Goal: Transaction & Acquisition: Purchase product/service

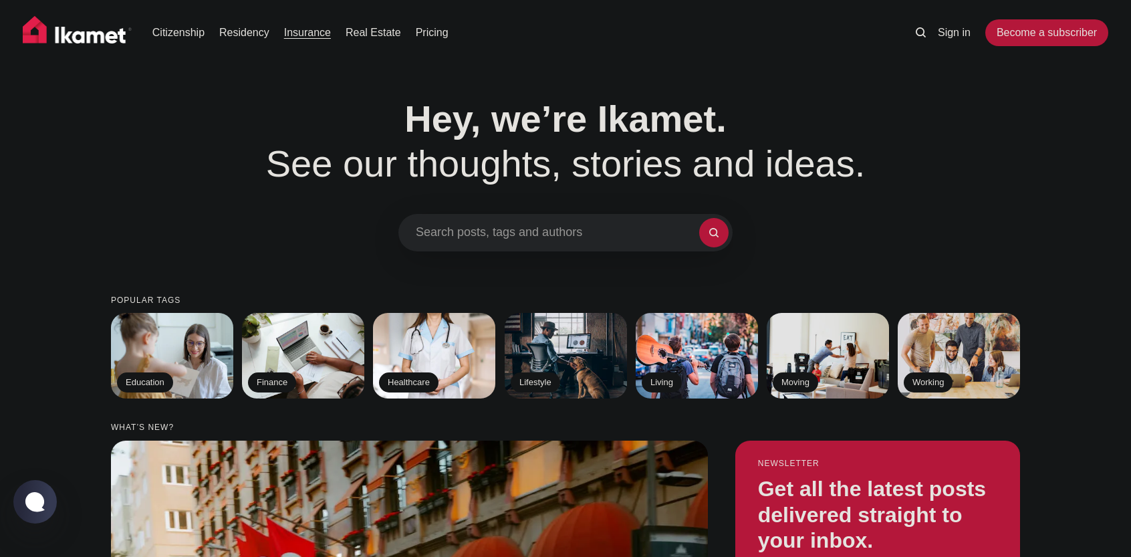
click at [308, 31] on link "Insurance" at bounding box center [307, 33] width 47 height 16
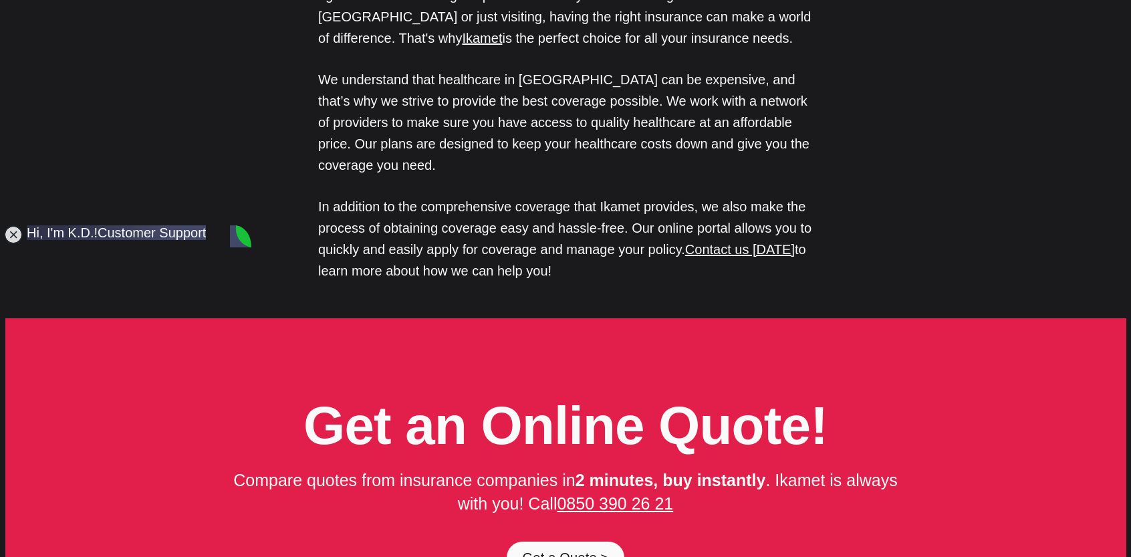
scroll to position [6553, 0]
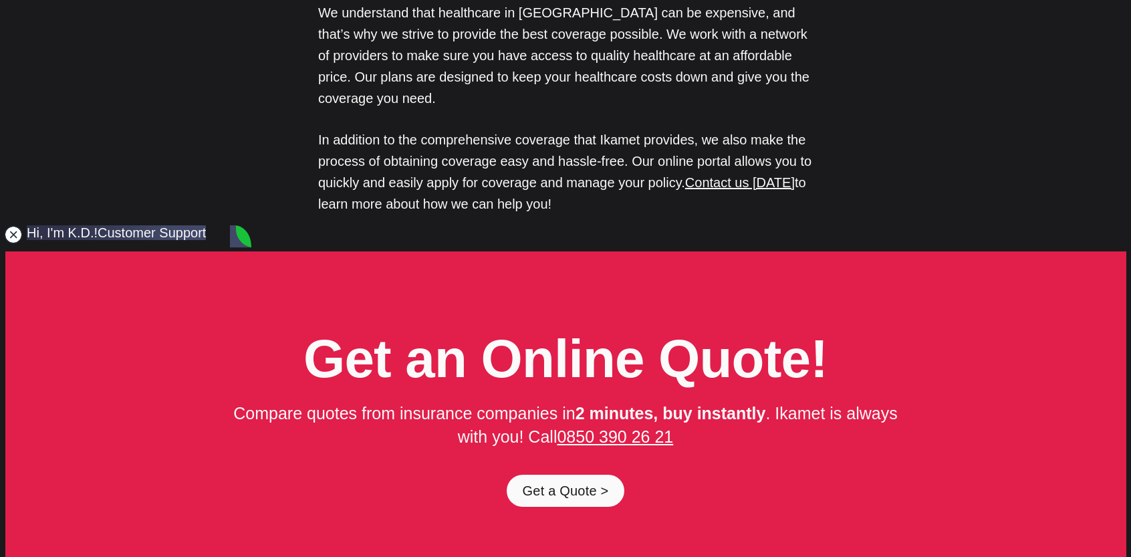
click at [8, 232] on jdiv at bounding box center [13, 234] width 19 height 19
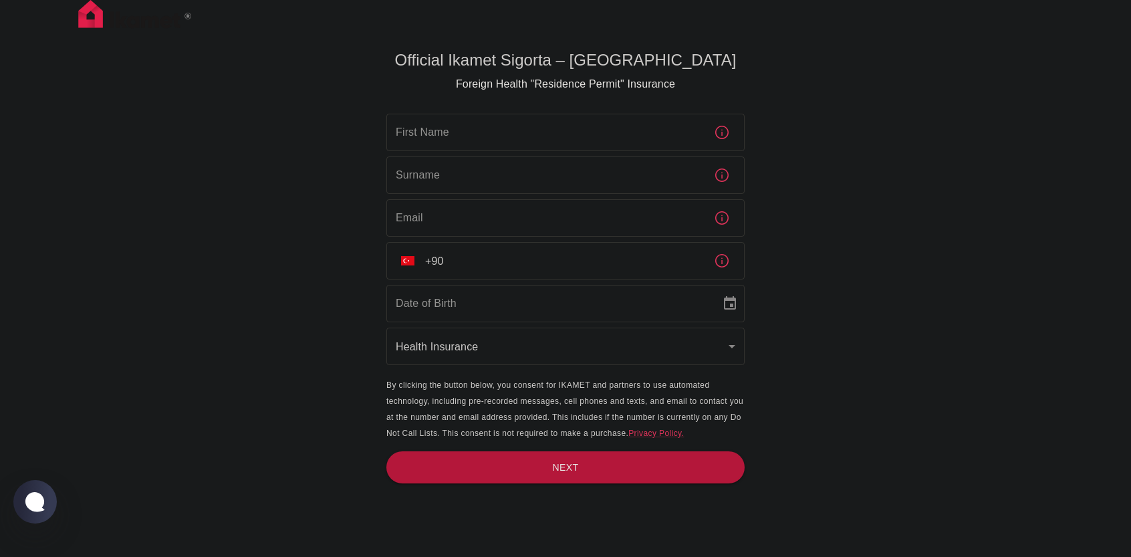
click at [453, 265] on input "+90" at bounding box center [564, 260] width 278 height 37
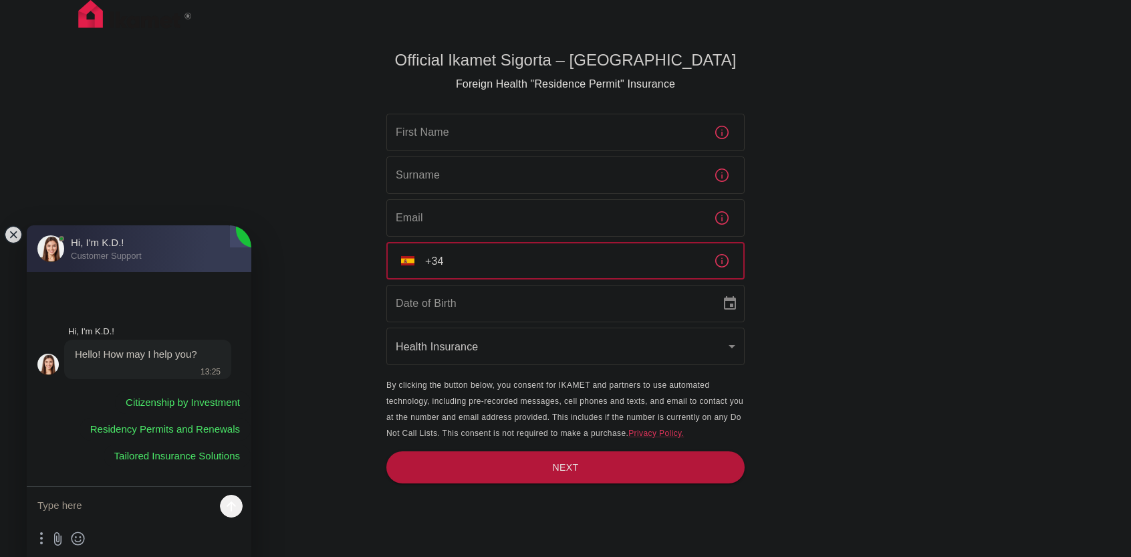
type input "+34"
type input "DD/MM/YYYY"
drag, startPoint x: 493, startPoint y: 286, endPoint x: 493, endPoint y: 264, distance: 21.4
click at [493, 278] on div "First Name First Name Surname Surname Email Email ​ ES +34 ​ Date of Birth DD/M…" at bounding box center [566, 240] width 358 height 253
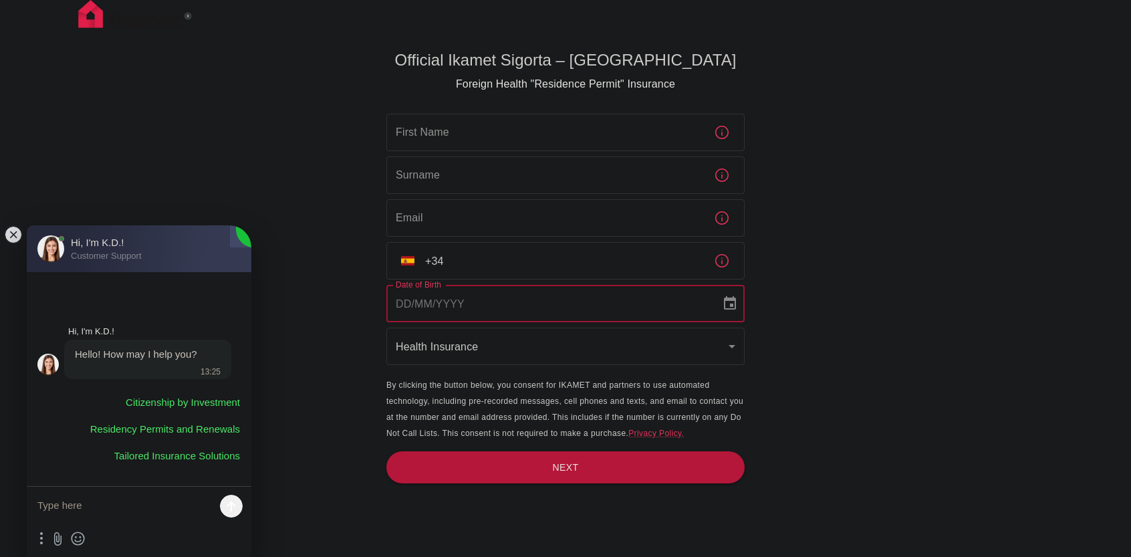
click at [493, 263] on input "+34" at bounding box center [564, 260] width 278 height 37
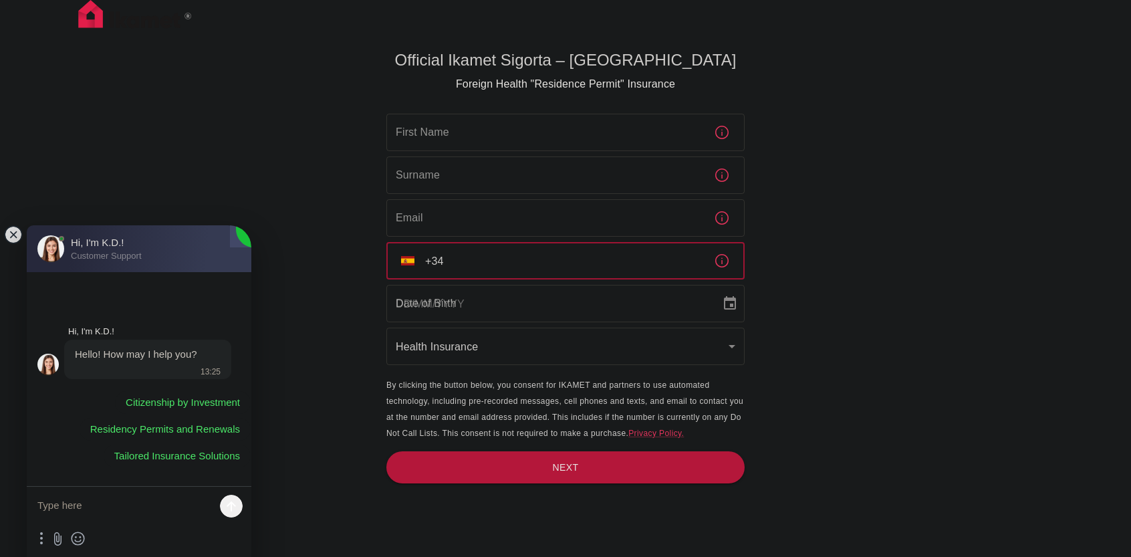
type input "+34 638 74 12 98"
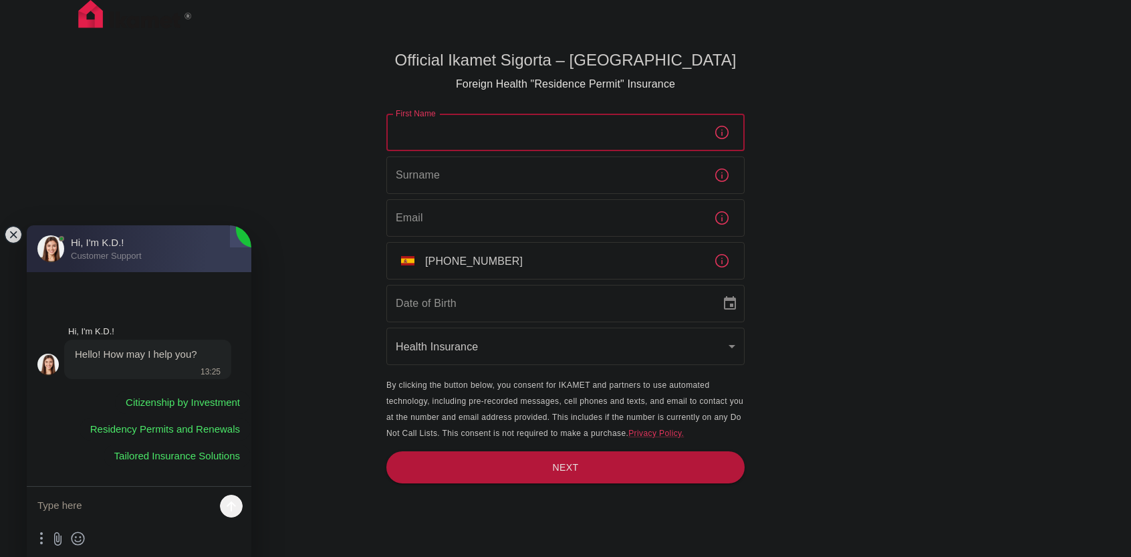
click at [452, 117] on input "First Name" at bounding box center [545, 132] width 317 height 37
type input "Yago"
type input "Rodríguez De Pauli"
click at [502, 223] on input "Email" at bounding box center [545, 217] width 317 height 37
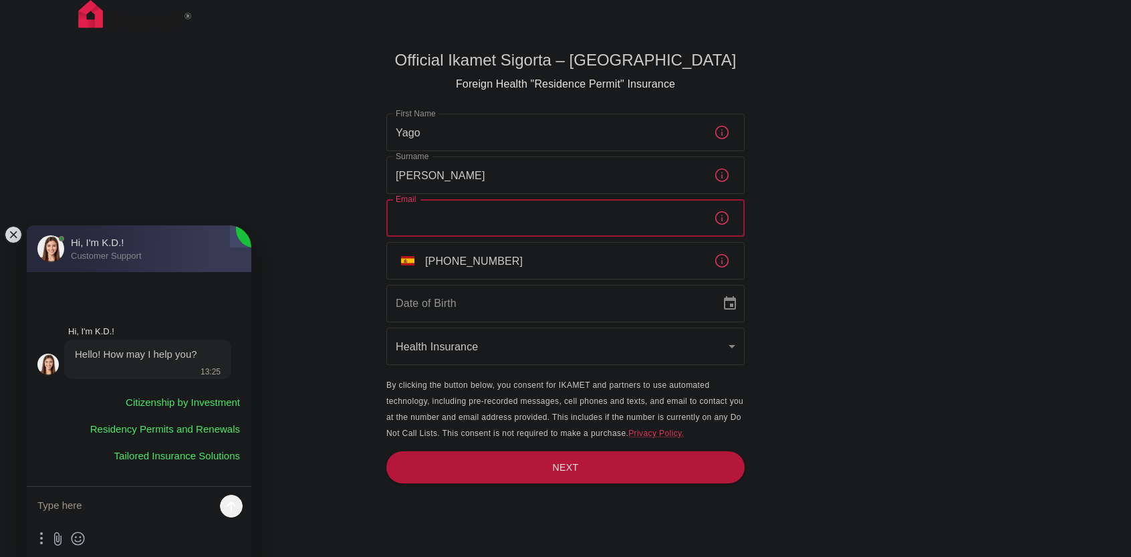
type input "yagodepauli@gmail.com"
type input "DD/MM/YYYY"
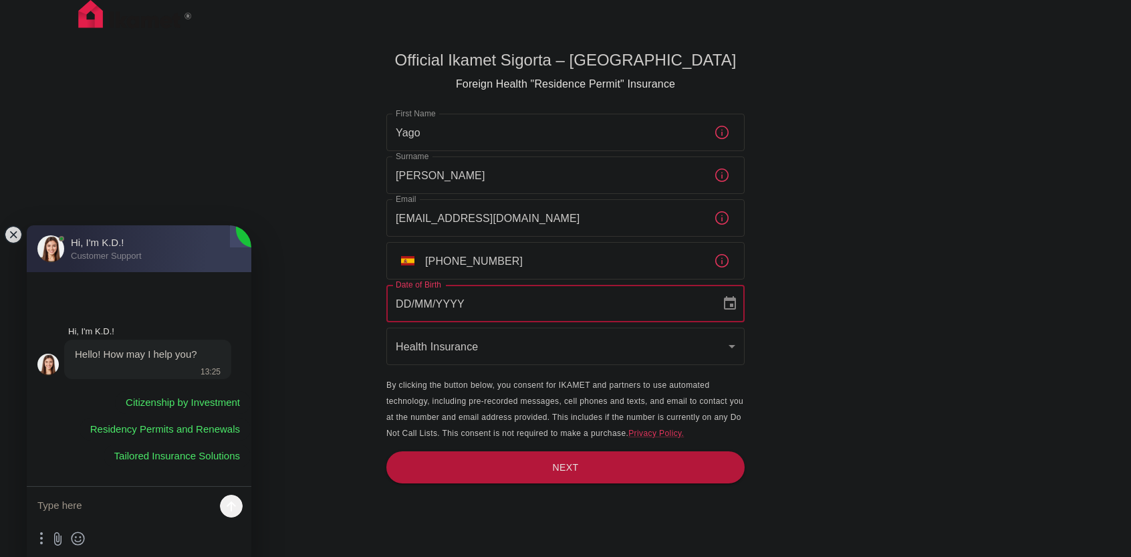
click at [531, 304] on input "DD/MM/YYYY" at bounding box center [549, 303] width 325 height 37
click at [728, 303] on icon "Choose date" at bounding box center [730, 304] width 16 height 16
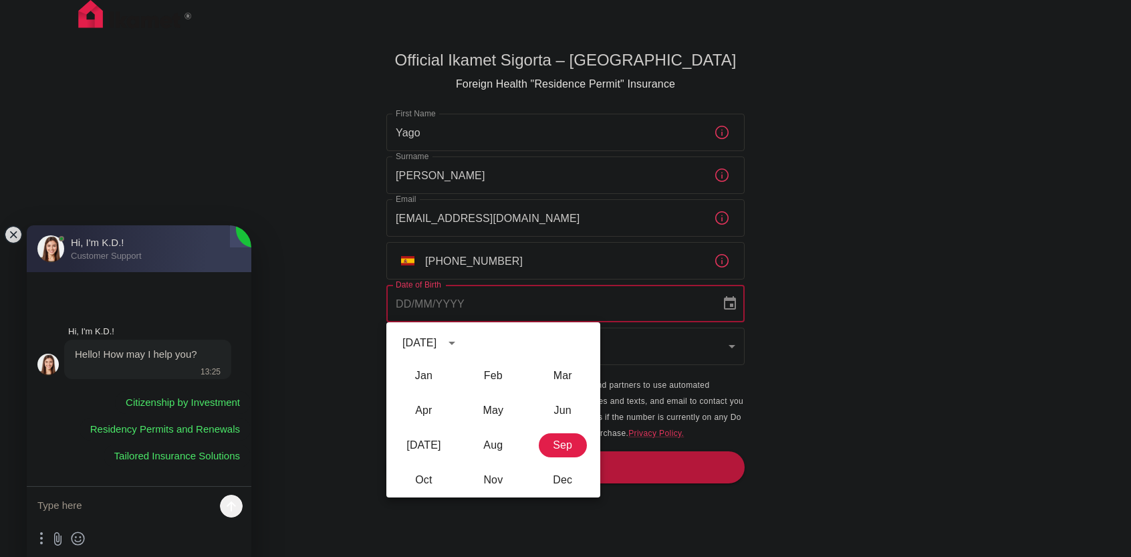
click at [463, 343] on button "calendar view is open, switch to year view" at bounding box center [452, 343] width 23 height 23
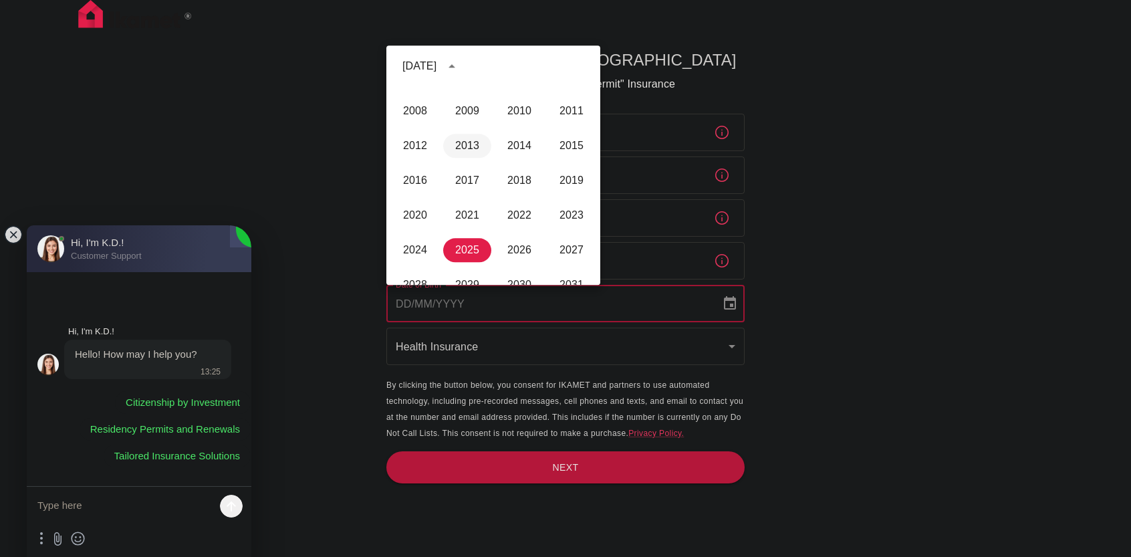
scroll to position [860, 0]
click at [412, 142] on button "2004" at bounding box center [415, 143] width 48 height 24
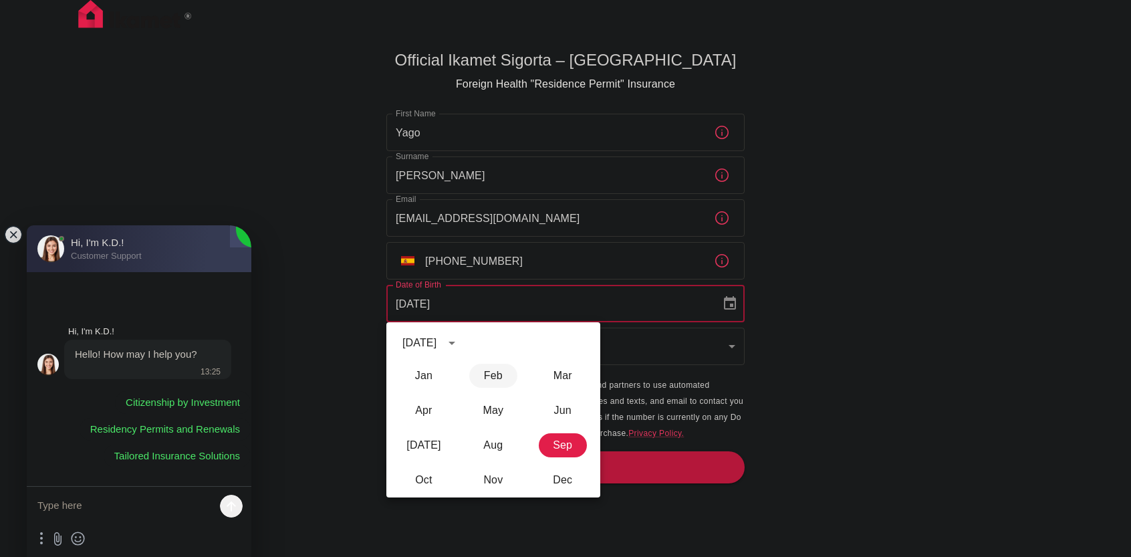
click at [481, 373] on button "Feb" at bounding box center [493, 376] width 48 height 24
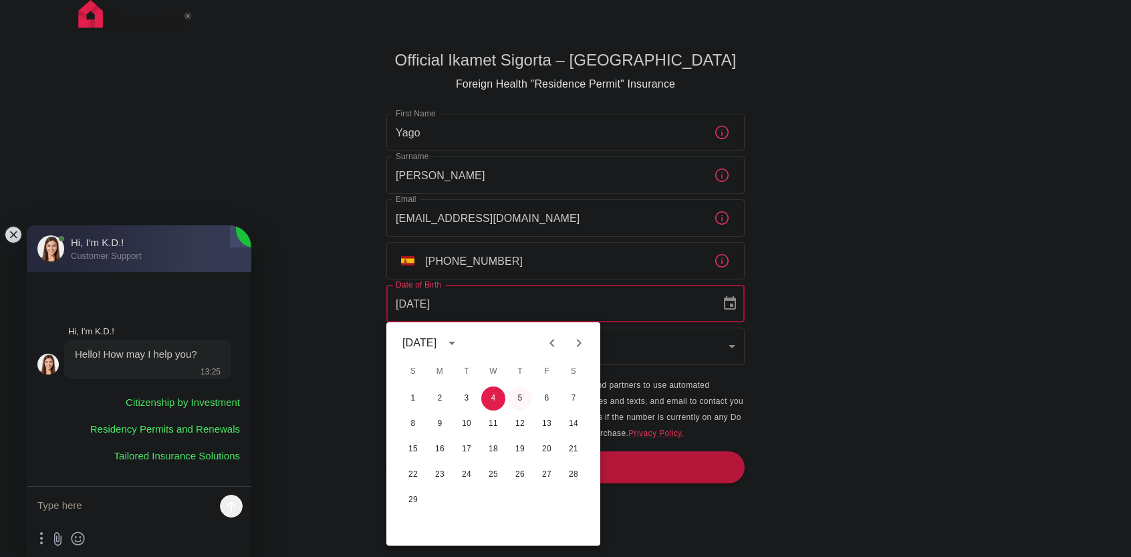
click at [524, 399] on button "5" at bounding box center [520, 399] width 24 height 24
type input "05/02/2004"
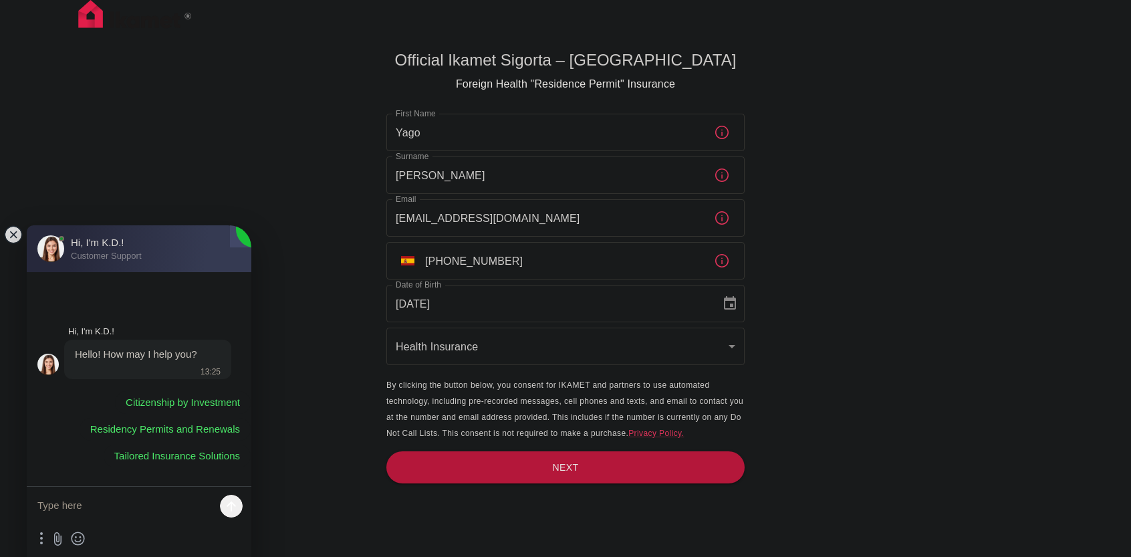
click at [504, 338] on body "Official Ikamet Sigorta – Turkey Foreign Health "Residence Permit" Insurance Fi…" at bounding box center [565, 300] width 1131 height 601
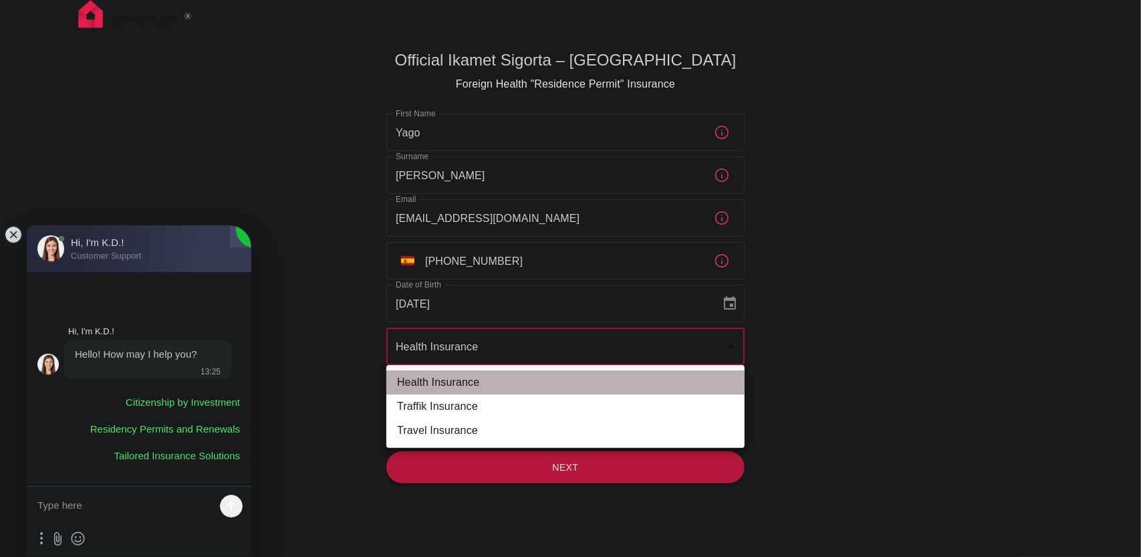
click at [393, 382] on li "Health Insurance" at bounding box center [566, 382] width 358 height 24
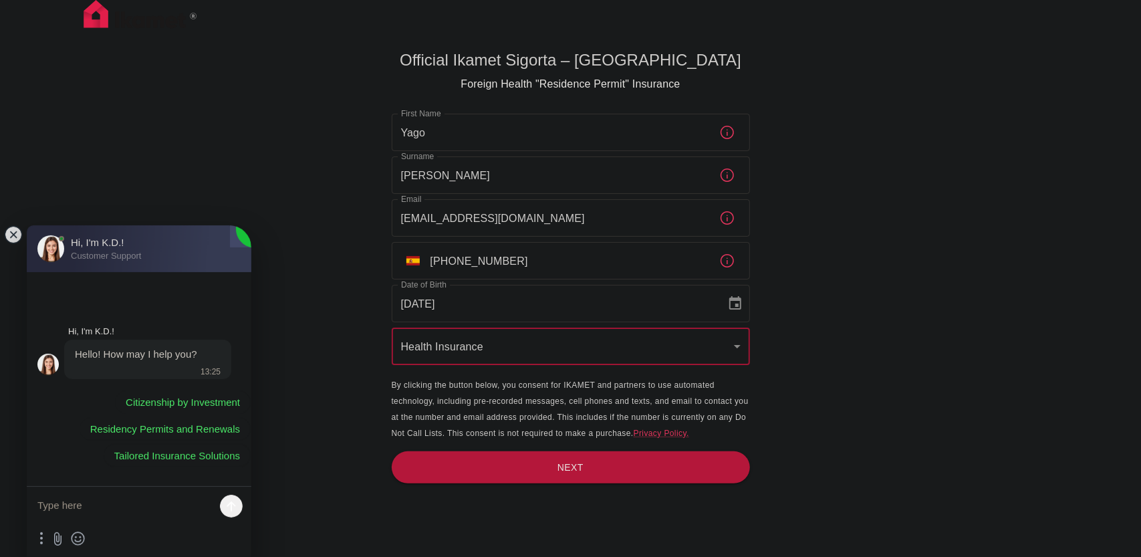
click at [487, 354] on body "Official Ikamet Sigorta – Turkey Foreign Health "Residence Permit" Insurance Fi…" at bounding box center [570, 300] width 1141 height 601
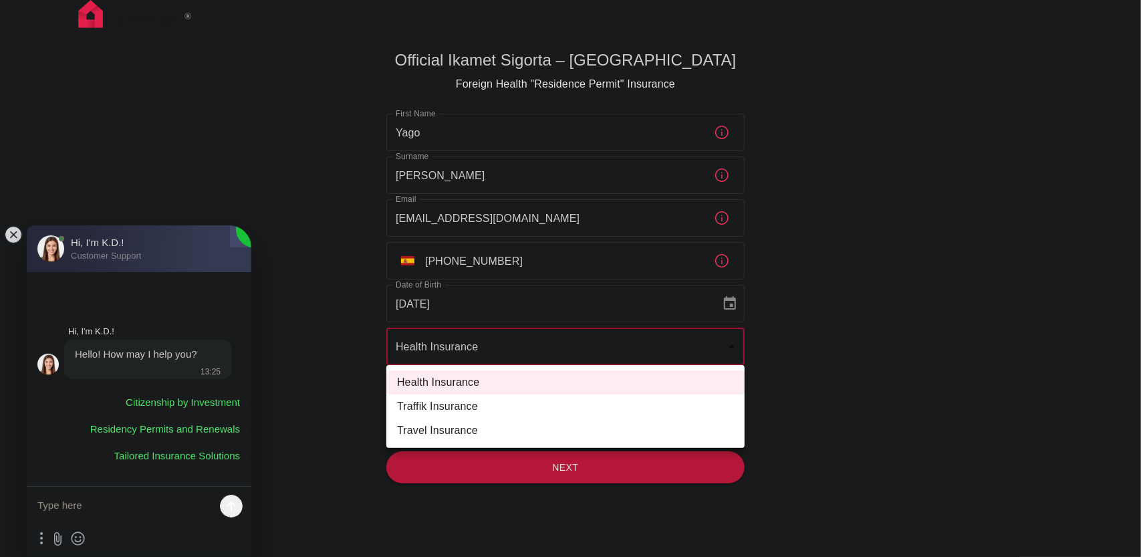
click at [487, 354] on div at bounding box center [570, 278] width 1141 height 557
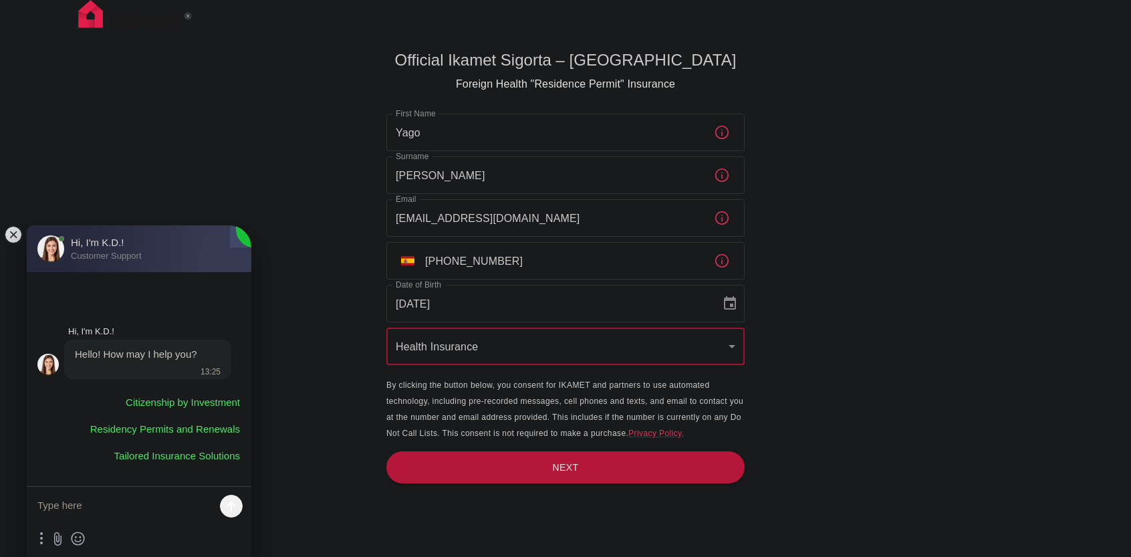
scroll to position [44, 0]
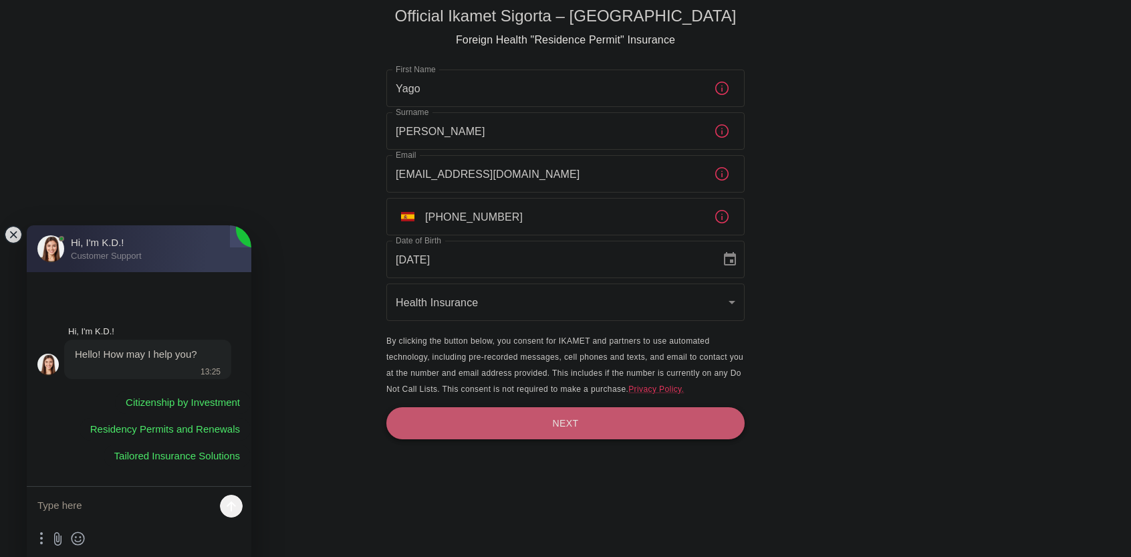
click at [485, 421] on button "Next" at bounding box center [566, 423] width 358 height 33
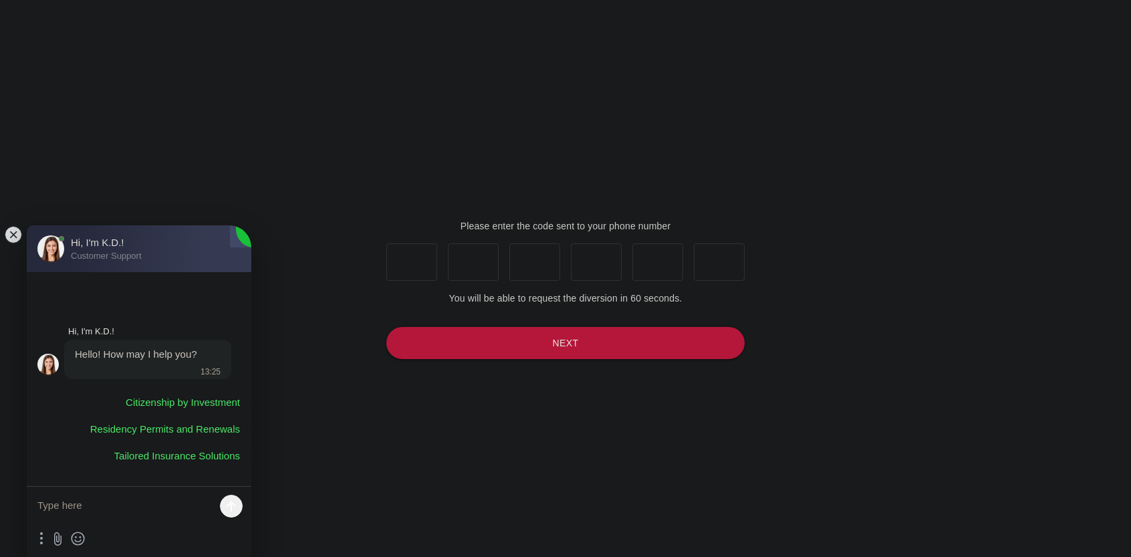
click at [1, 234] on div "Please enter the code sent to your phone number ​ ​ ​ ​ ​ ​ You will be able to…" at bounding box center [565, 295] width 1131 height 568
click at [9, 231] on jdiv at bounding box center [13, 234] width 19 height 19
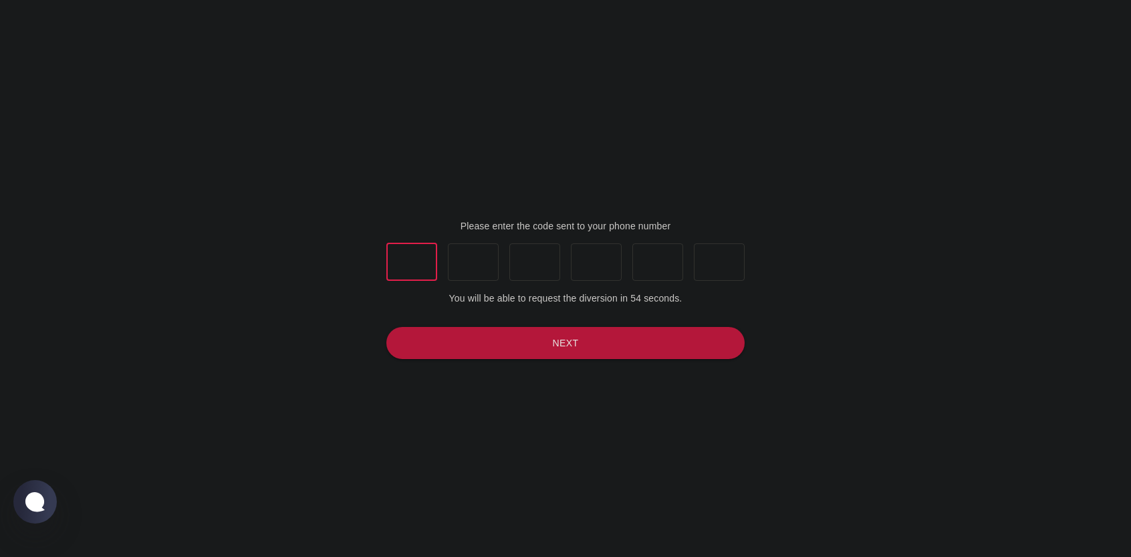
click at [396, 260] on input "text" at bounding box center [412, 261] width 51 height 37
type input "1"
type input "7"
type input "4"
type input "7"
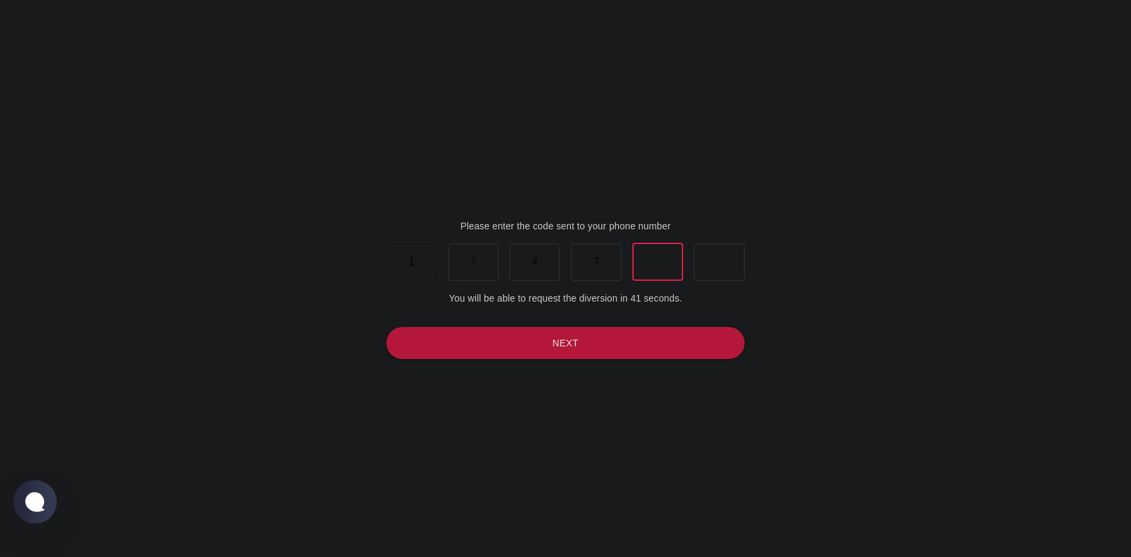
type input "5"
type input "1"
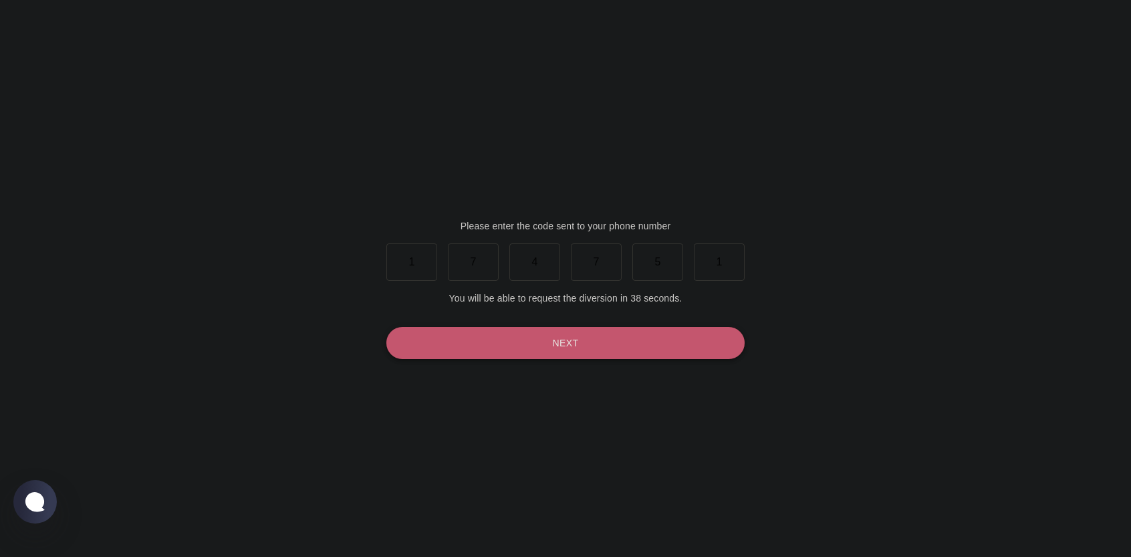
click at [625, 346] on button "Next" at bounding box center [566, 343] width 358 height 33
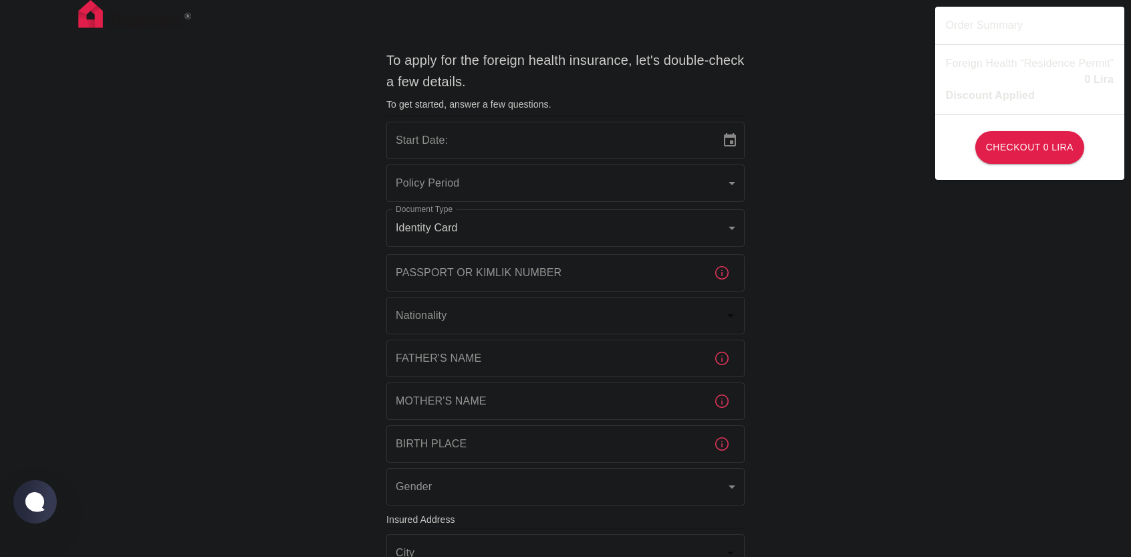
type input "b7343ef8-d55e-4554-96a8-76e30347e985"
click at [732, 141] on icon "Choose date, selected date is Sep 4, 2025" at bounding box center [730, 139] width 12 height 13
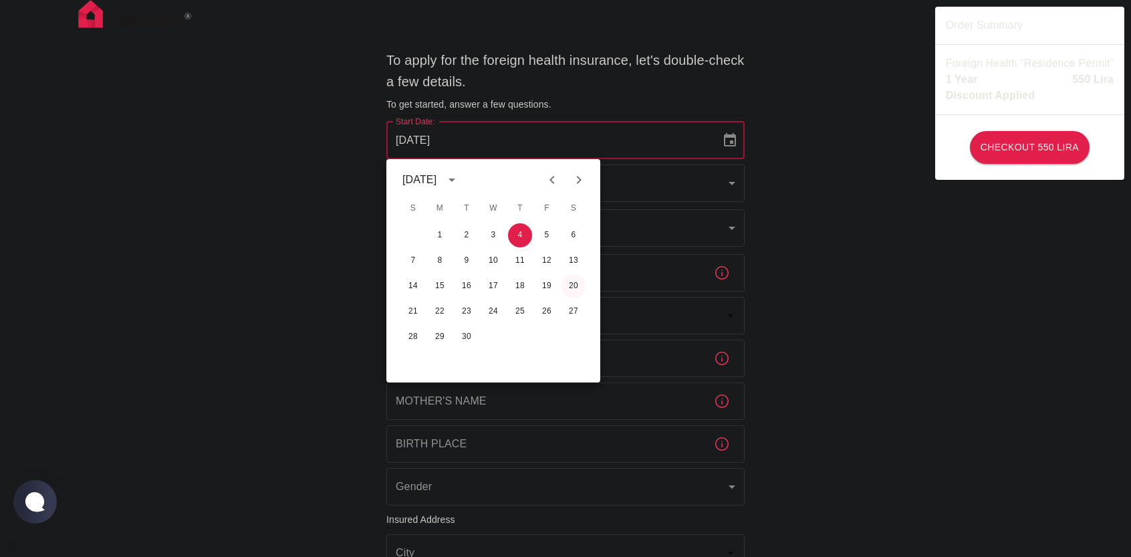
click at [571, 282] on button "20" at bounding box center [574, 286] width 24 height 24
type input "20/09/2025"
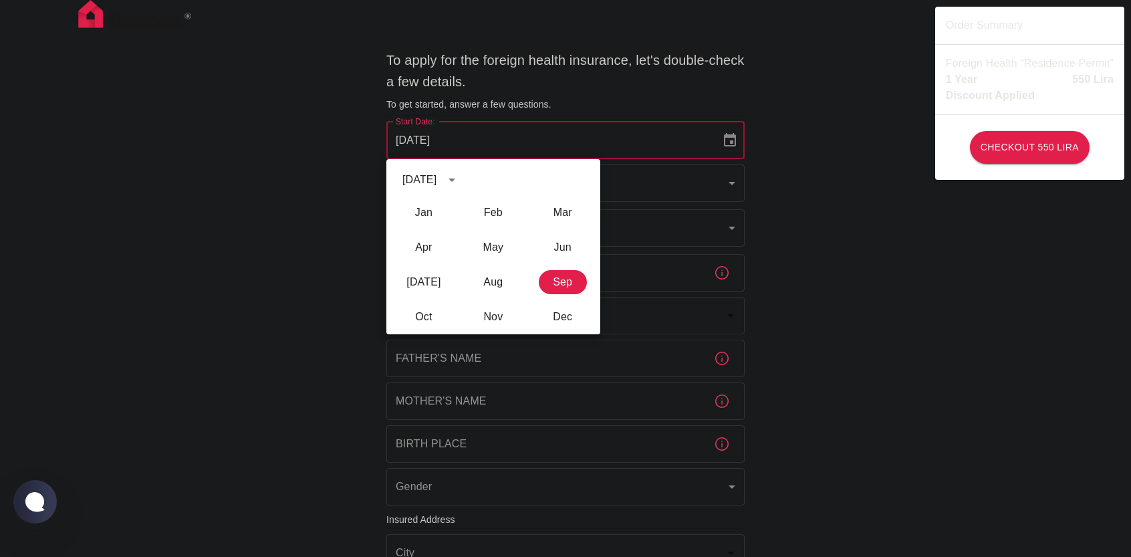
click at [792, 215] on div "To apply for the foreign health insurance, let's double-check a few details. To…" at bounding box center [565, 518] width 1131 height 1037
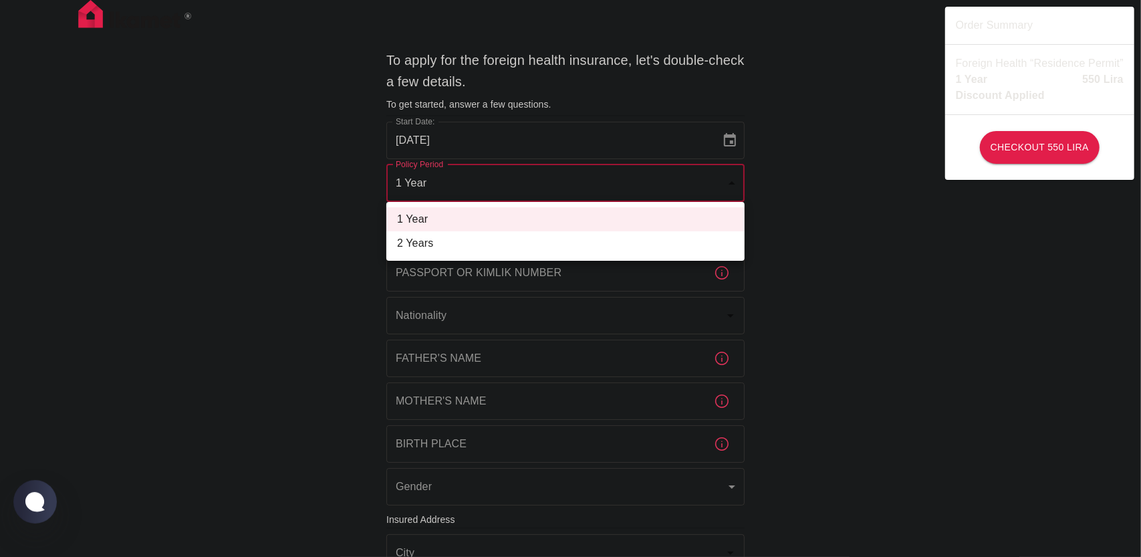
click at [546, 173] on body "To apply for the foreign health insurance, let's double-check a few details. To…" at bounding box center [570, 518] width 1141 height 1037
click at [546, 173] on div at bounding box center [570, 278] width 1141 height 557
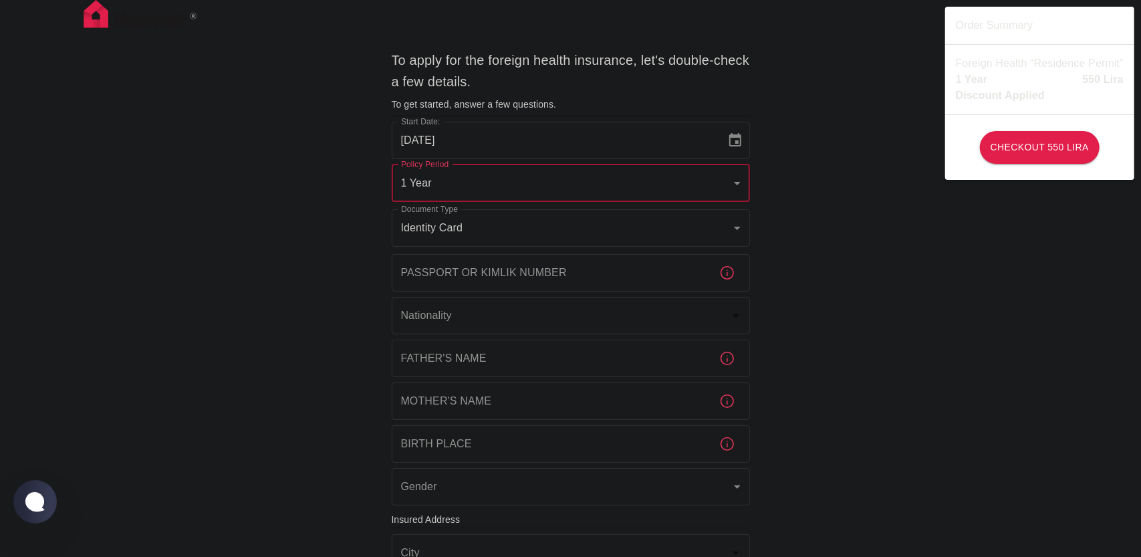
click at [463, 233] on body "To apply for the foreign health insurance, let's double-check a few details. To…" at bounding box center [570, 518] width 1141 height 1037
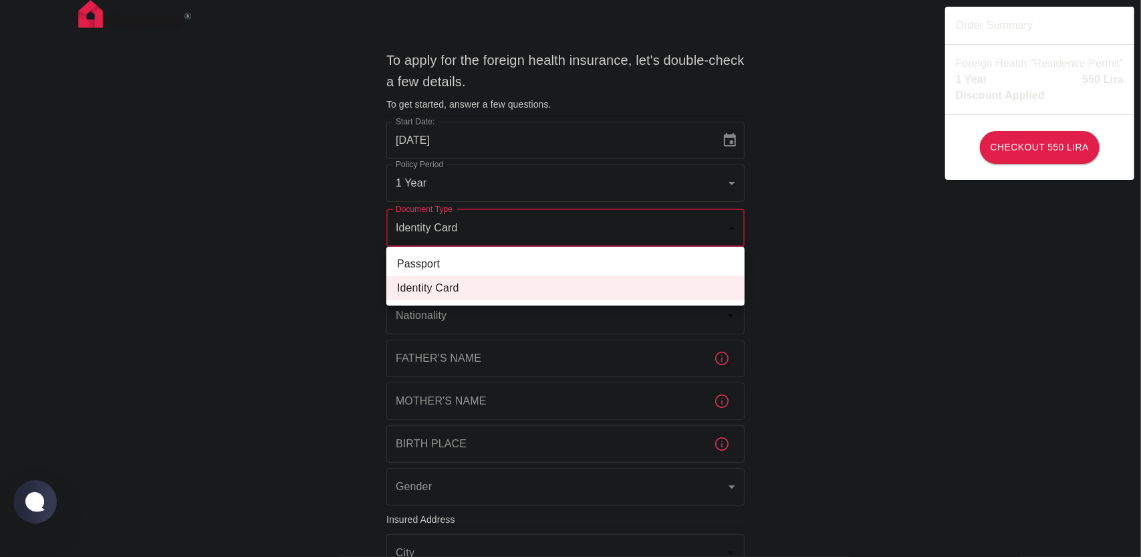
click at [455, 263] on li "Passport" at bounding box center [566, 264] width 358 height 24
type input "passport"
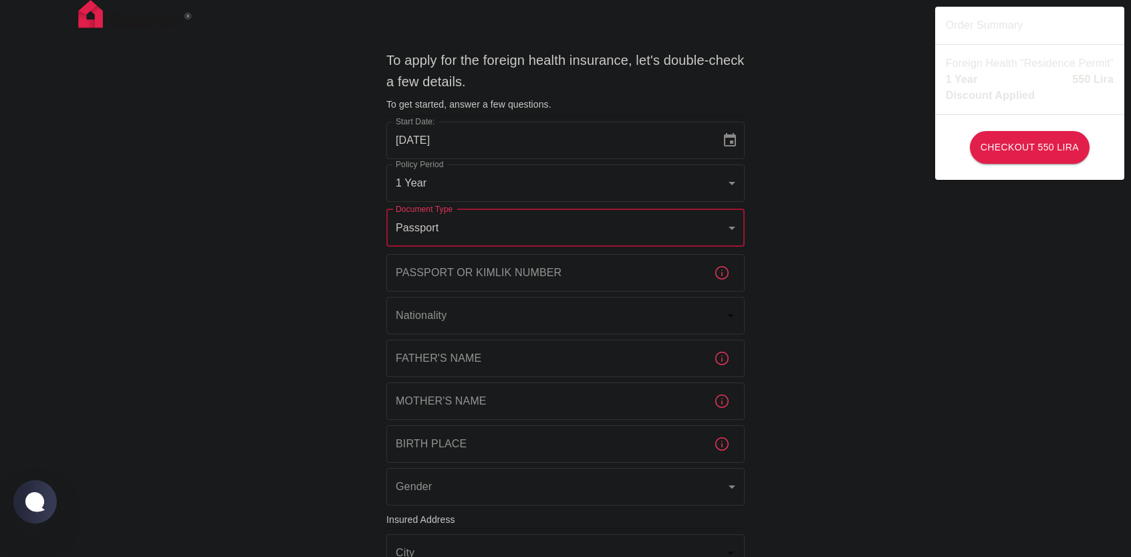
click at [455, 278] on input "Passport or Kimlik Number" at bounding box center [545, 272] width 317 height 37
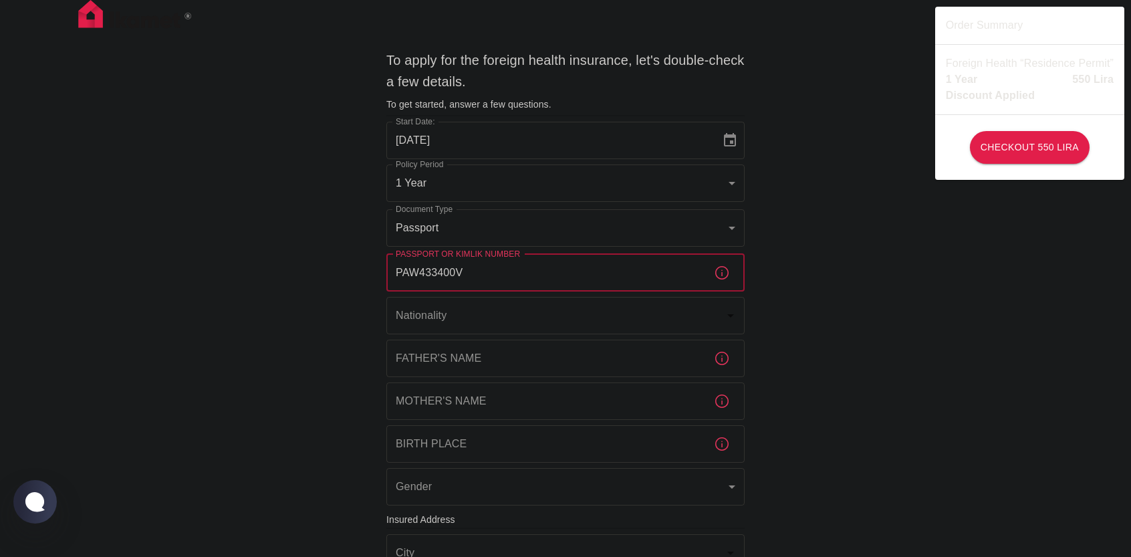
type input "PAW433400V"
click at [469, 311] on input "Nationality" at bounding box center [547, 315] width 309 height 25
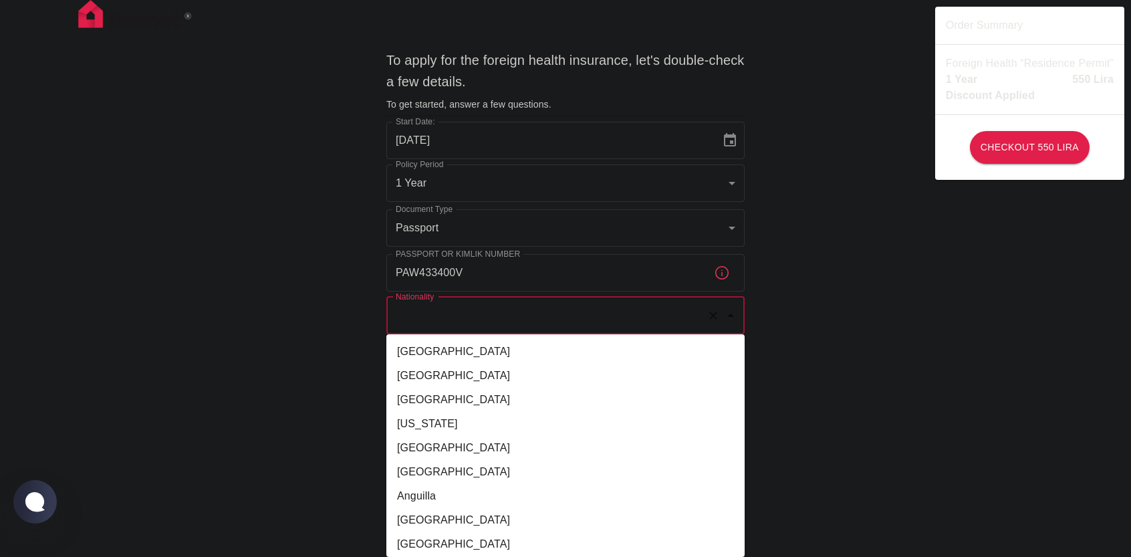
type input "España"
type input "Yago"
type input "Calvelle"
type input "Quintela de calvelle nro 50, 32792, Pereiro De Aguiar"
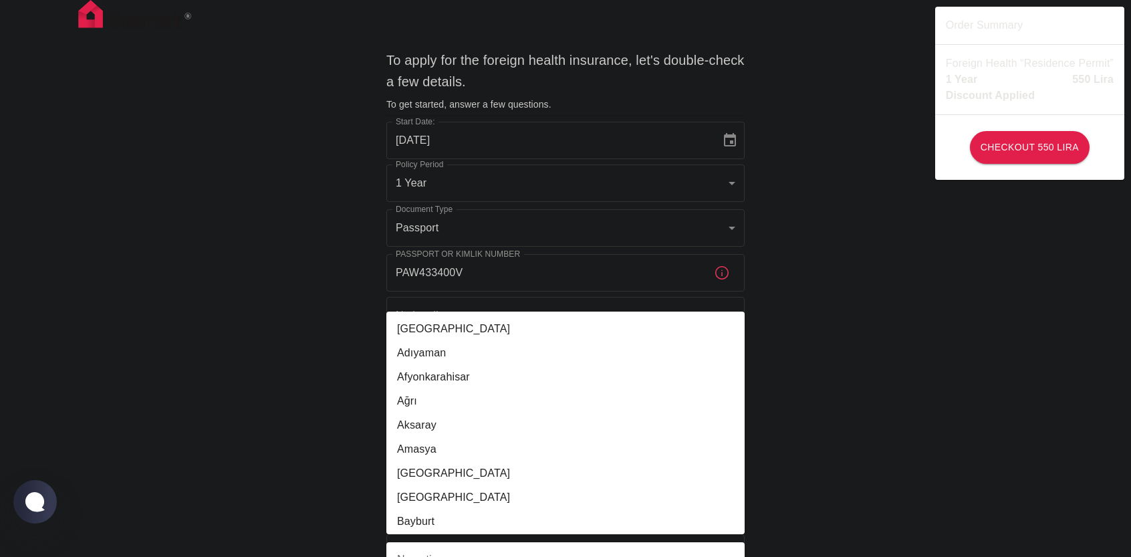
click at [267, 311] on div "To apply for the foreign health insurance, let's double-check a few details. To…" at bounding box center [565, 518] width 1131 height 1037
click at [831, 312] on div "To apply for the foreign health insurance, let's double-check a few details. To…" at bounding box center [565, 518] width 1131 height 1037
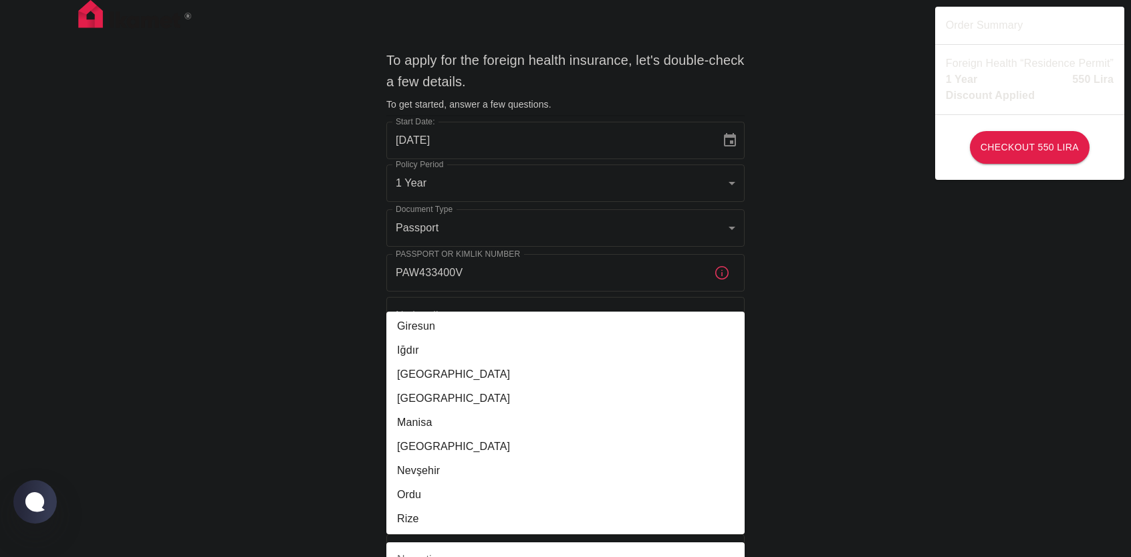
click at [288, 385] on div "To apply for the foreign health insurance, let's double-check a few details. To…" at bounding box center [565, 518] width 1131 height 1037
click at [660, 169] on body "To apply for the foreign health insurance, let's double-check a few details. To…" at bounding box center [565, 518] width 1131 height 1037
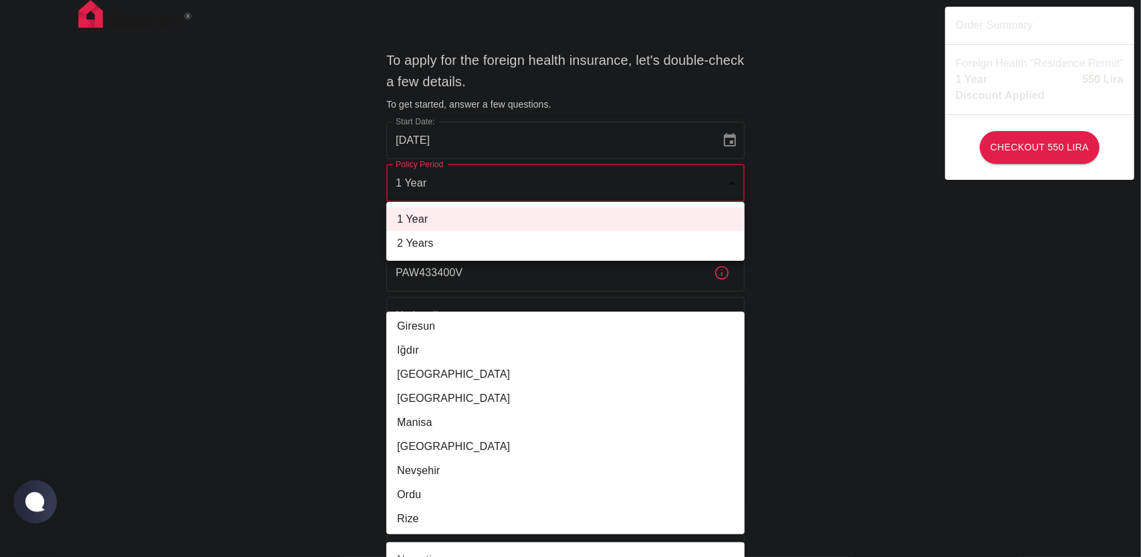
click at [772, 209] on div at bounding box center [570, 278] width 1141 height 557
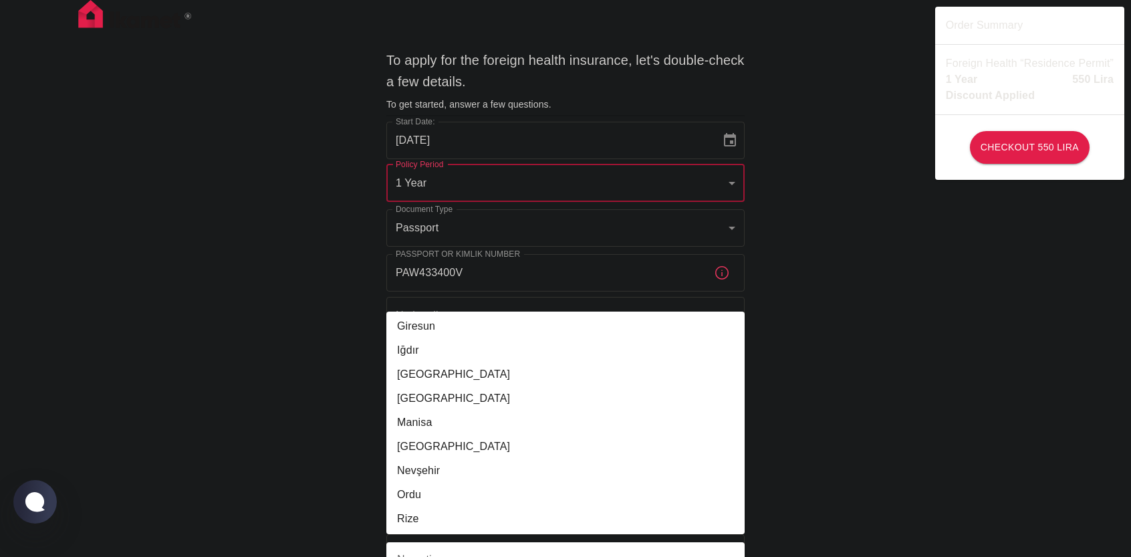
click at [456, 439] on li "Muğla" at bounding box center [566, 447] width 358 height 24
type input "Muğla"
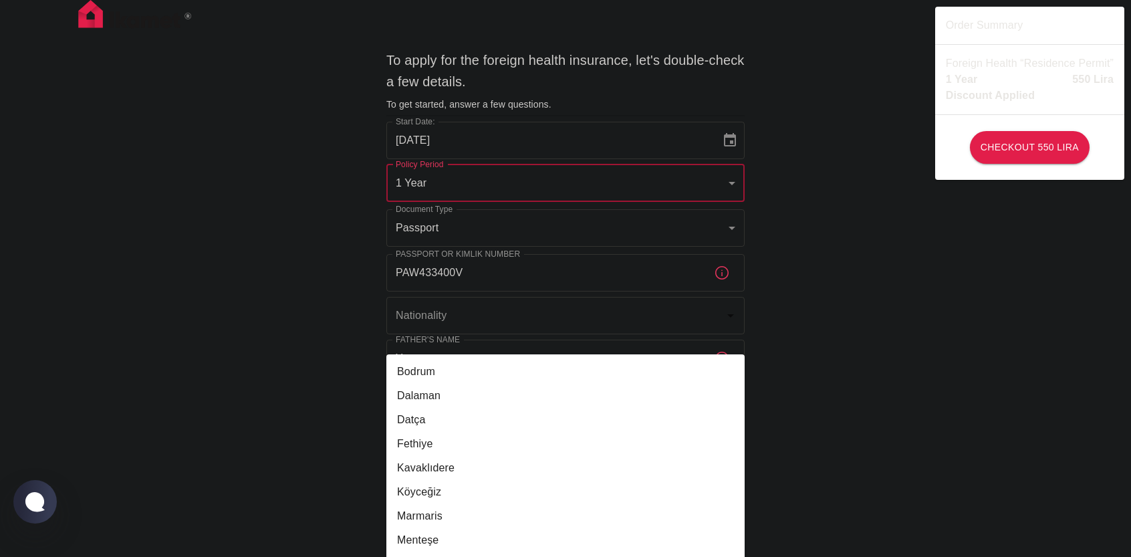
click at [437, 379] on li "Bodrum" at bounding box center [566, 372] width 358 height 24
type input "Bodrum"
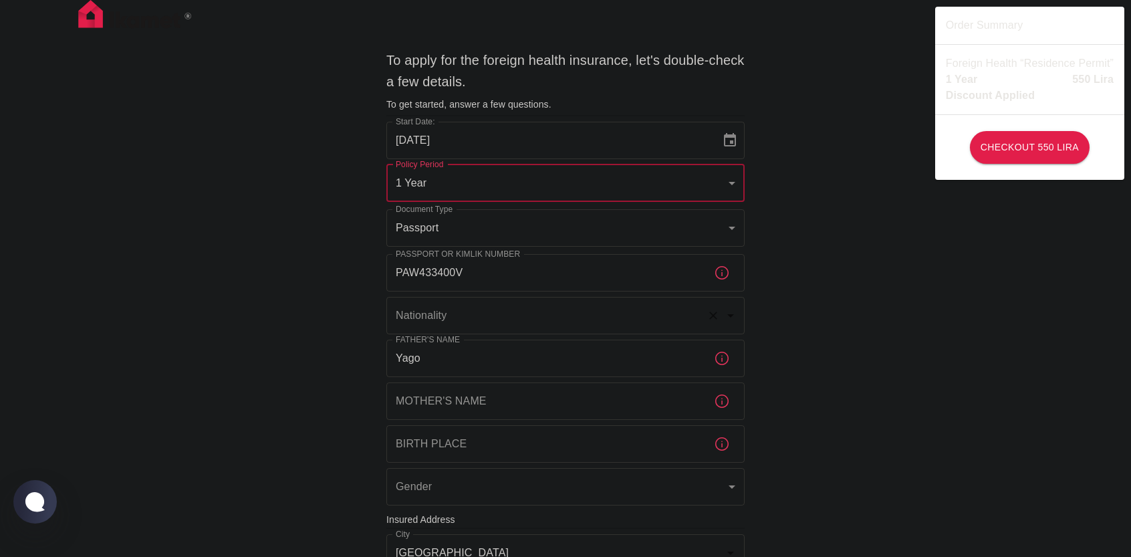
click at [459, 327] on input "Nationality" at bounding box center [547, 315] width 309 height 25
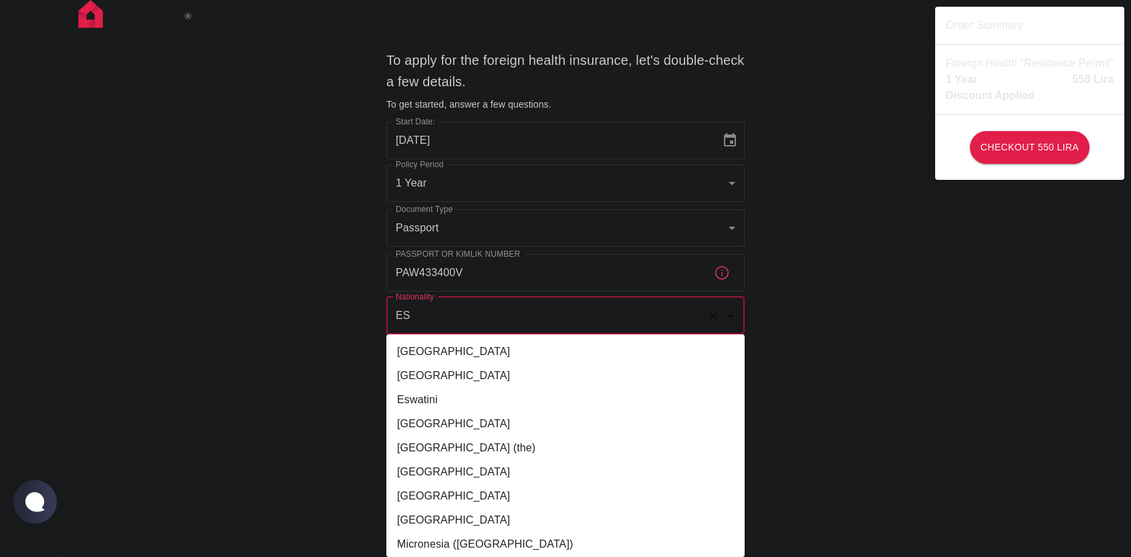
type input "E"
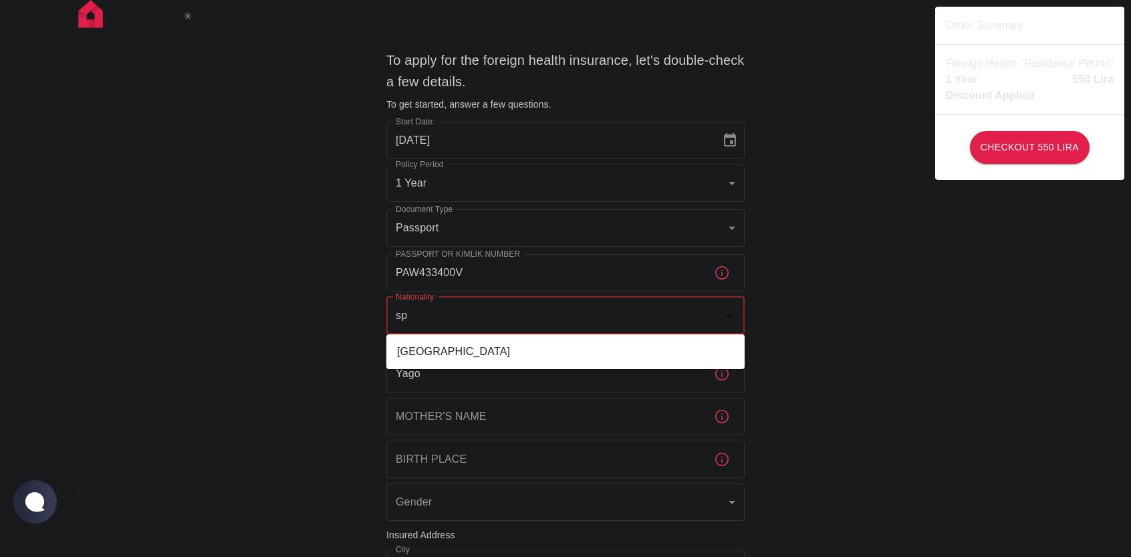
click at [465, 339] on ul "Spain" at bounding box center [566, 351] width 358 height 35
click at [435, 353] on li "Spain" at bounding box center [566, 352] width 358 height 24
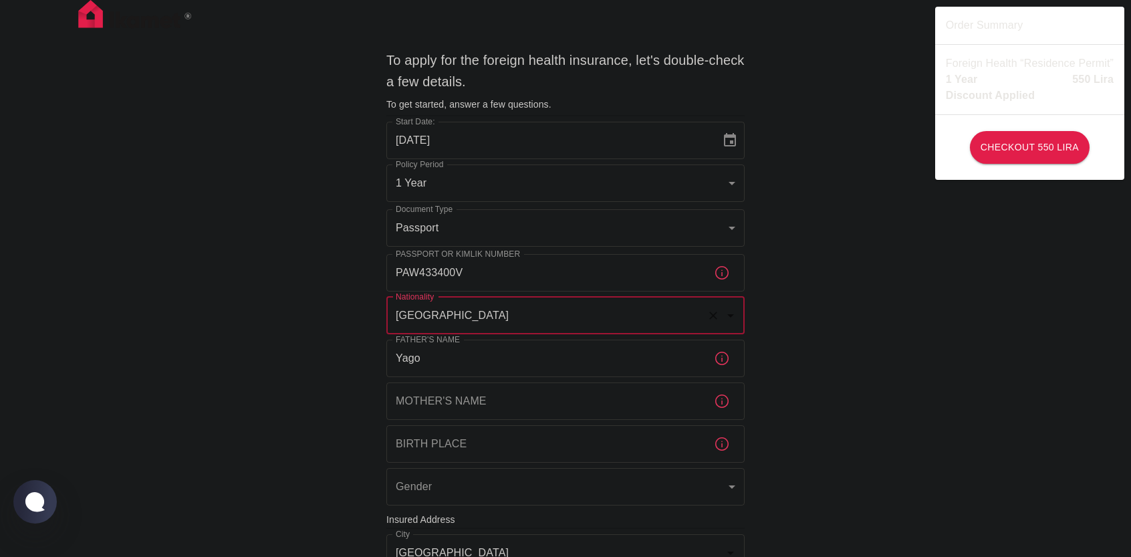
type input "Spain"
click at [412, 268] on input "PAW433400V" at bounding box center [545, 272] width 317 height 37
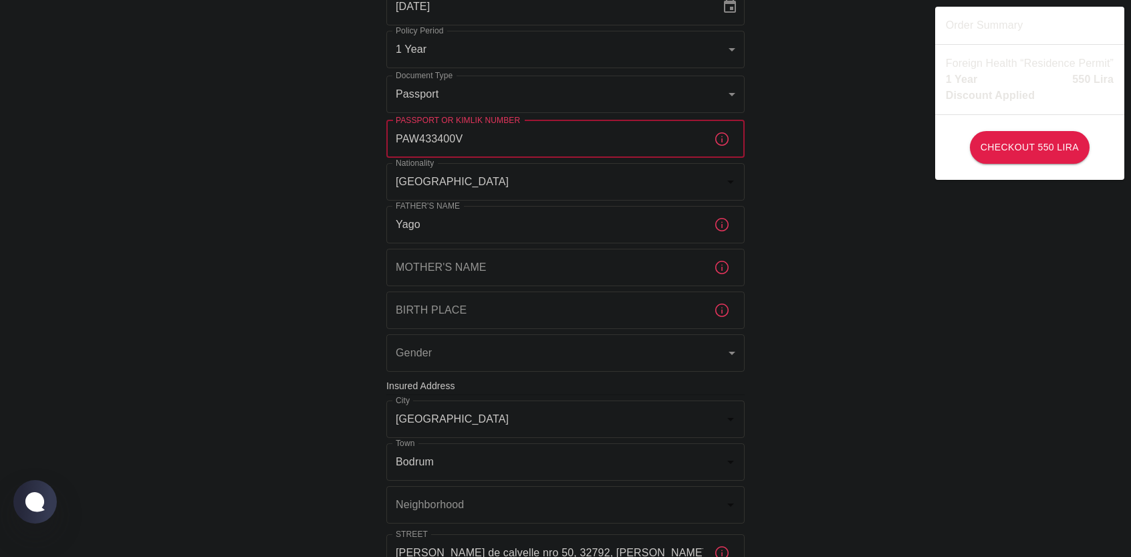
click at [457, 271] on input "Mother's Name" at bounding box center [545, 267] width 317 height 37
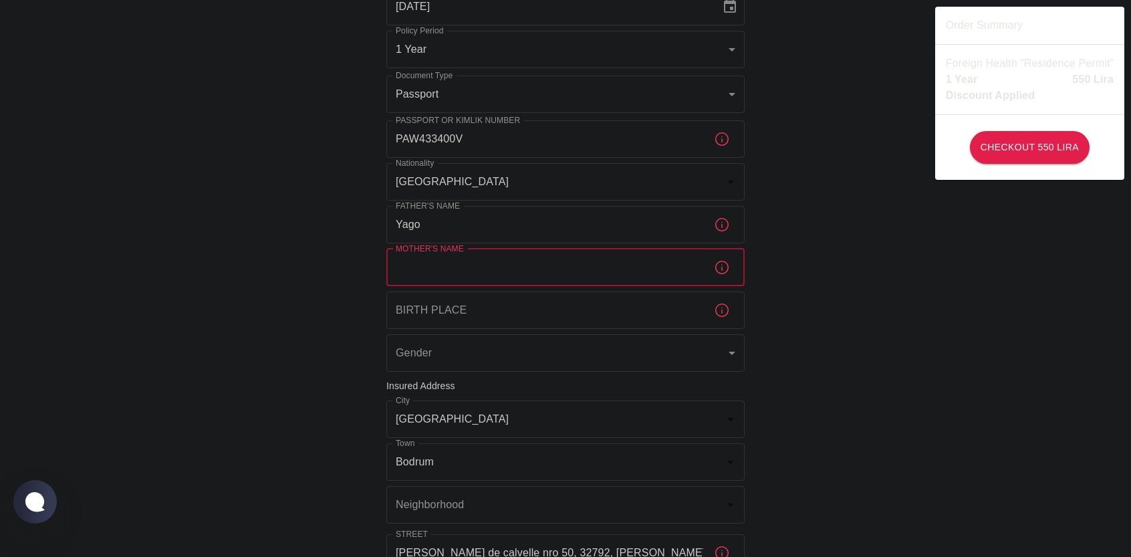
type input "s"
type input "Sabrina Alejandra"
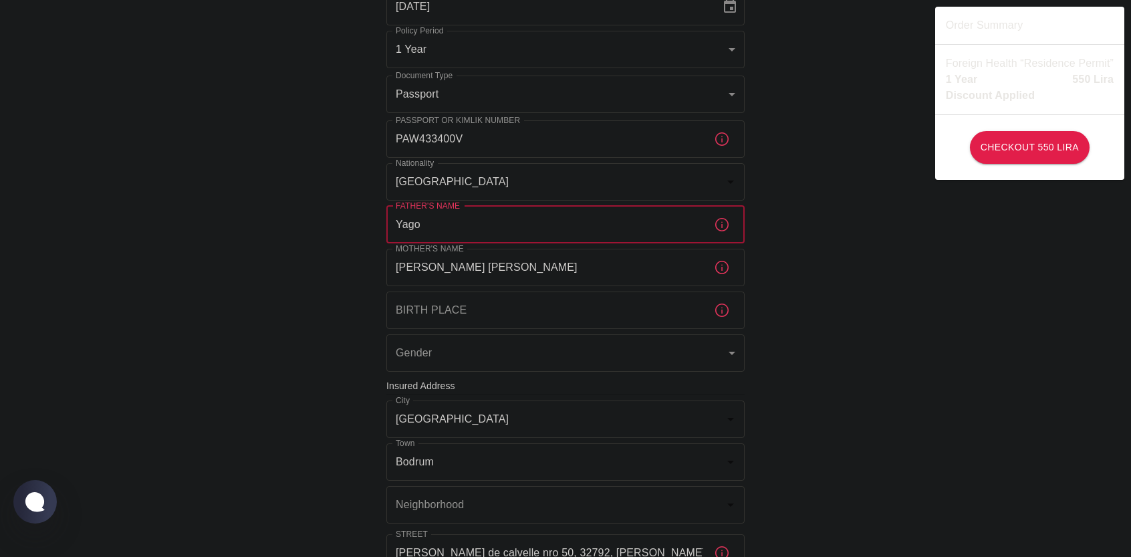
click at [449, 217] on input "Yago" at bounding box center [545, 224] width 317 height 37
type input "Carlos"
click at [306, 233] on div "To apply for the foreign health insurance, let's double-check a few details. To…" at bounding box center [565, 384] width 1131 height 1037
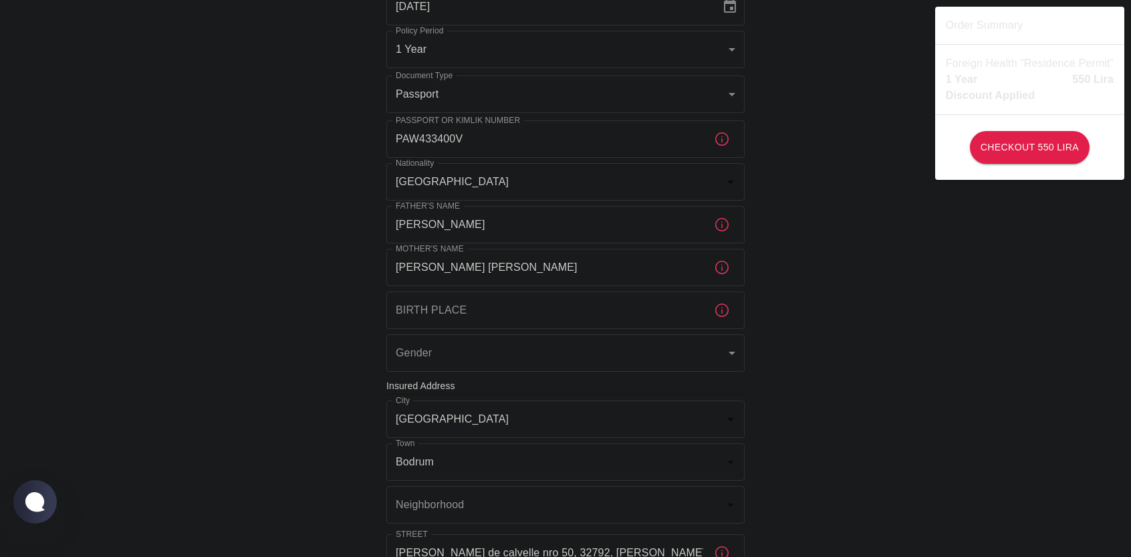
click at [472, 314] on input "Birth Place" at bounding box center [545, 310] width 317 height 37
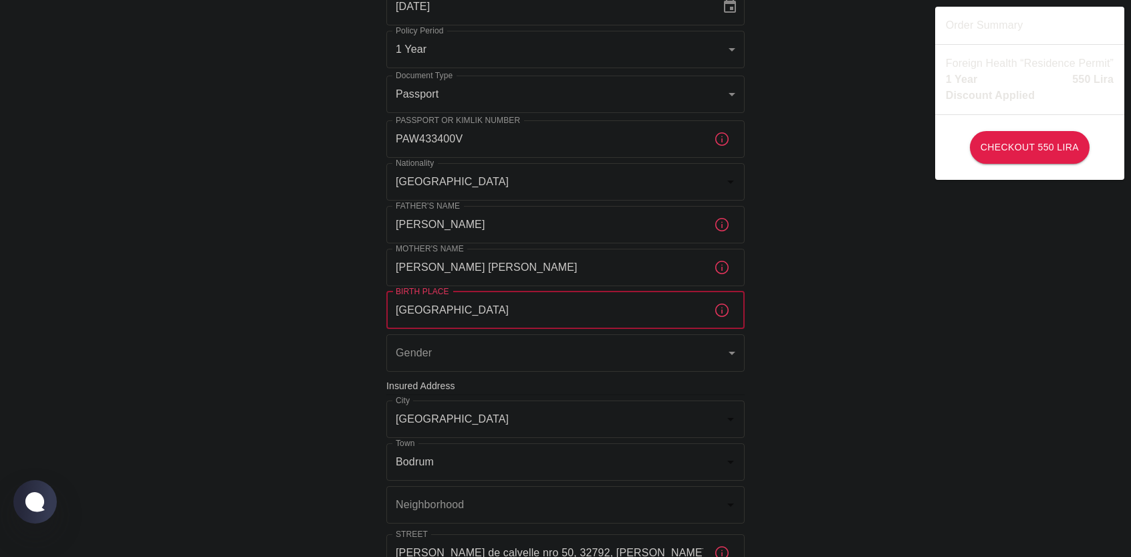
type input "Ourense"
click at [488, 366] on body "To apply for the foreign health insurance, let's double-check a few details. To…" at bounding box center [565, 384] width 1131 height 1037
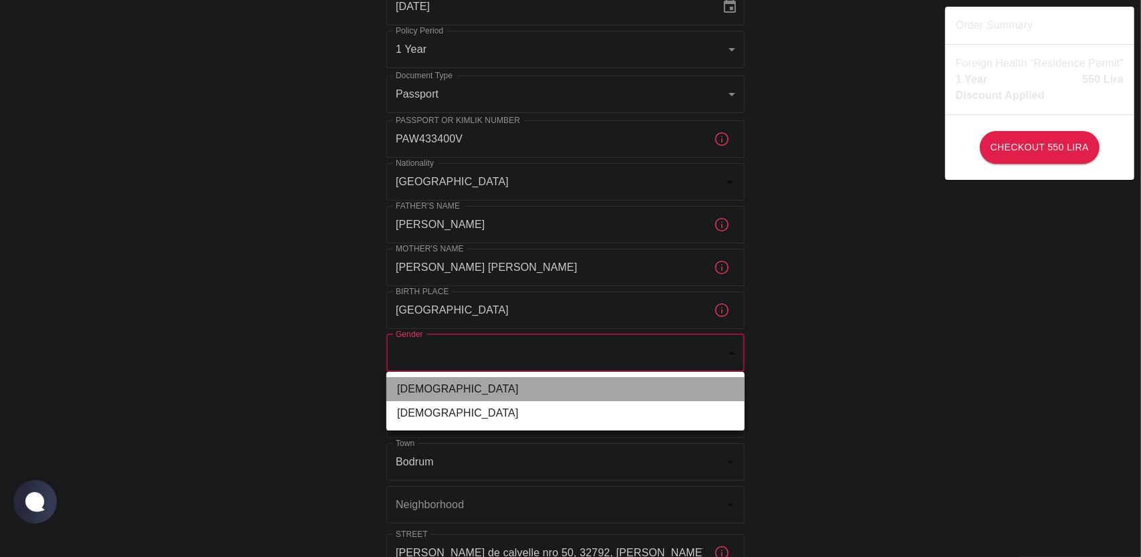
click at [462, 391] on li "Male" at bounding box center [566, 389] width 358 height 24
type input "male"
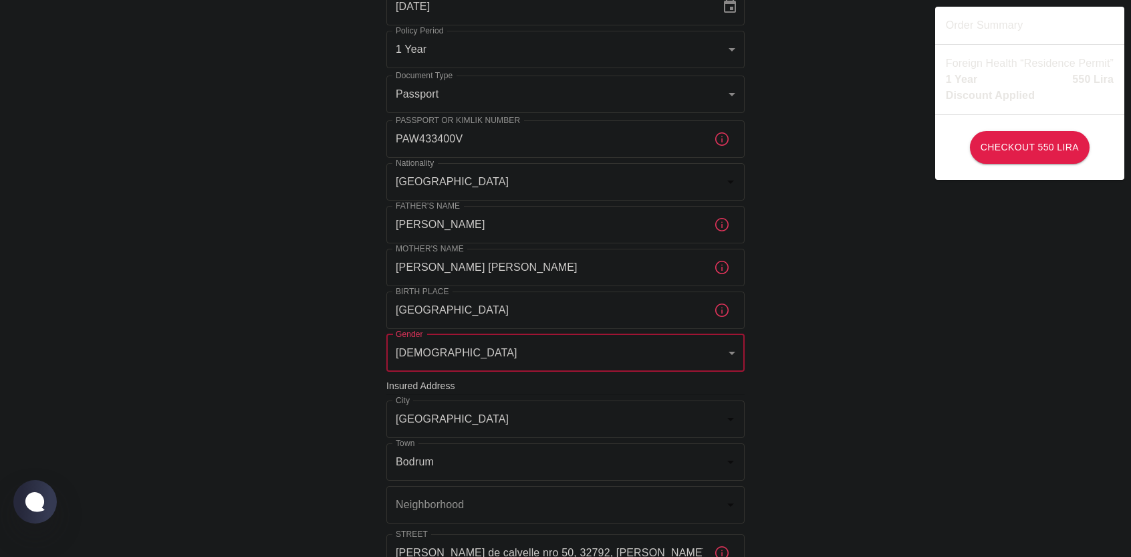
scroll to position [267, 0]
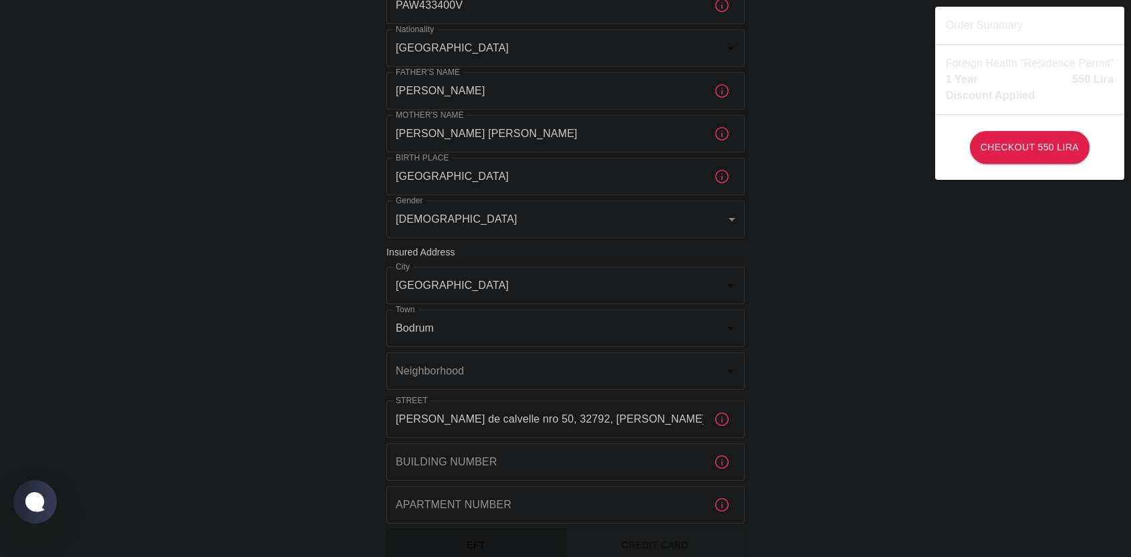
click at [428, 258] on h6 "Insured Address" at bounding box center [566, 252] width 358 height 15
click at [429, 254] on h6 "Insured Address" at bounding box center [566, 252] width 358 height 15
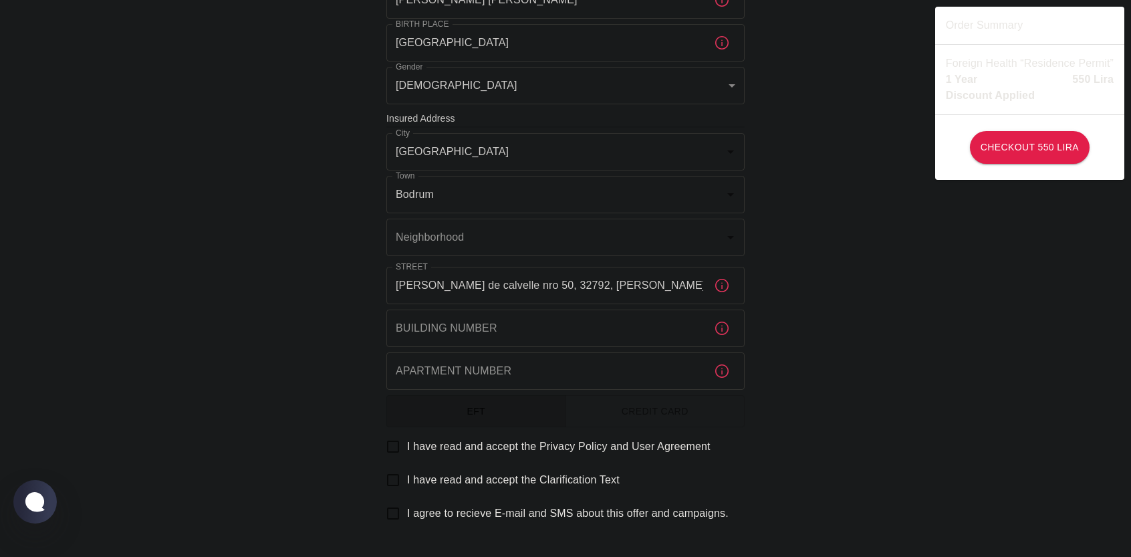
scroll to position [468, 0]
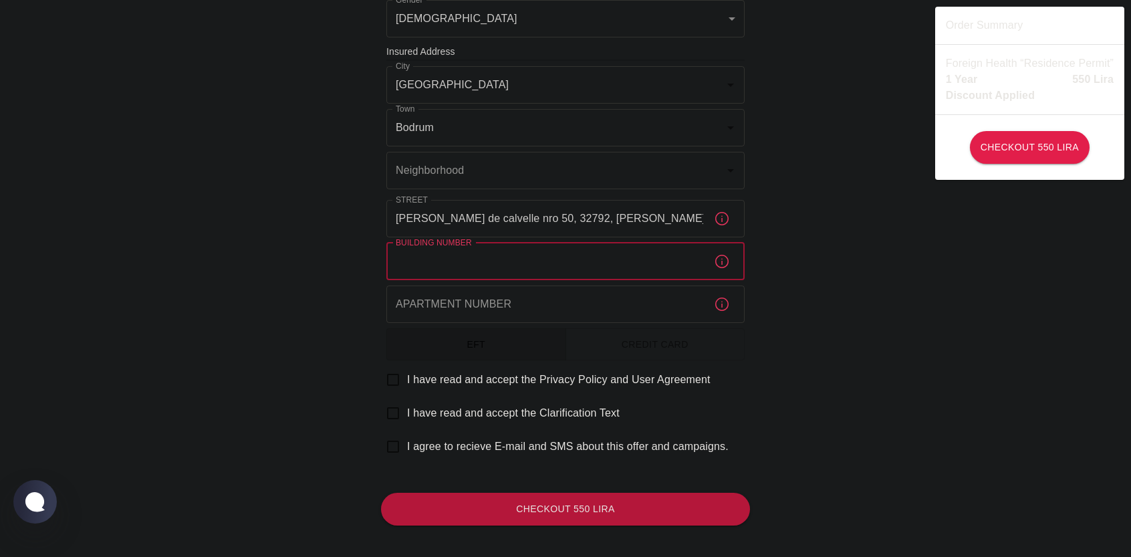
click at [429, 265] on input "Building Number" at bounding box center [545, 261] width 317 height 37
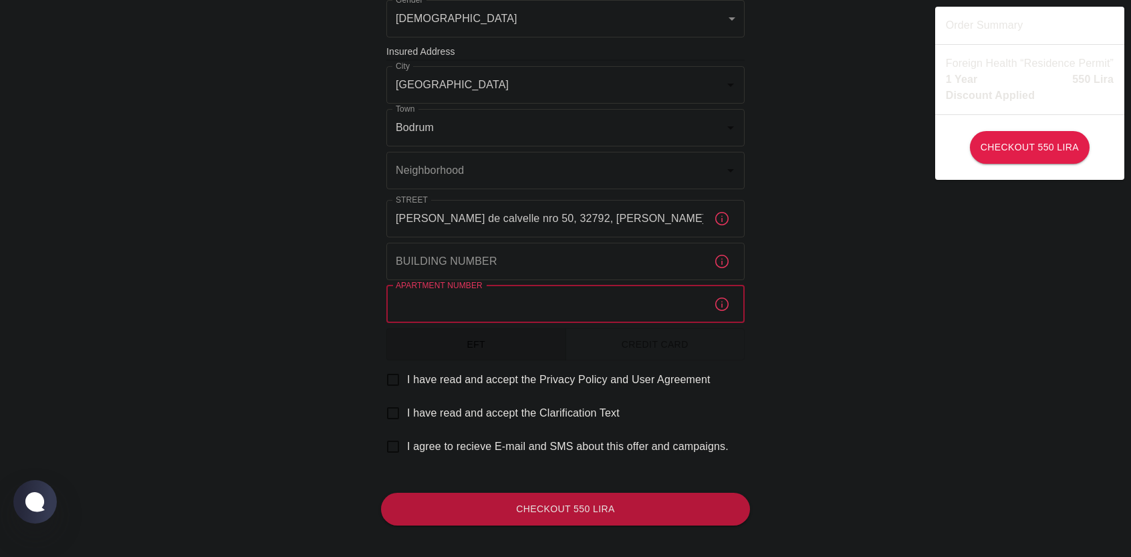
click at [449, 294] on input "Apartment Number" at bounding box center [545, 304] width 317 height 37
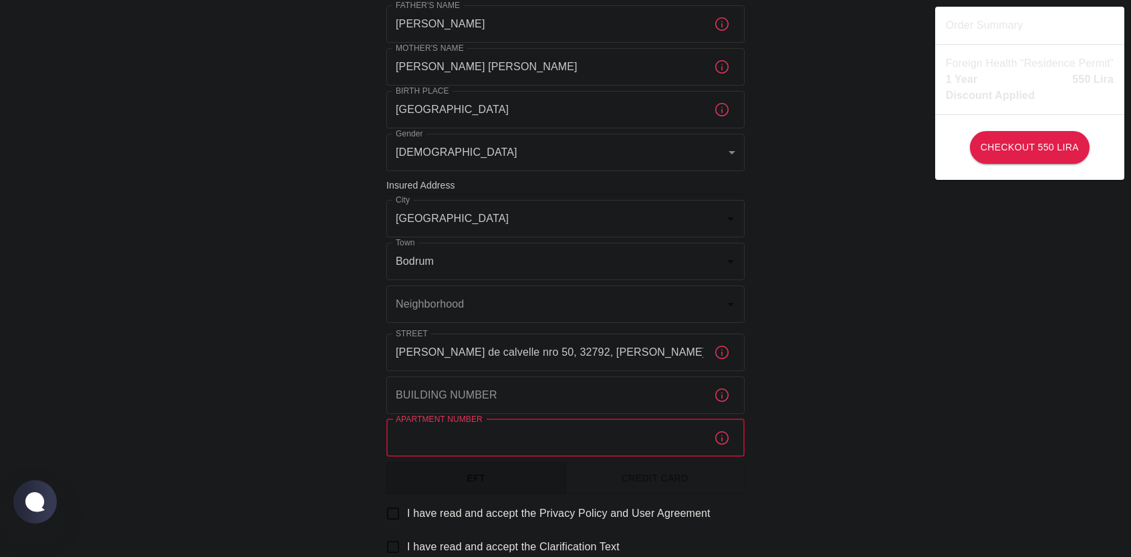
scroll to position [401, 0]
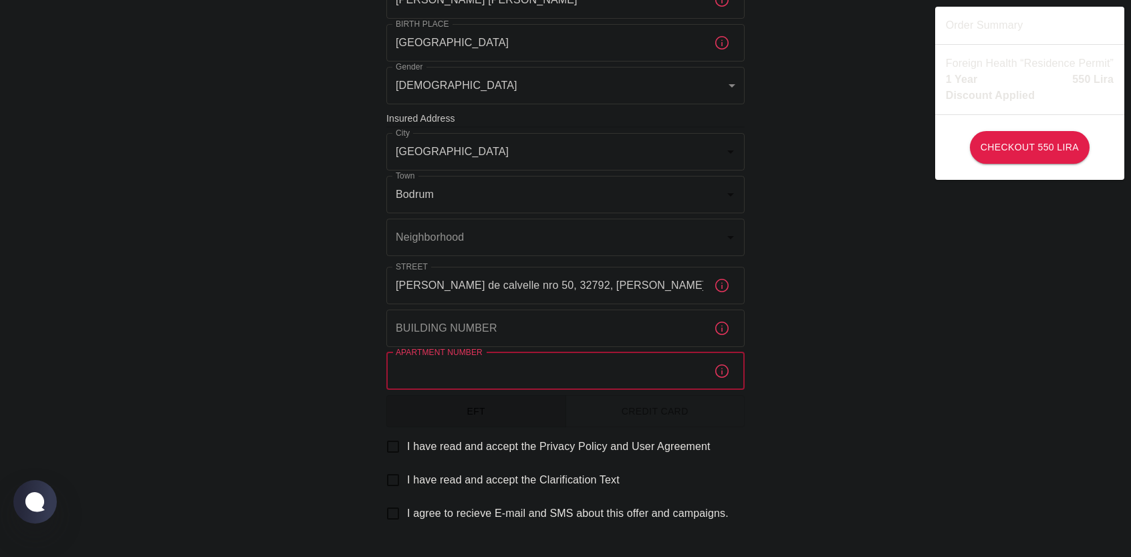
click at [424, 370] on input "Apartment Number" at bounding box center [545, 370] width 317 height 37
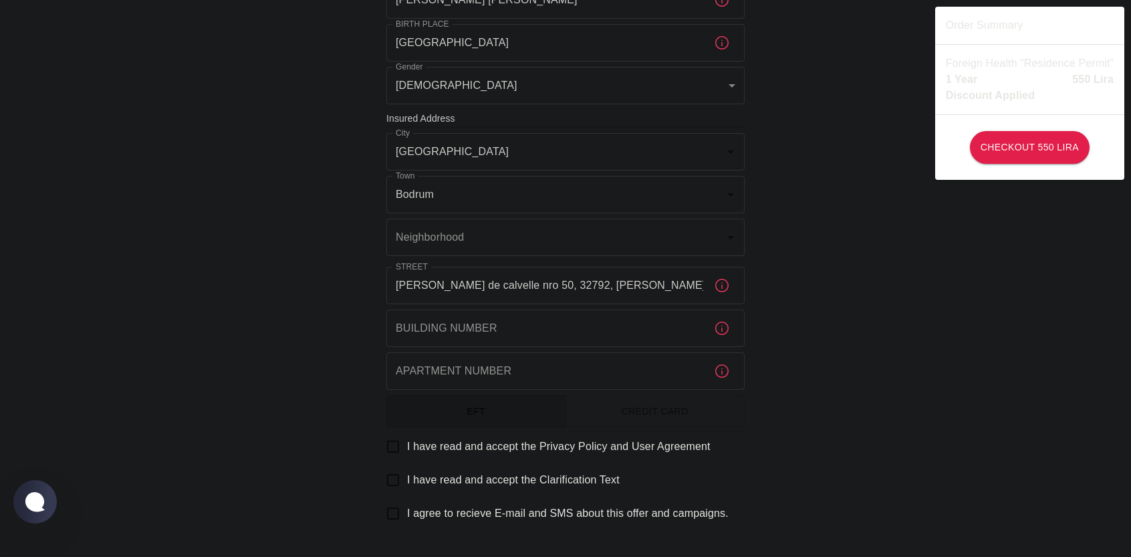
click at [342, 370] on div "To apply for the foreign health insurance, let's double-check a few details. To…" at bounding box center [565, 117] width 1131 height 1037
click at [727, 378] on icon "button" at bounding box center [722, 371] width 16 height 16
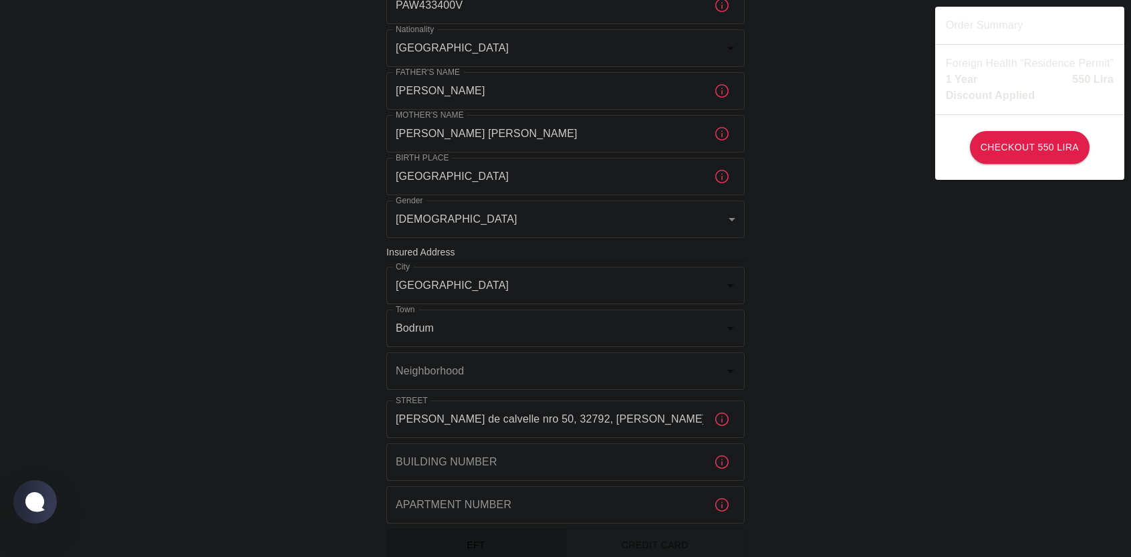
scroll to position [334, 0]
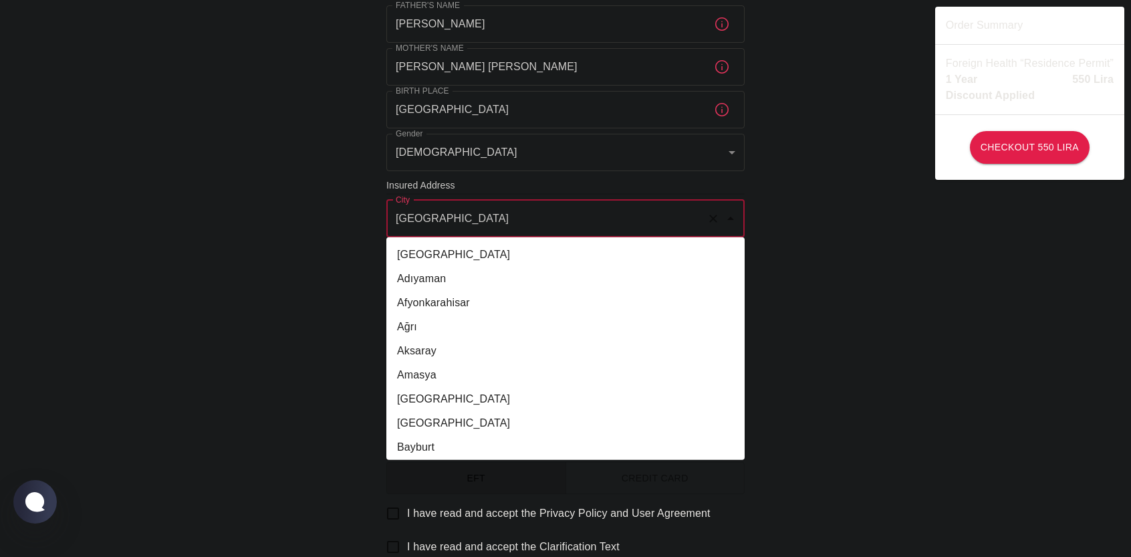
click at [469, 228] on input "Muğla" at bounding box center [547, 218] width 309 height 25
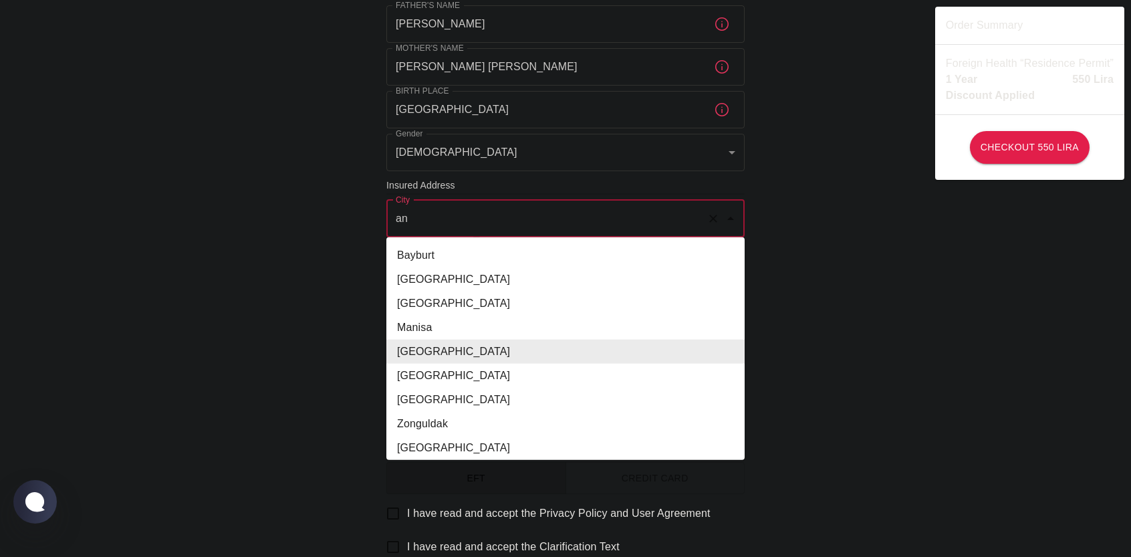
scroll to position [0, 0]
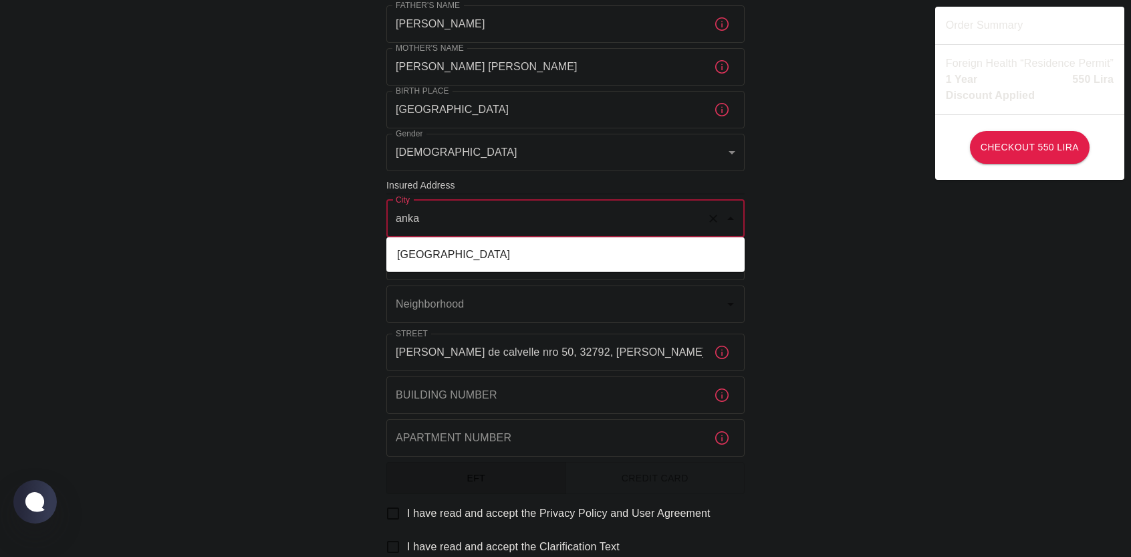
click at [436, 252] on li "Ankara" at bounding box center [566, 255] width 358 height 24
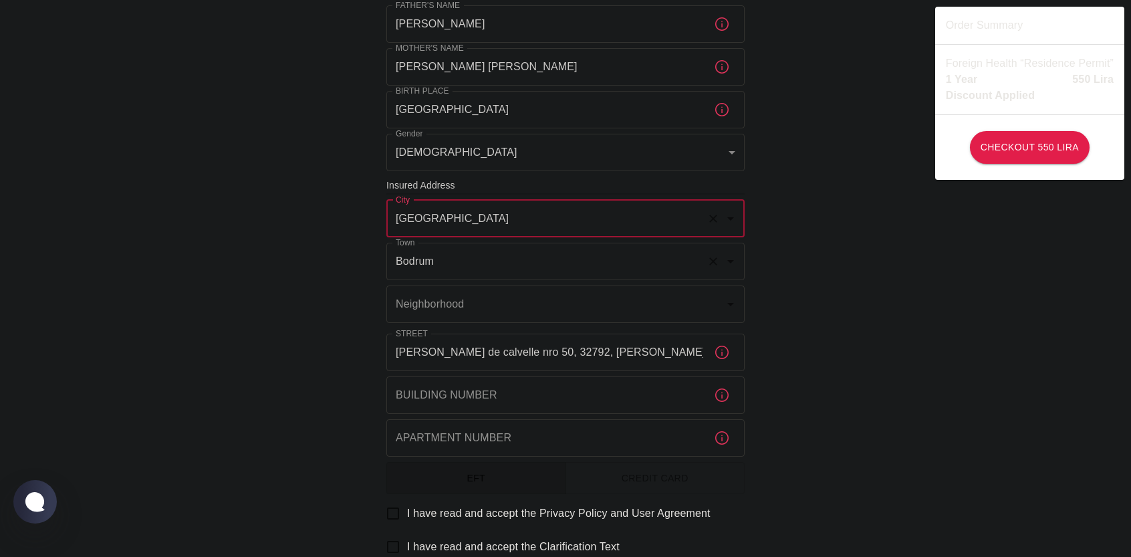
type input "Ankara"
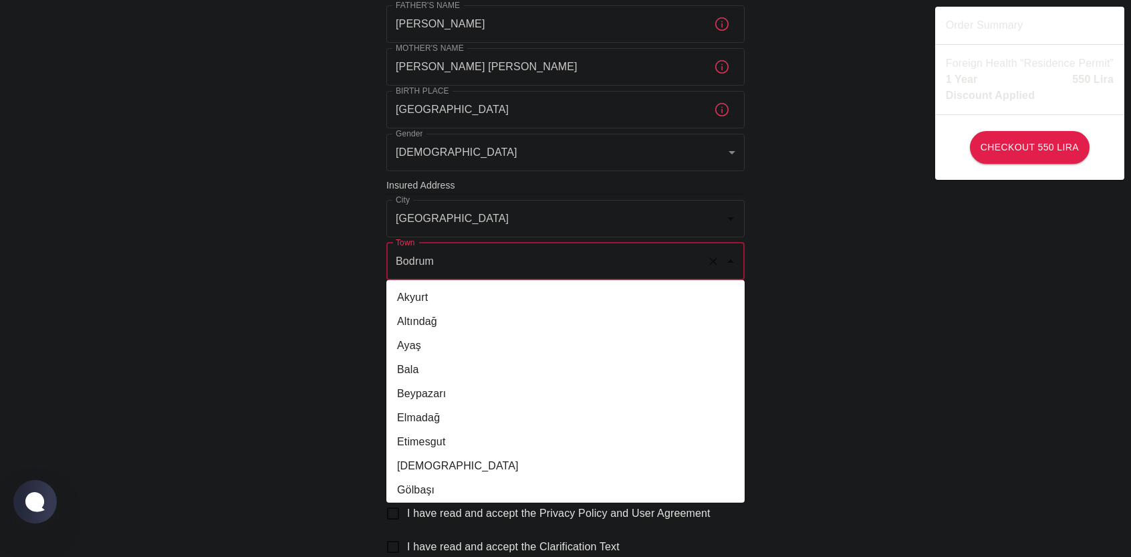
click at [455, 264] on input "Bodrum" at bounding box center [547, 261] width 309 height 25
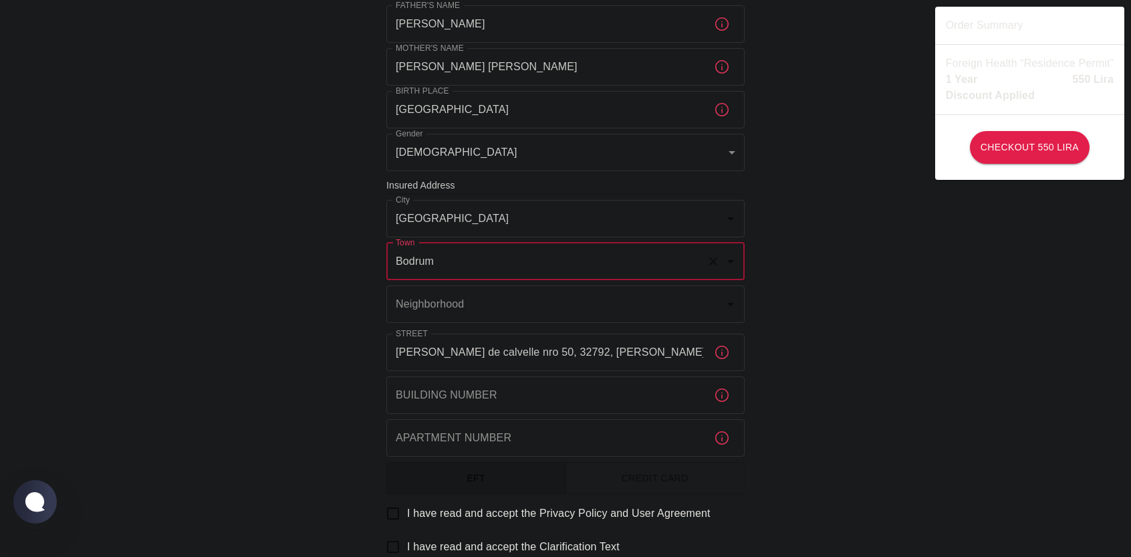
click at [449, 269] on input "Bodrum" at bounding box center [547, 261] width 309 height 25
click at [489, 263] on input "Bodrum" at bounding box center [547, 261] width 309 height 25
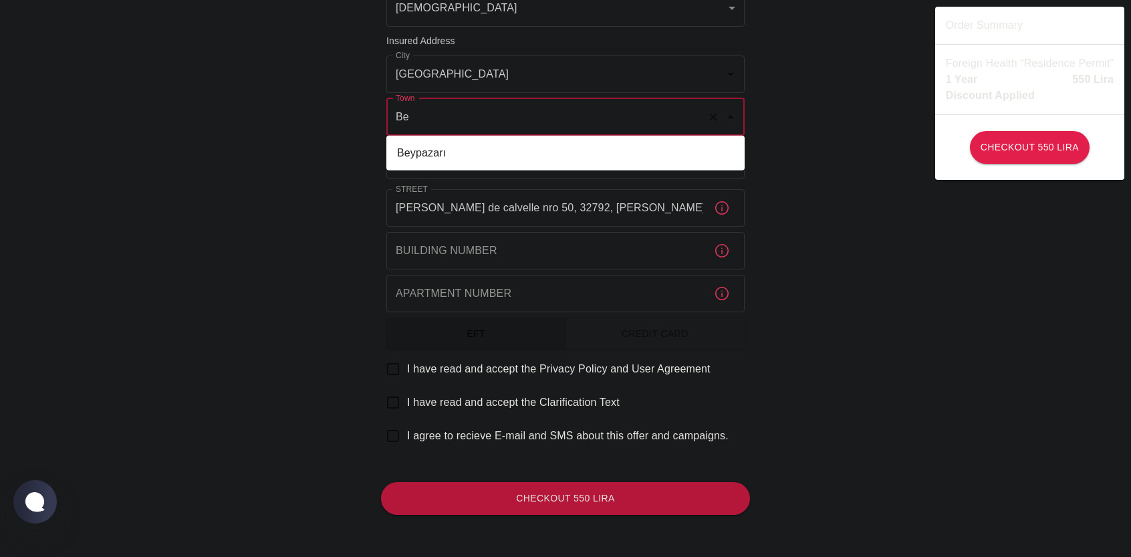
scroll to position [211, 0]
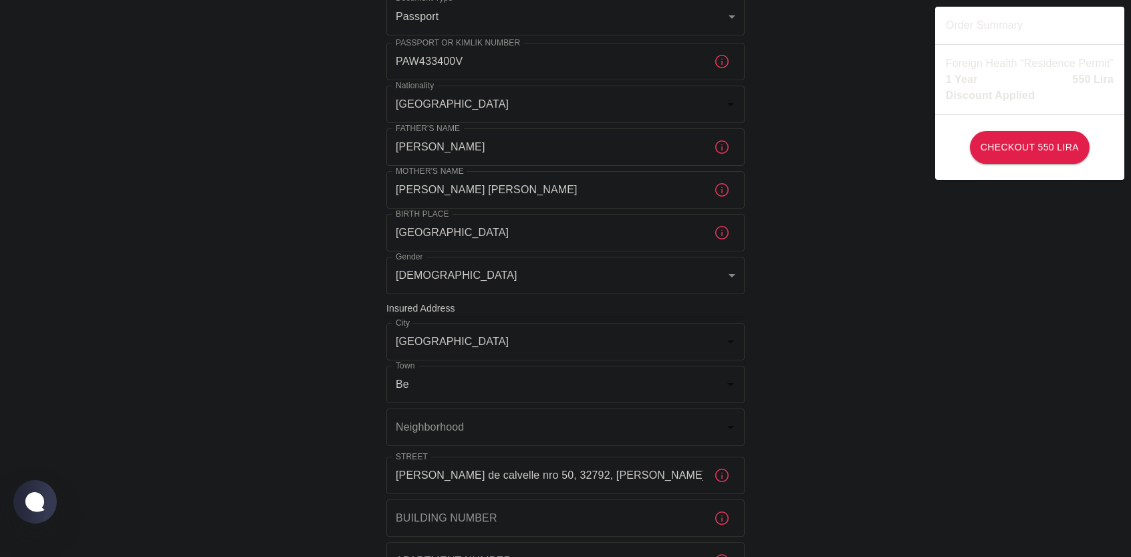
type input "Bodrum"
click at [558, 387] on input "Bodrum" at bounding box center [547, 384] width 309 height 25
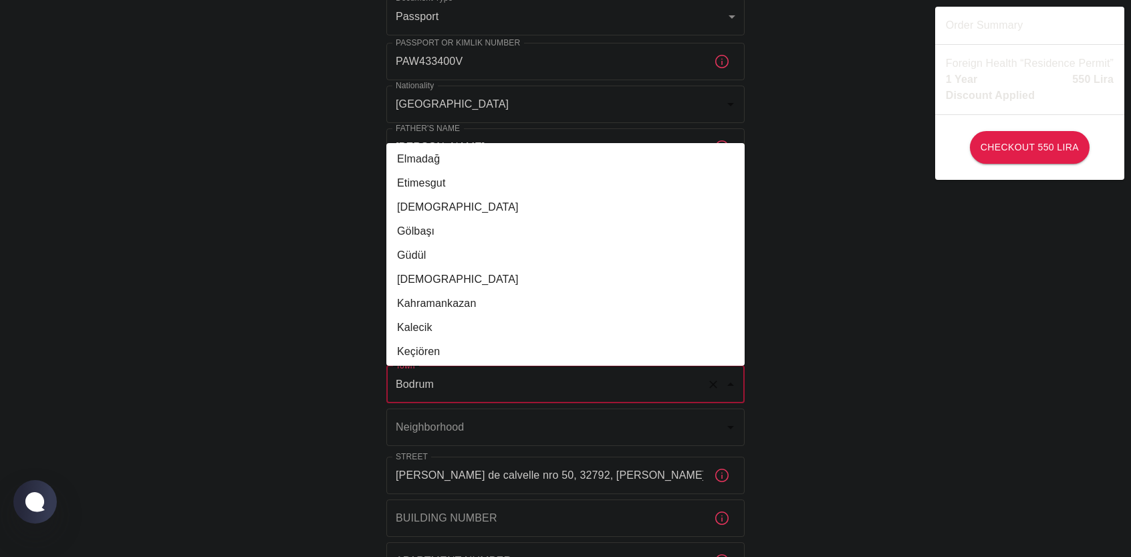
scroll to position [0, 0]
click at [271, 299] on div "To apply for the foreign health insurance, let's double-check a few details. To…" at bounding box center [565, 307] width 1131 height 1037
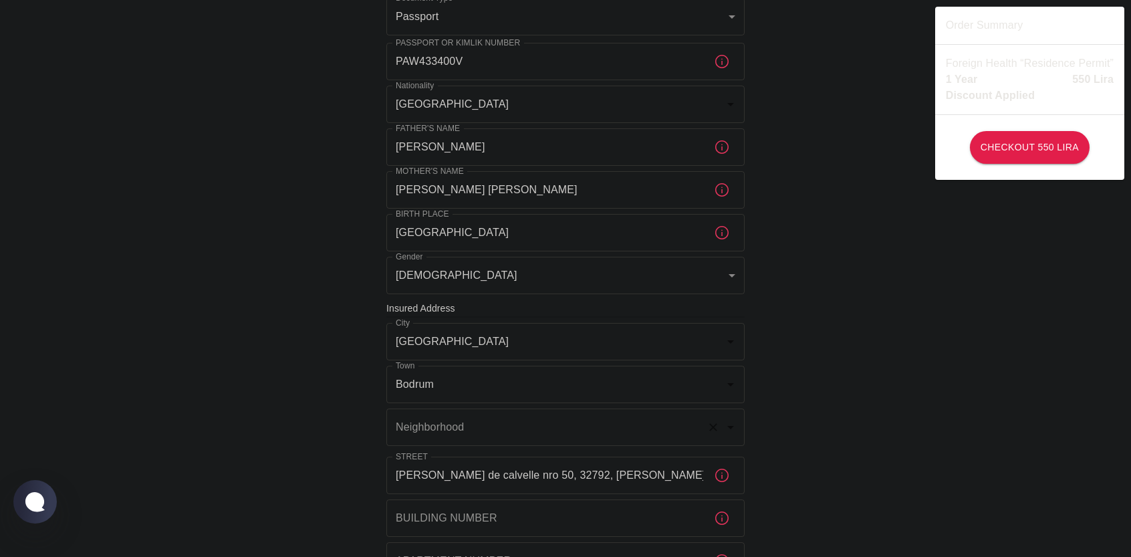
scroll to position [278, 0]
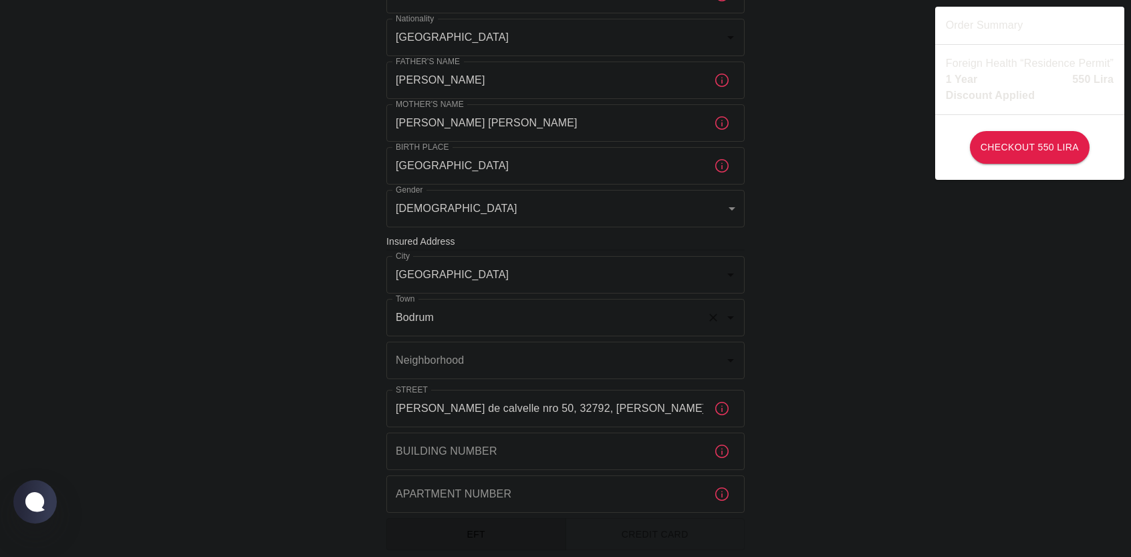
click at [504, 320] on input "Bodrum" at bounding box center [547, 317] width 309 height 25
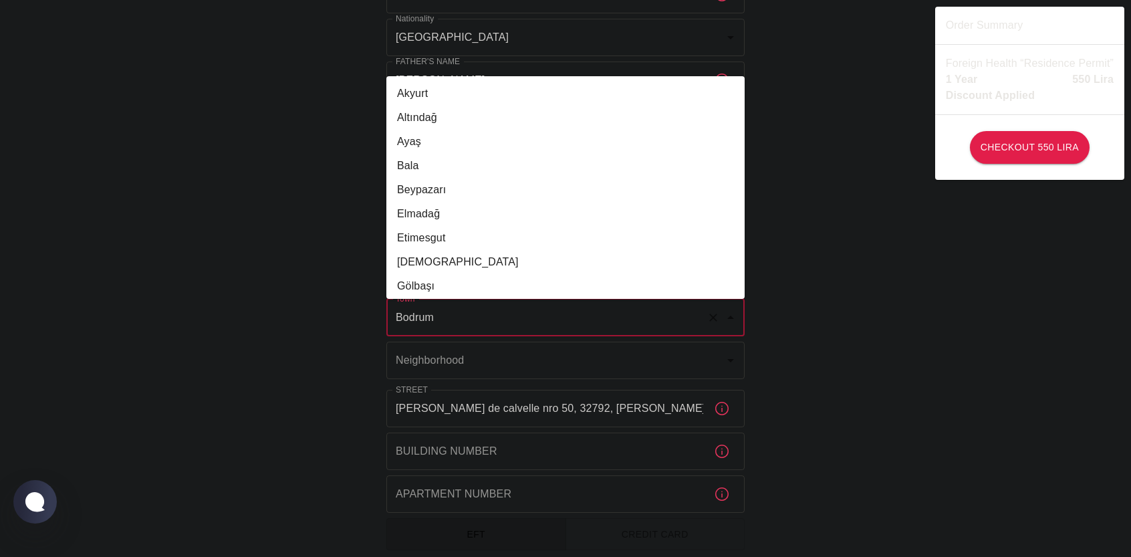
click at [274, 334] on div "To apply for the foreign health insurance, let's double-check a few details. To…" at bounding box center [565, 240] width 1131 height 1037
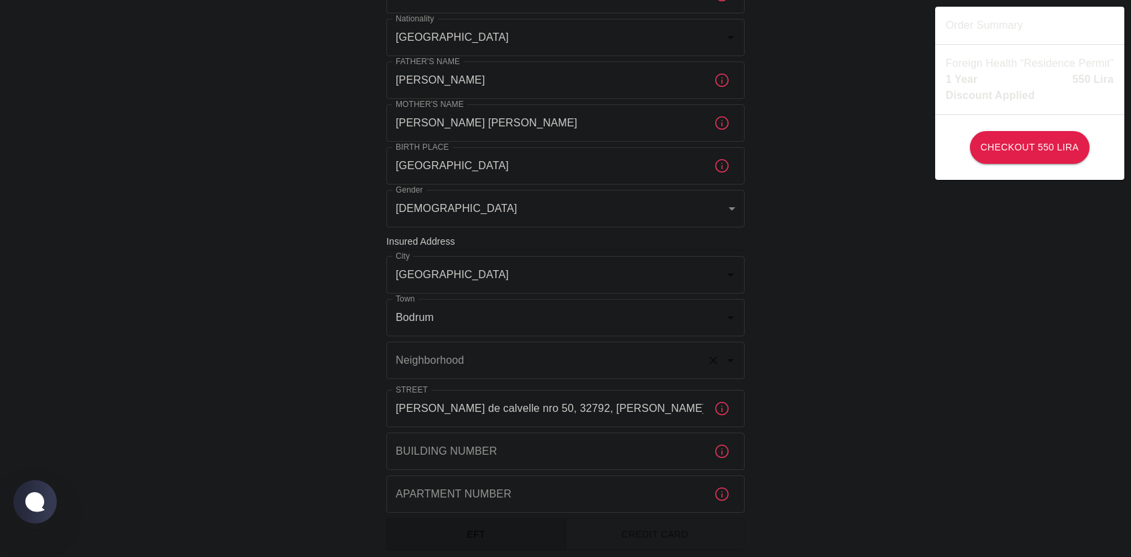
click at [463, 356] on div "Neighborhood Neighborhood" at bounding box center [566, 360] width 358 height 37
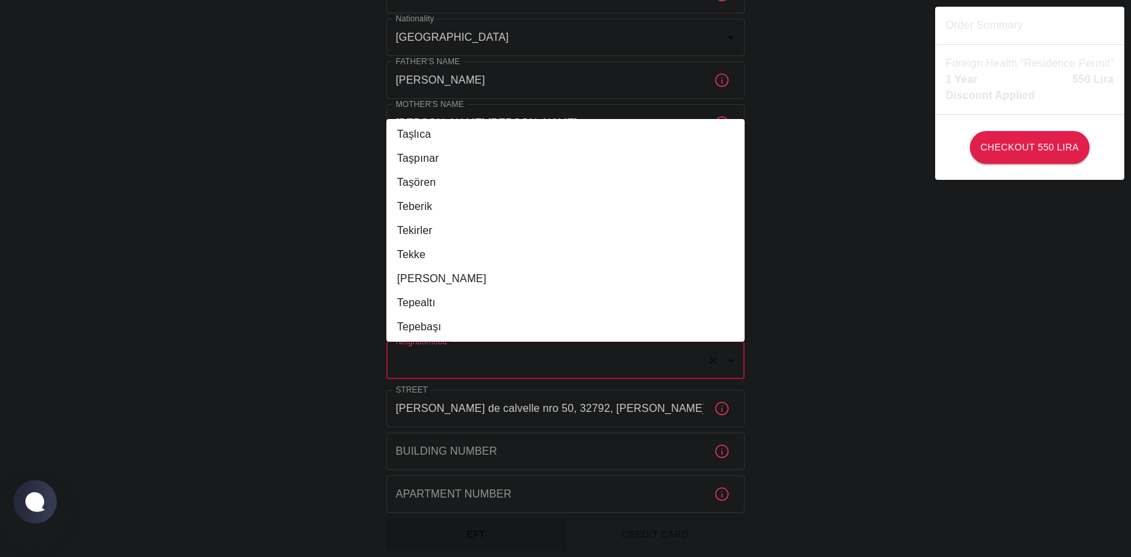
scroll to position [30216, 0]
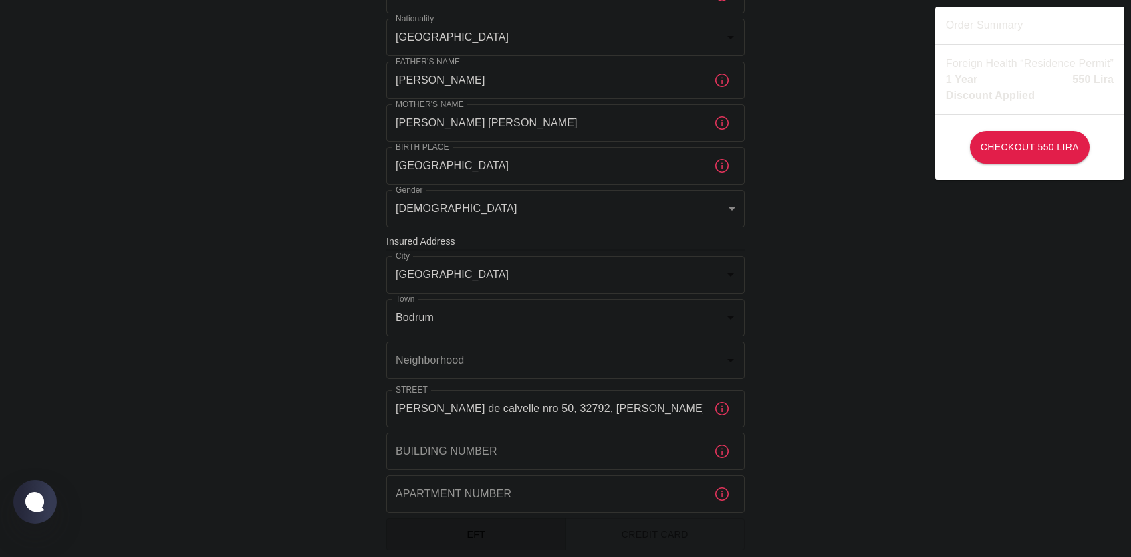
click at [883, 363] on div "To apply for the foreign health insurance, let's double-check a few details. To…" at bounding box center [565, 240] width 1131 height 1037
click at [569, 415] on input "Quintela de calvelle nro 50, 32792, Pereiro De Aguiar" at bounding box center [545, 408] width 317 height 37
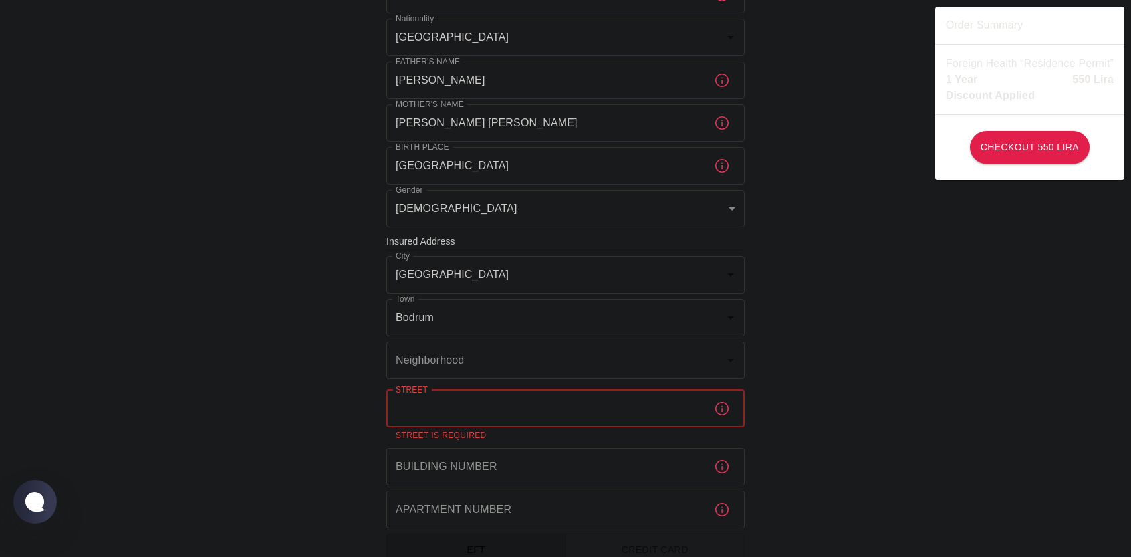
paste input "Gazi Üniversitesi Kampüsü"
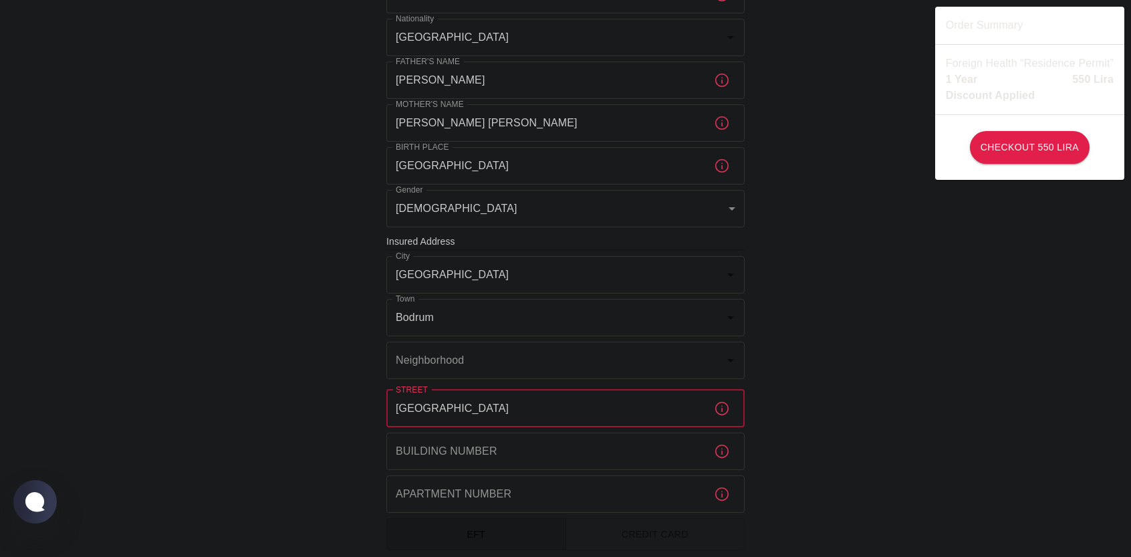
click at [309, 429] on div "To apply for the foreign health insurance, let's double-check a few details. To…" at bounding box center [565, 240] width 1131 height 1037
click at [440, 453] on input "Building Number" at bounding box center [545, 451] width 317 height 37
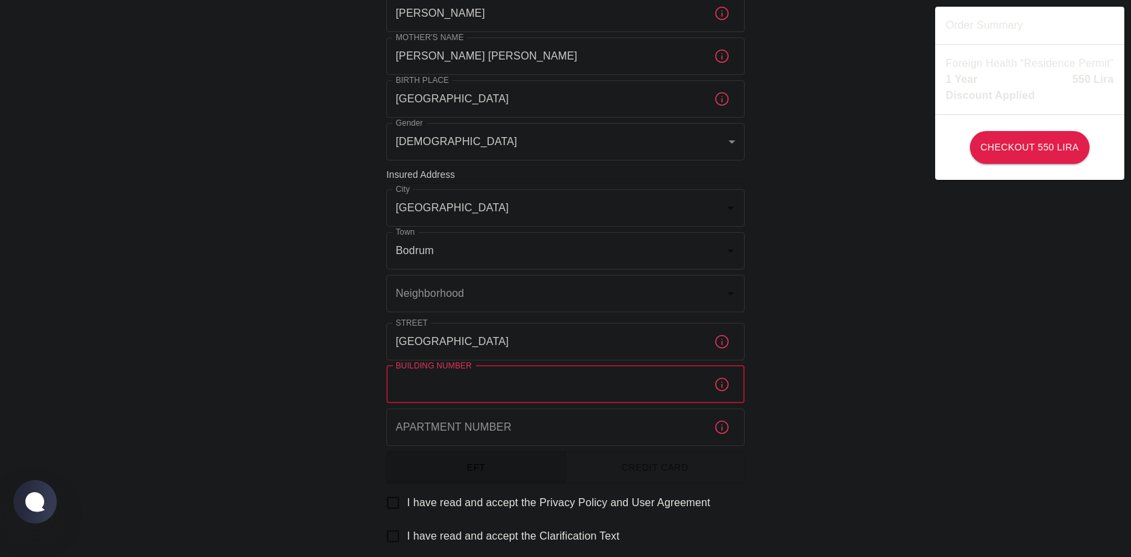
scroll to position [412, 0]
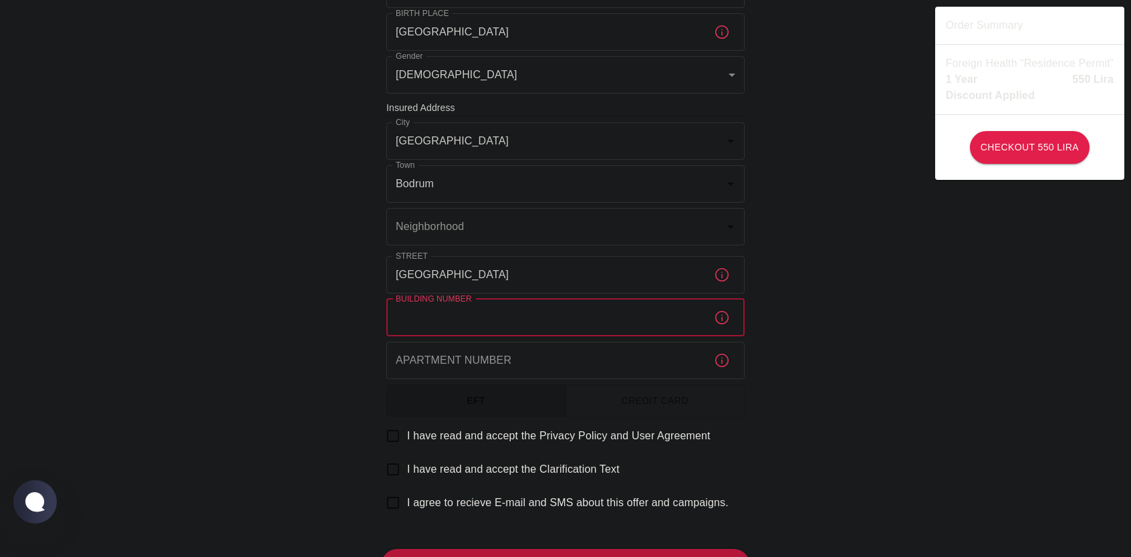
click at [457, 360] on input "Apartment Number" at bounding box center [545, 360] width 317 height 37
click at [449, 312] on input "Building Number" at bounding box center [545, 317] width 317 height 37
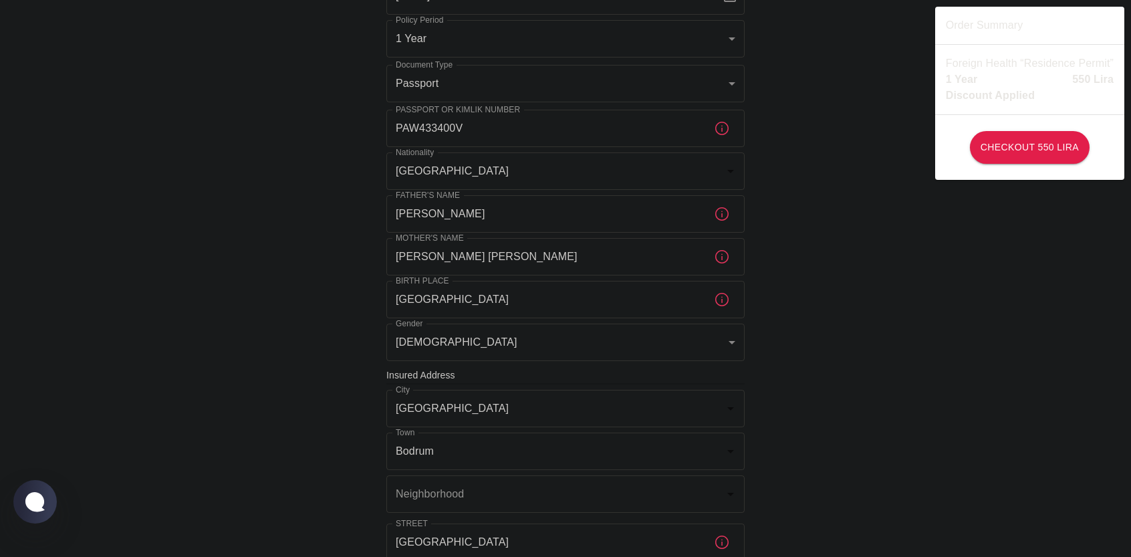
scroll to position [11, 0]
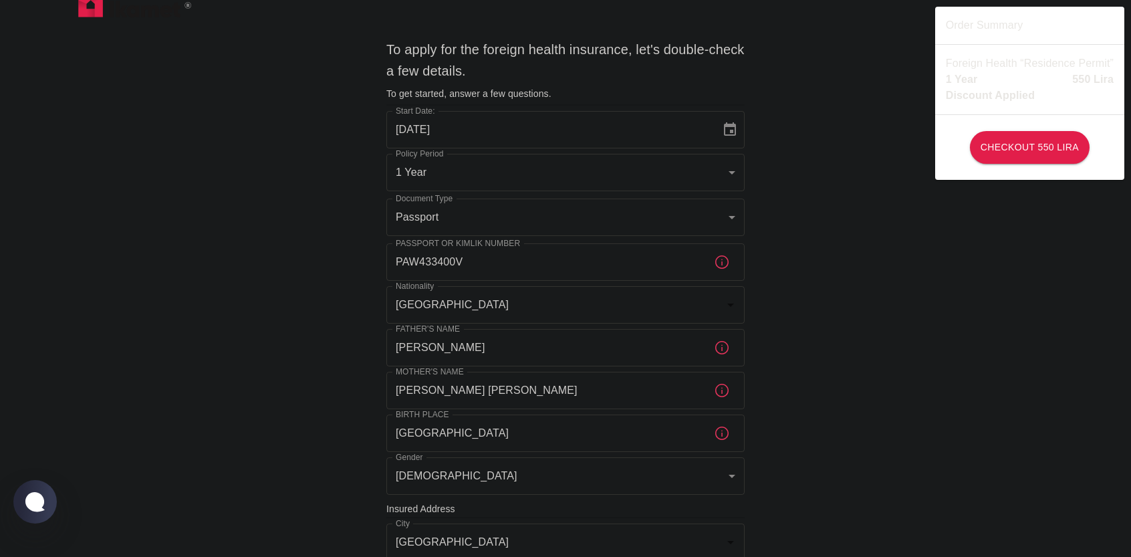
click at [958, 66] on p "Foreign Health “Residence Permit”" at bounding box center [1030, 64] width 168 height 16
copy p "Foreign Health “Residence Permit”"
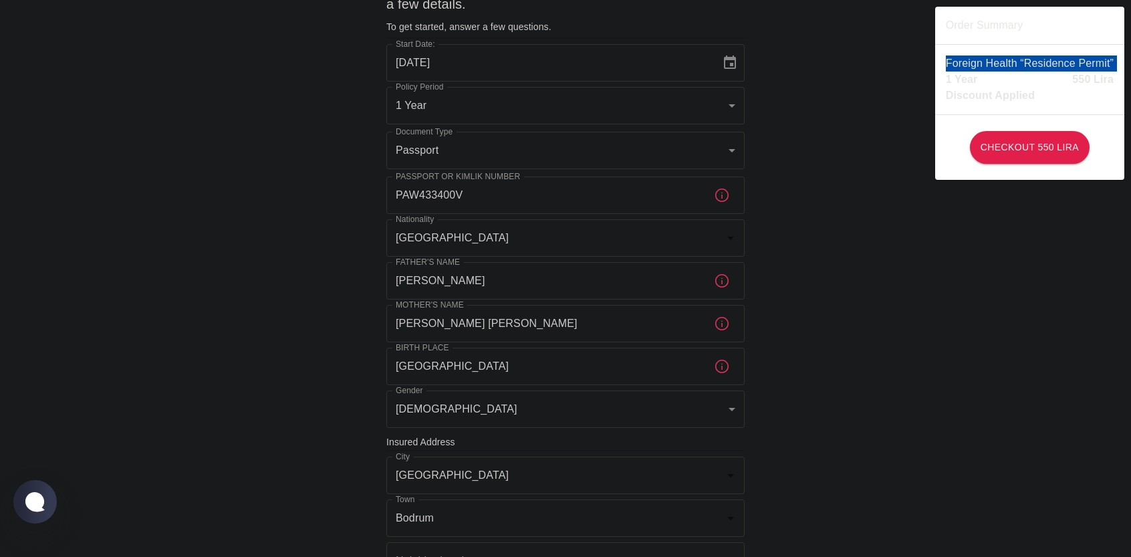
scroll to position [345, 0]
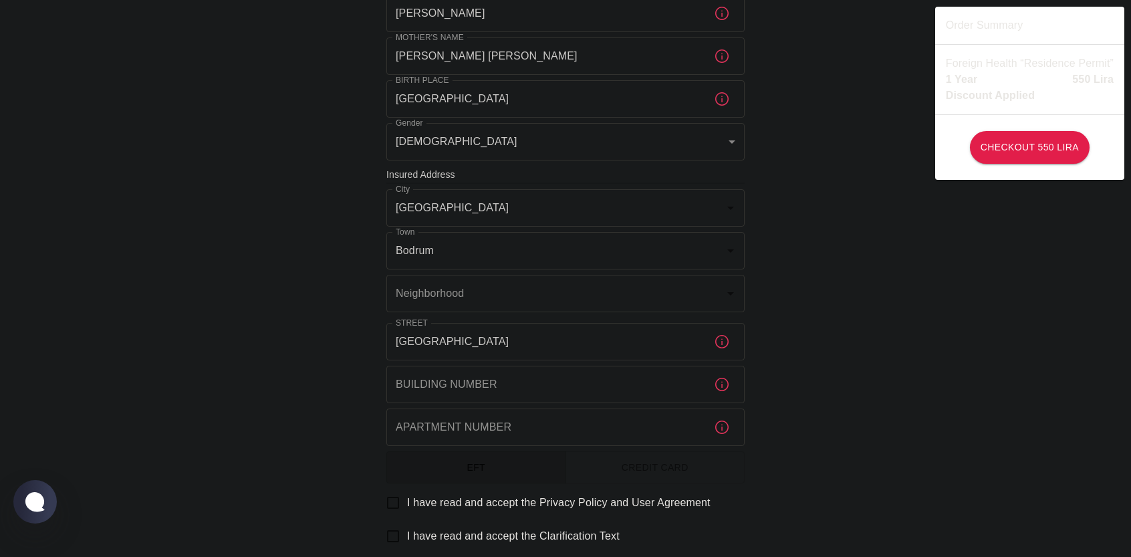
click at [571, 352] on input "Gazi Üniversitesi Kampüsü" at bounding box center [545, 341] width 317 height 37
paste input "Bandırma Cad. No:6/1"
type input "Bandırma Cad. No:6/1"
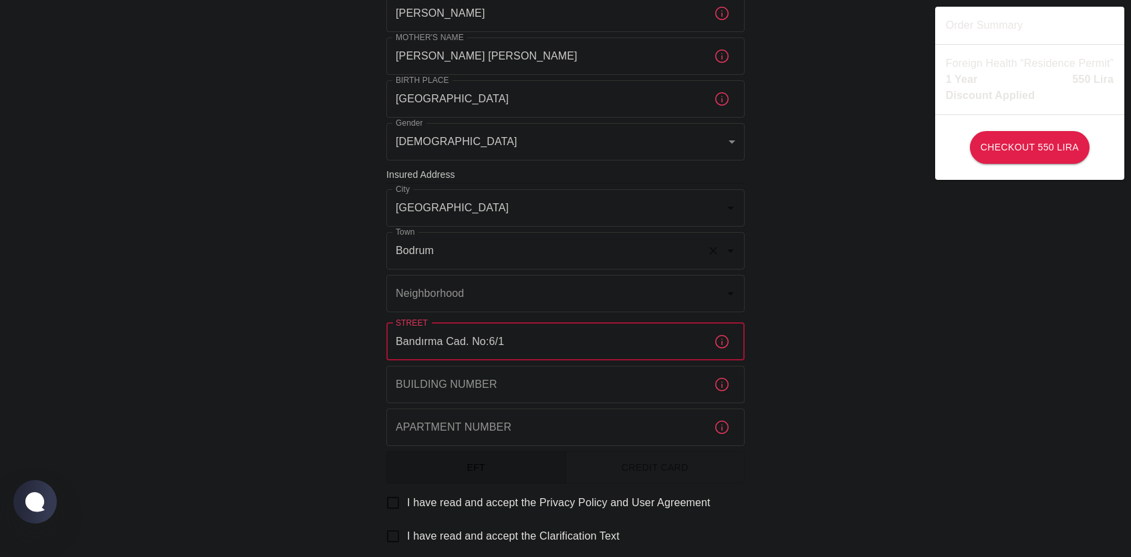
click at [502, 259] on input "Bodrum" at bounding box center [547, 250] width 309 height 25
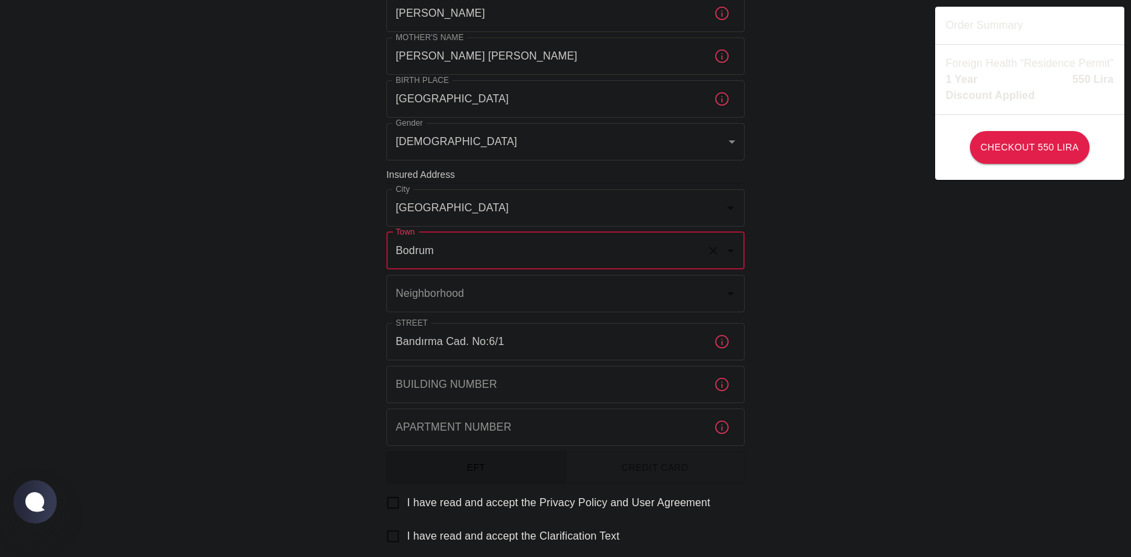
click at [523, 249] on input "Bodrum" at bounding box center [547, 250] width 309 height 25
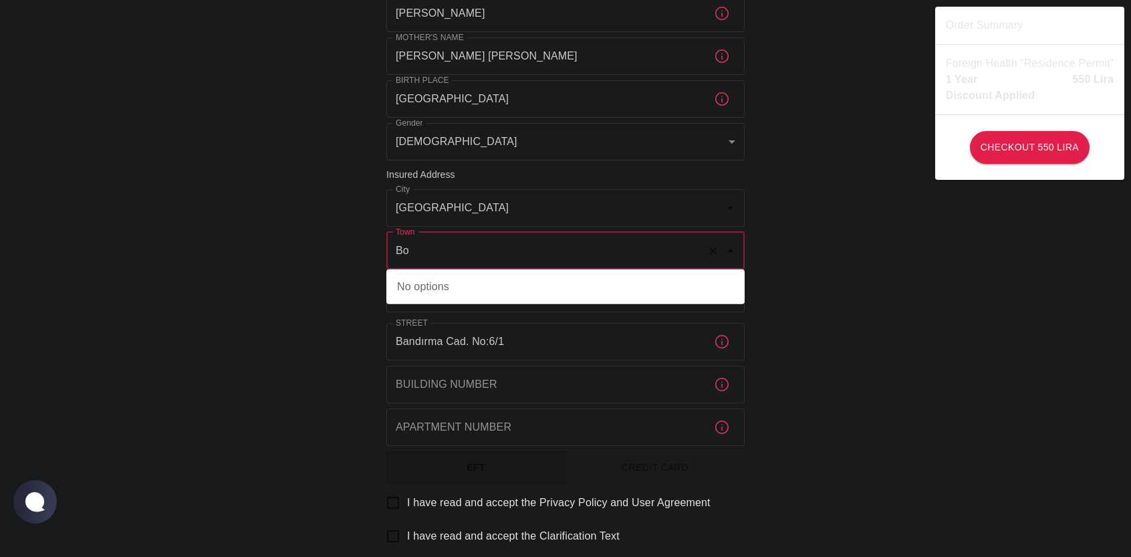
type input "B"
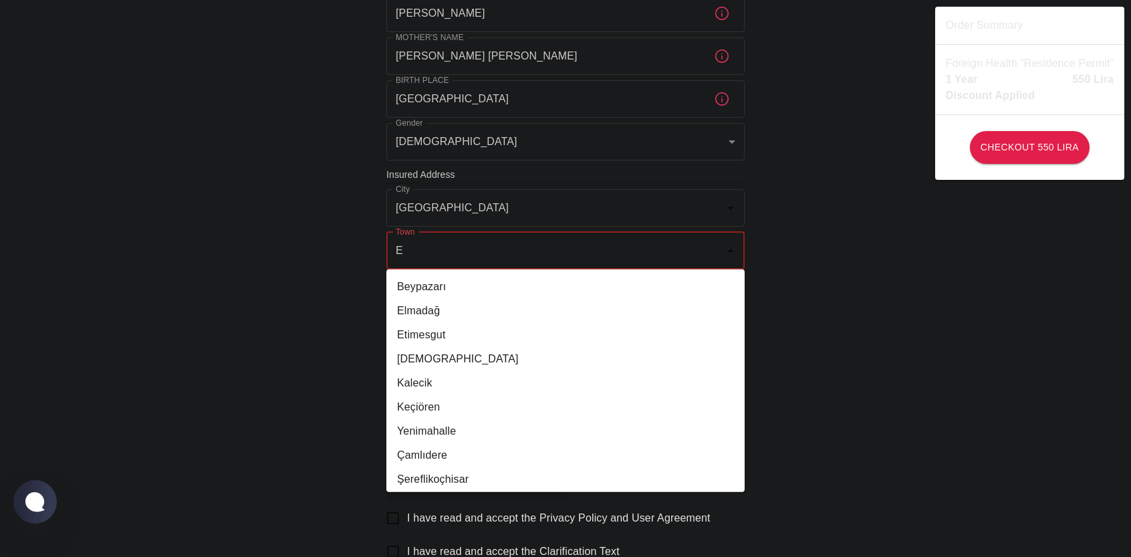
type input "E"
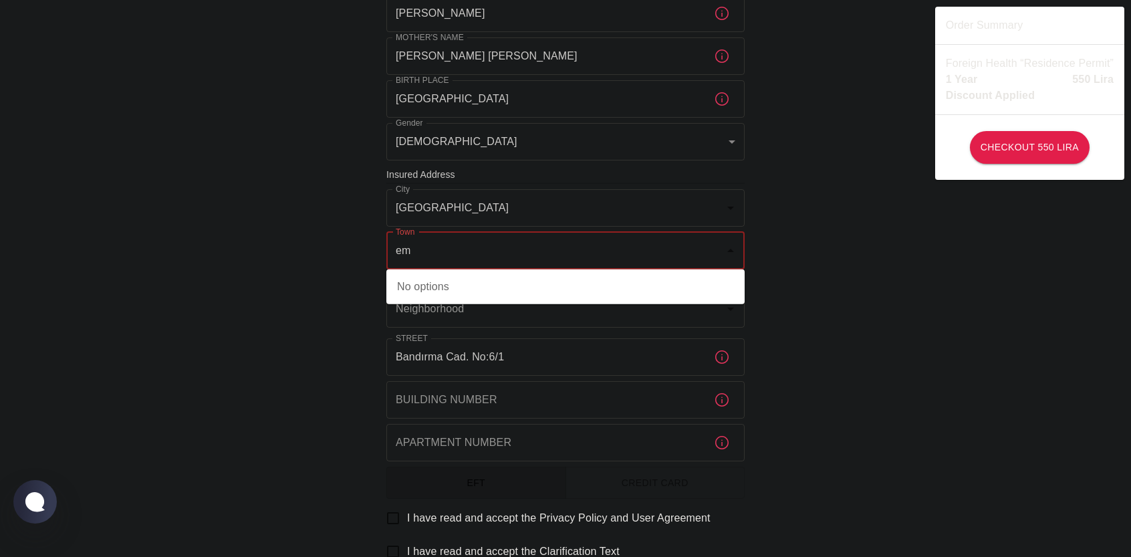
type input "e"
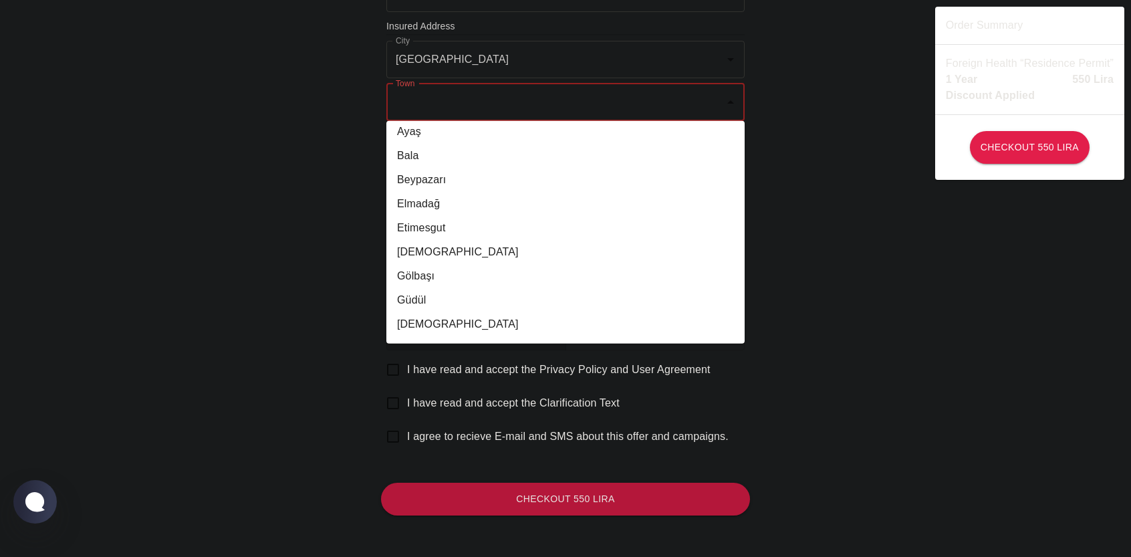
scroll to position [0, 0]
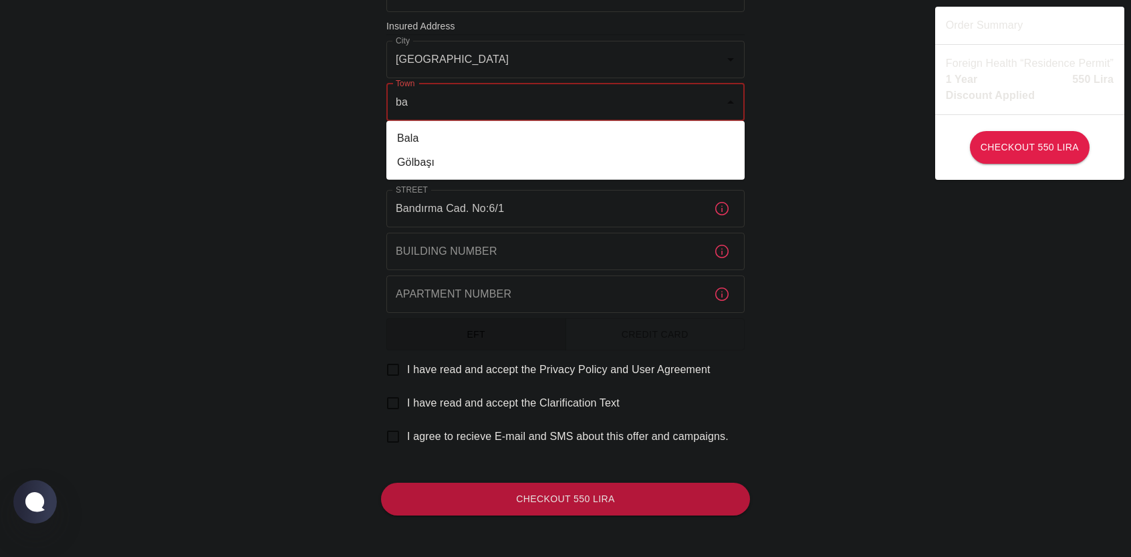
type input "b"
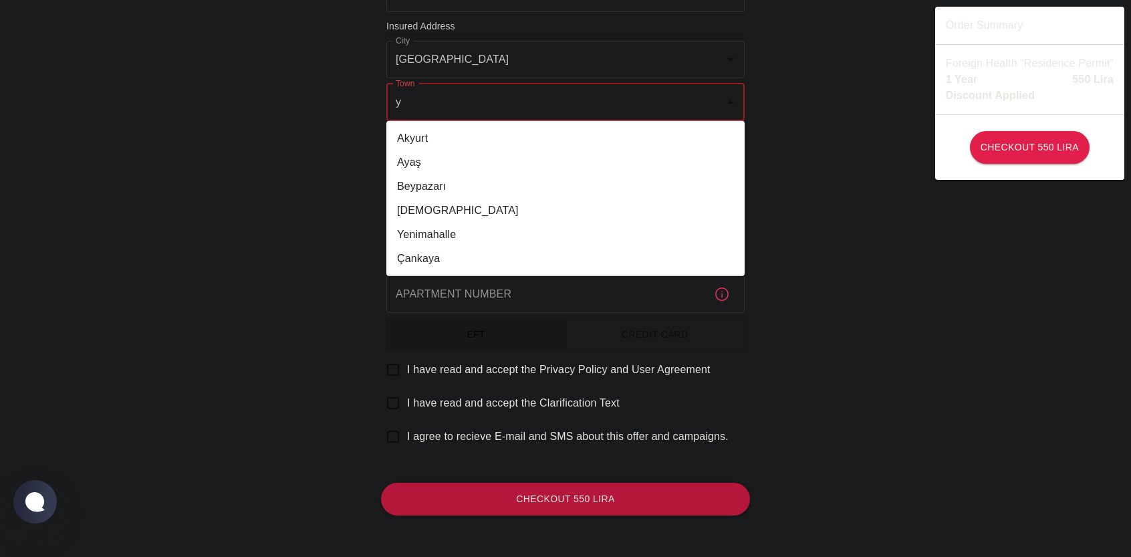
click at [459, 243] on li "Yenimahalle" at bounding box center [566, 235] width 358 height 24
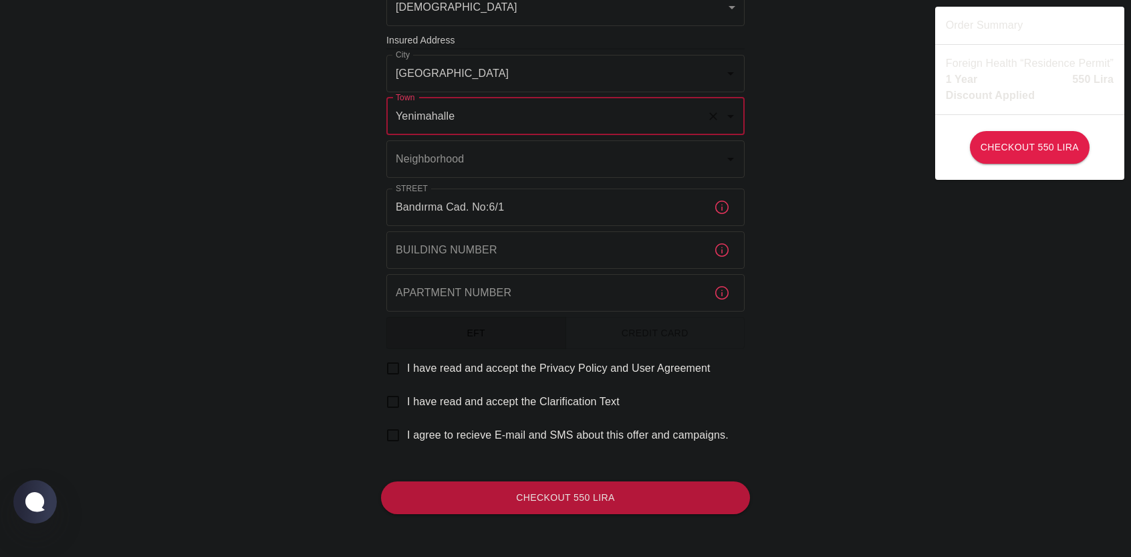
scroll to position [479, 0]
type input "Yenimahalle"
click at [459, 165] on div "Neighborhood Neighborhood" at bounding box center [566, 159] width 358 height 37
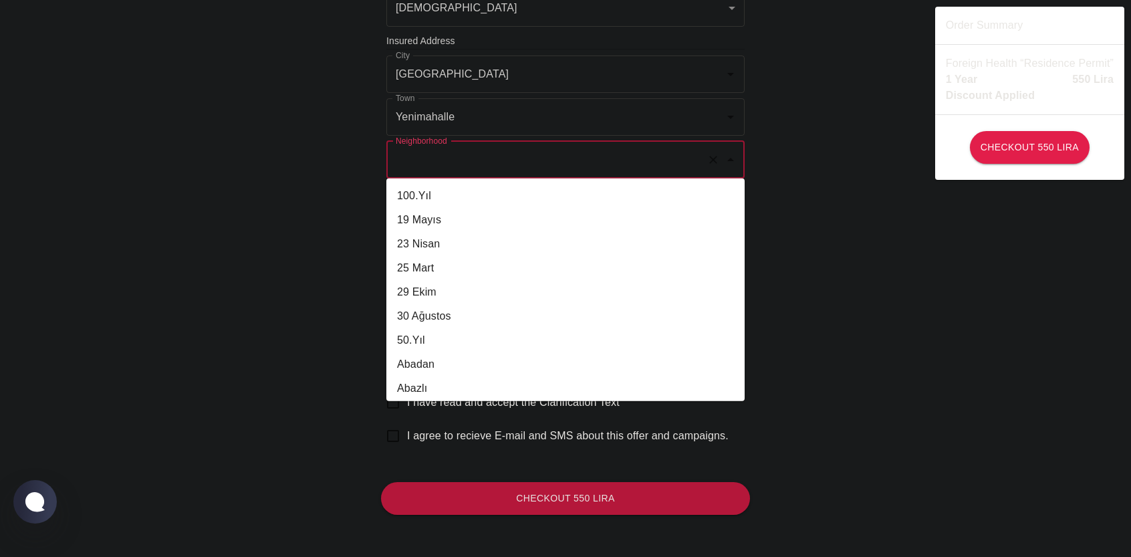
scroll to position [211, 0]
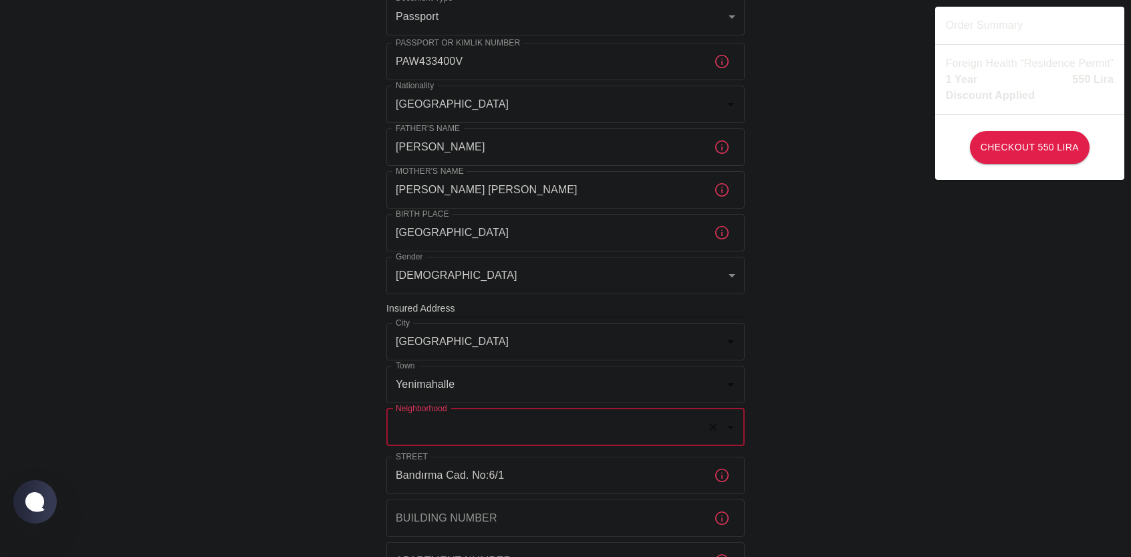
click at [520, 424] on input "Neighborhood" at bounding box center [547, 427] width 309 height 25
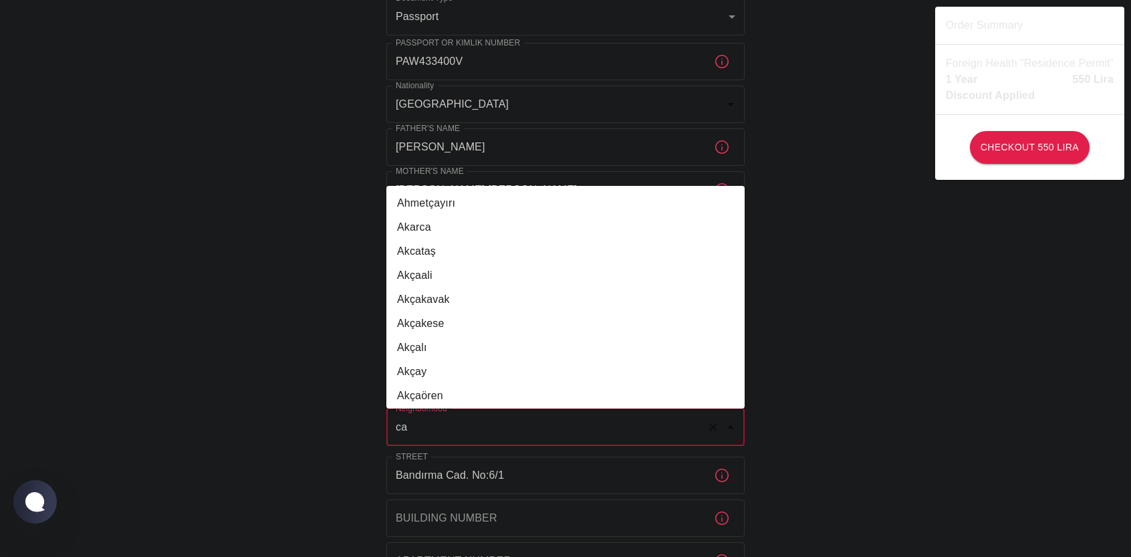
type input "c"
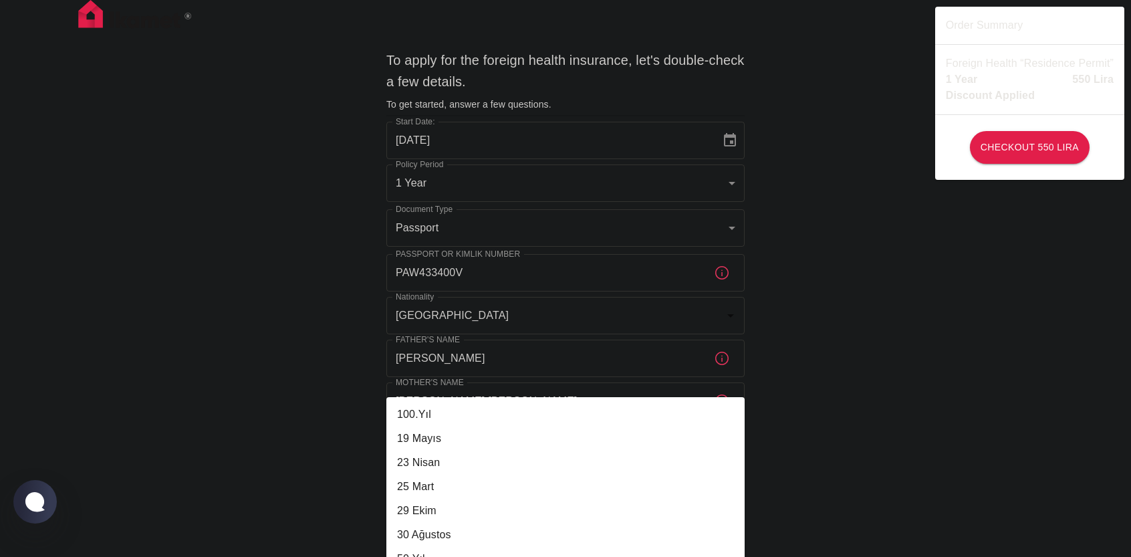
scroll to position [201, 0]
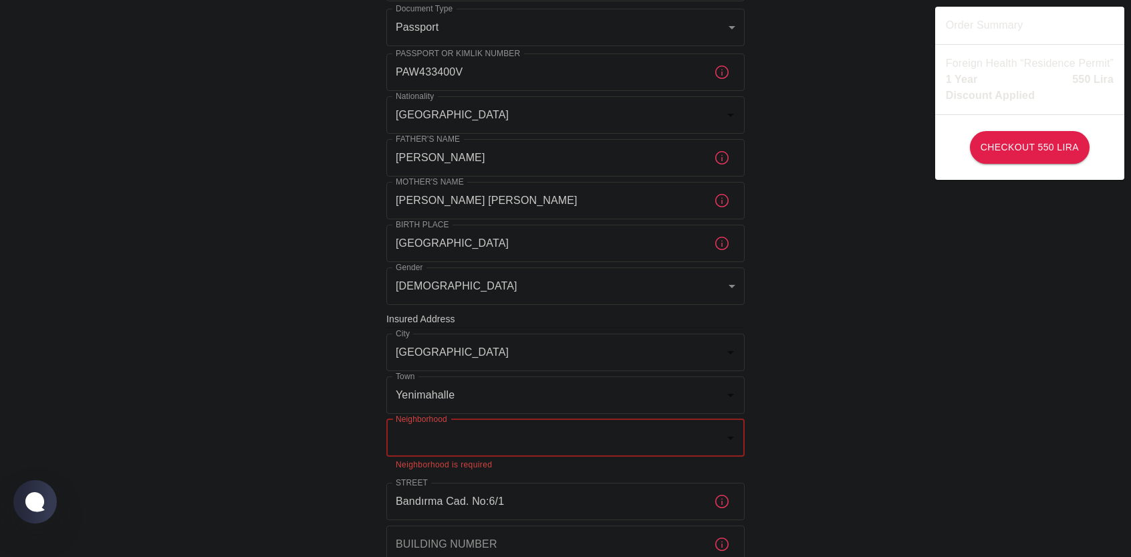
type input "6"
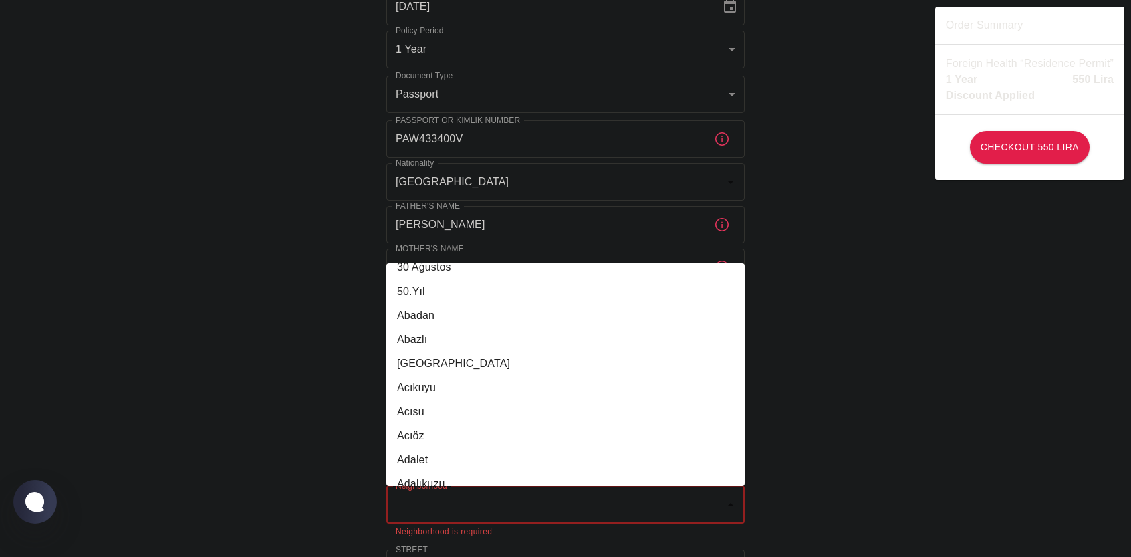
scroll to position [267, 0]
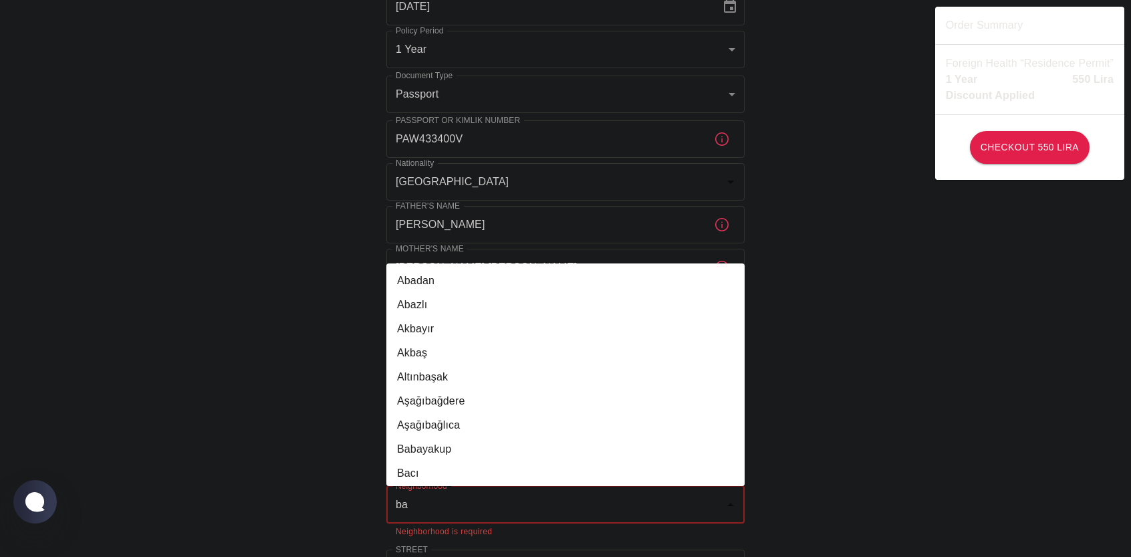
type input "b"
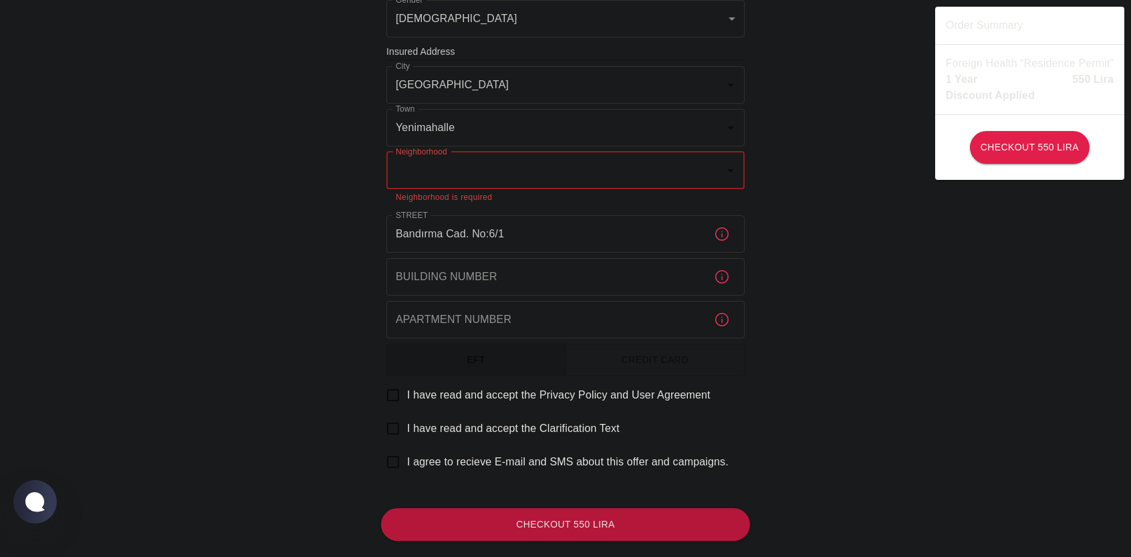
scroll to position [494, 0]
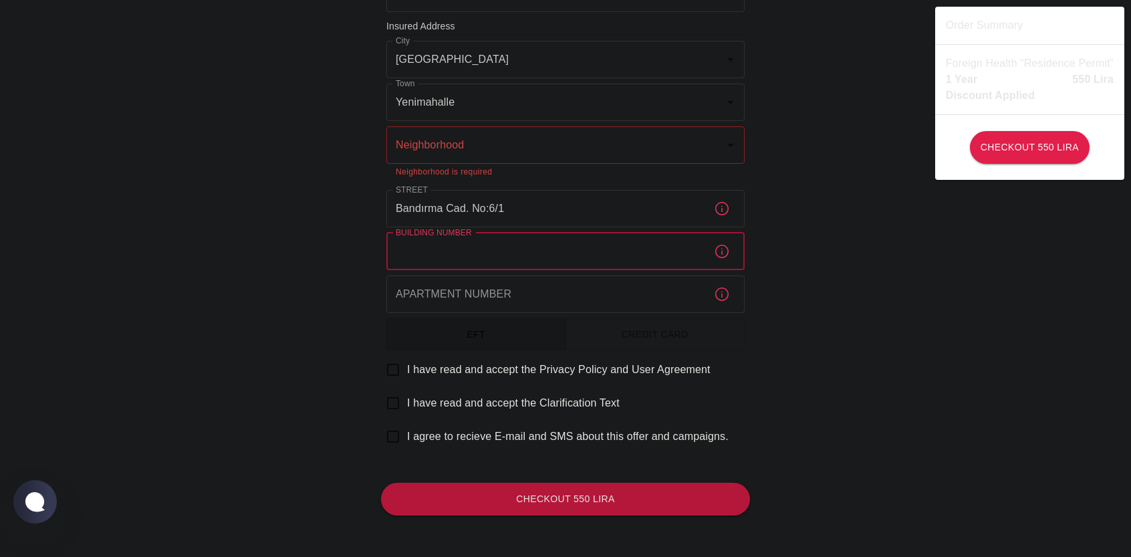
click at [471, 249] on input "Building Number" at bounding box center [545, 251] width 317 height 37
click at [725, 256] on icon "button" at bounding box center [722, 251] width 13 height 13
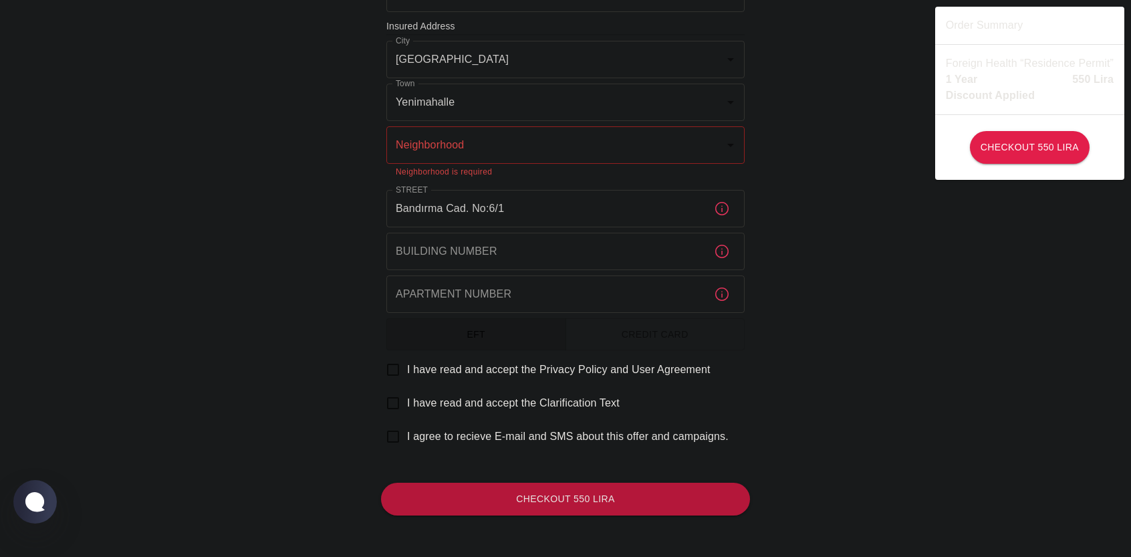
click at [725, 256] on icon "button" at bounding box center [722, 251] width 13 height 13
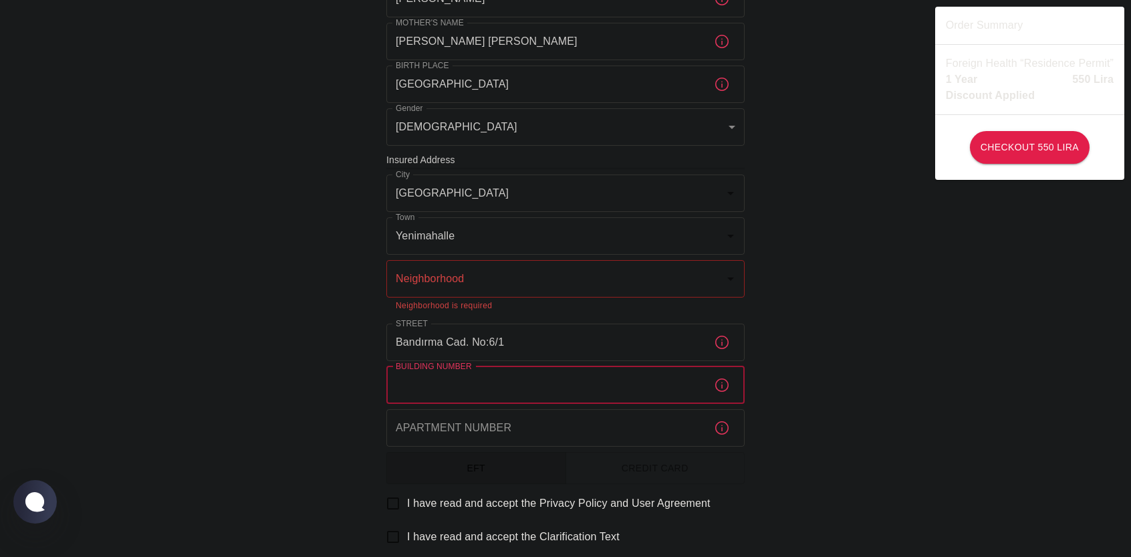
click at [461, 386] on input "Building Number" at bounding box center [545, 384] width 317 height 37
click at [336, 426] on div "To apply for the foreign health insurance, let's double-check a few details. To…" at bounding box center [565, 166] width 1131 height 1052
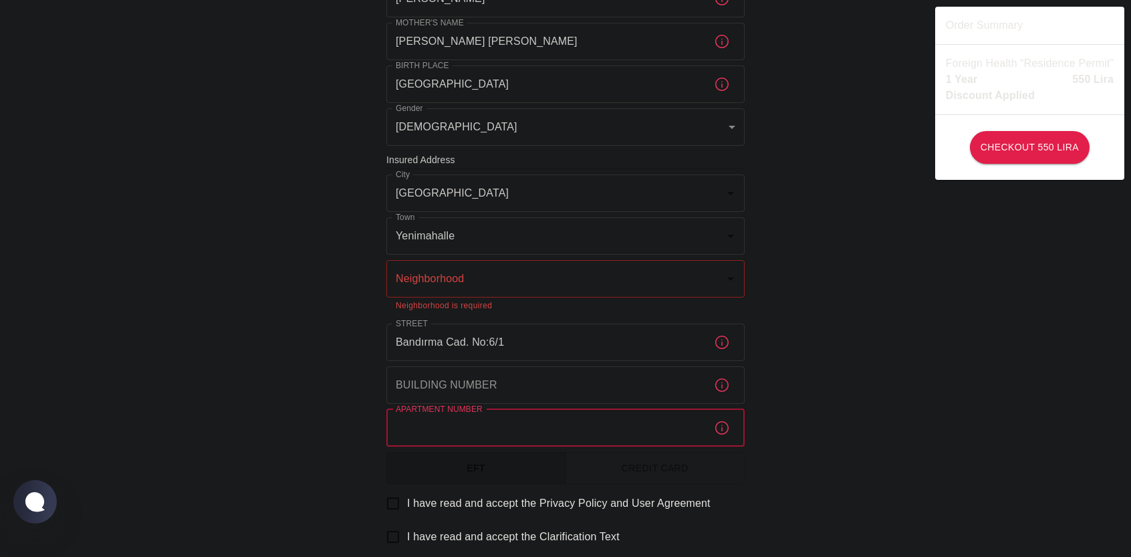
click at [524, 438] on input "Apartment Number" at bounding box center [545, 427] width 317 height 37
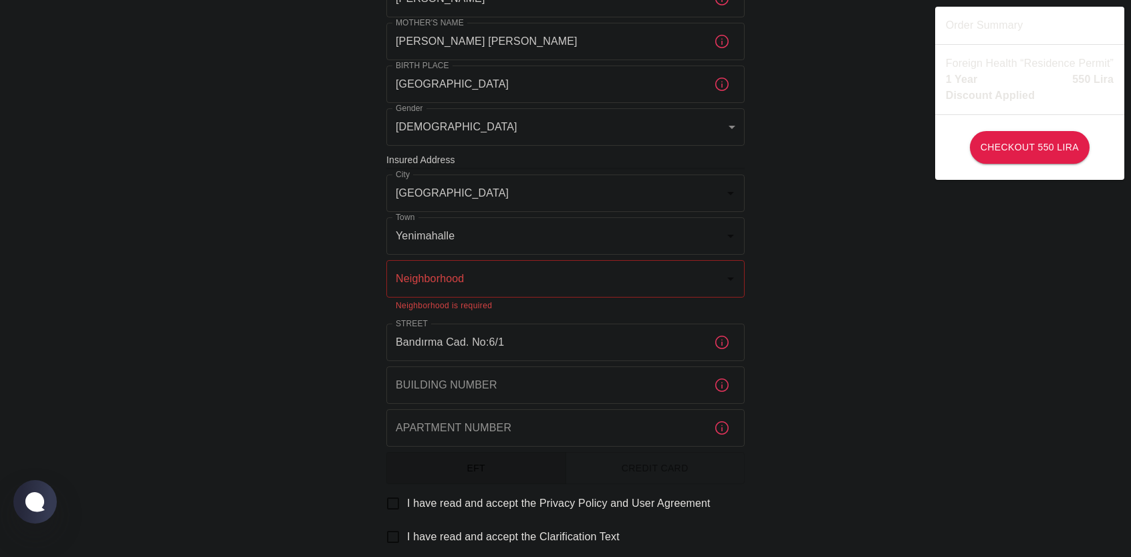
click at [227, 504] on div "To apply for the foreign health insurance, let's double-check a few details. To…" at bounding box center [565, 166] width 1131 height 1052
drag, startPoint x: 443, startPoint y: 281, endPoint x: 450, endPoint y: 286, distance: 8.7
click at [451, 284] on div "Neighborhood Neighborhood Neighborhood is required" at bounding box center [566, 286] width 358 height 53
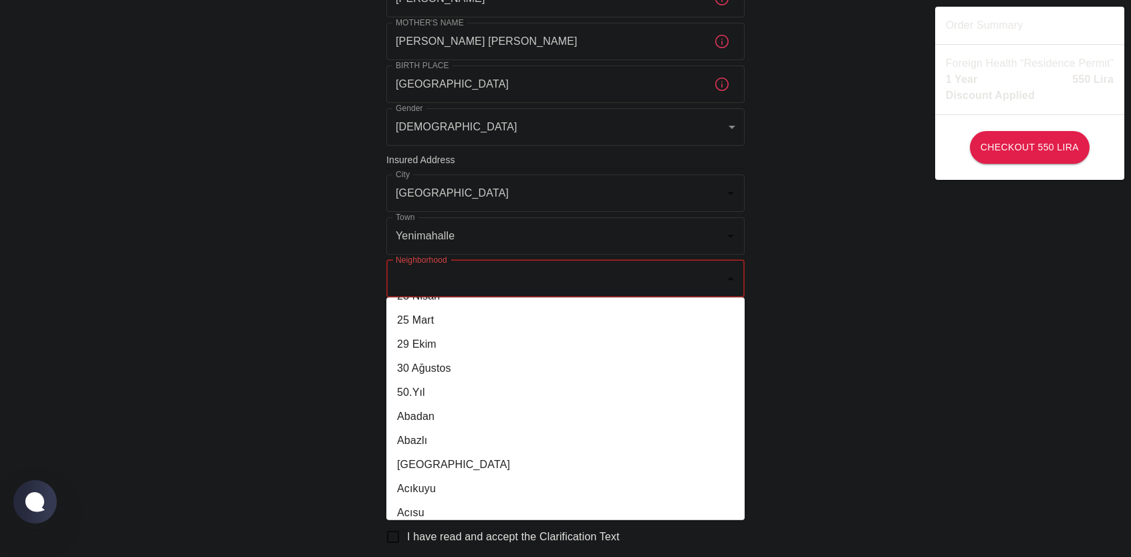
scroll to position [134, 0]
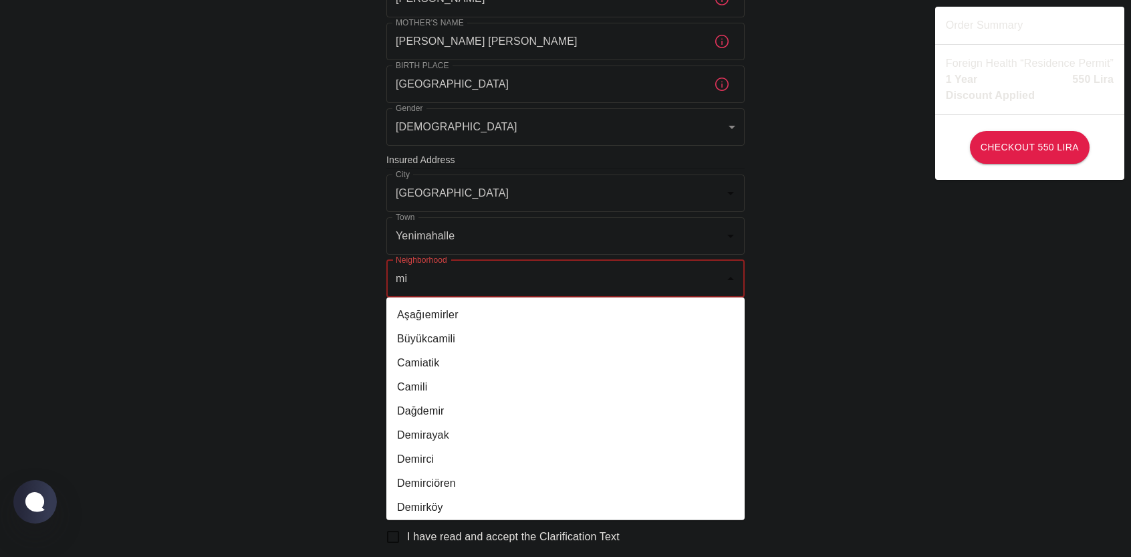
type input "m"
click at [434, 481] on li "Boğaziçi" at bounding box center [566, 483] width 358 height 24
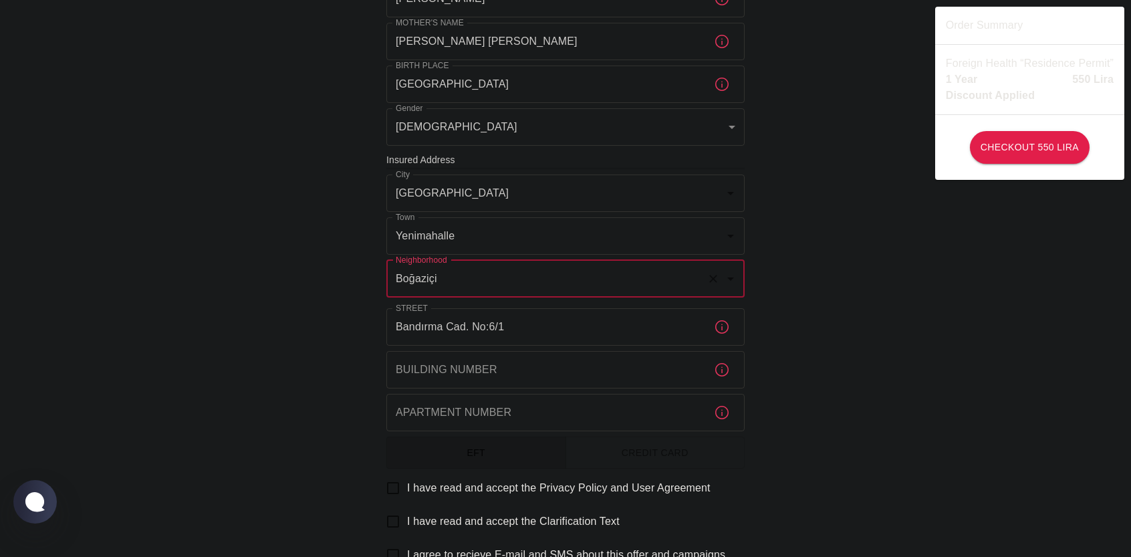
type input "Boğaziçi"
click at [336, 363] on div "To apply for the foreign health insurance, let's double-check a few details. To…" at bounding box center [565, 158] width 1131 height 1037
click at [467, 375] on input "Building Number" at bounding box center [545, 369] width 317 height 37
click at [312, 434] on div "To apply for the foreign health insurance, let's double-check a few details. To…" at bounding box center [565, 158] width 1131 height 1037
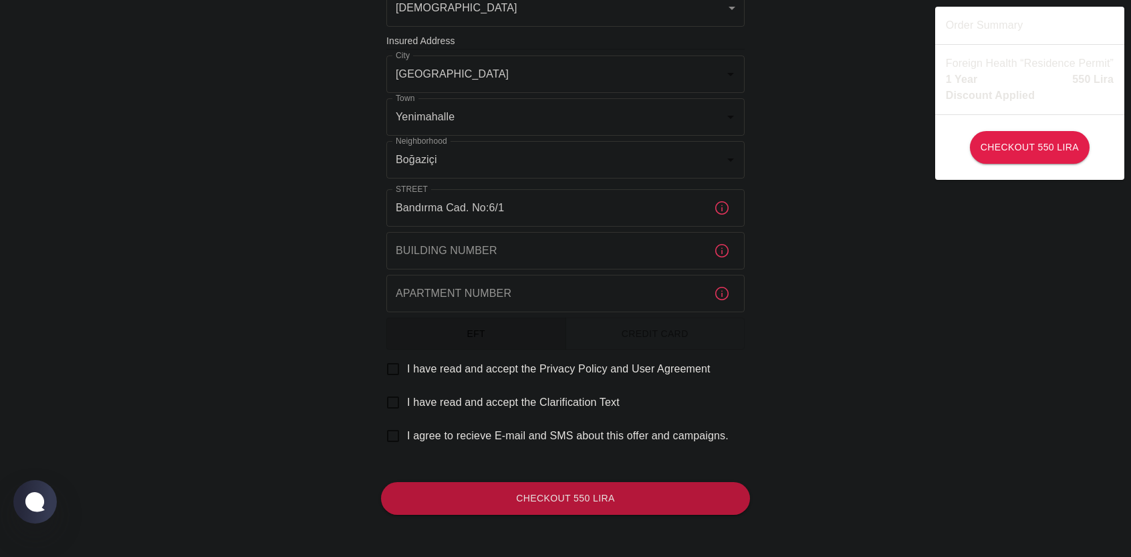
click at [689, 328] on button "Credit Card" at bounding box center [656, 334] width 180 height 33
click at [492, 342] on button "EFT" at bounding box center [477, 334] width 180 height 33
click at [621, 343] on button "Credit Card" at bounding box center [656, 334] width 180 height 33
click at [635, 345] on button "Credit Card" at bounding box center [656, 334] width 180 height 33
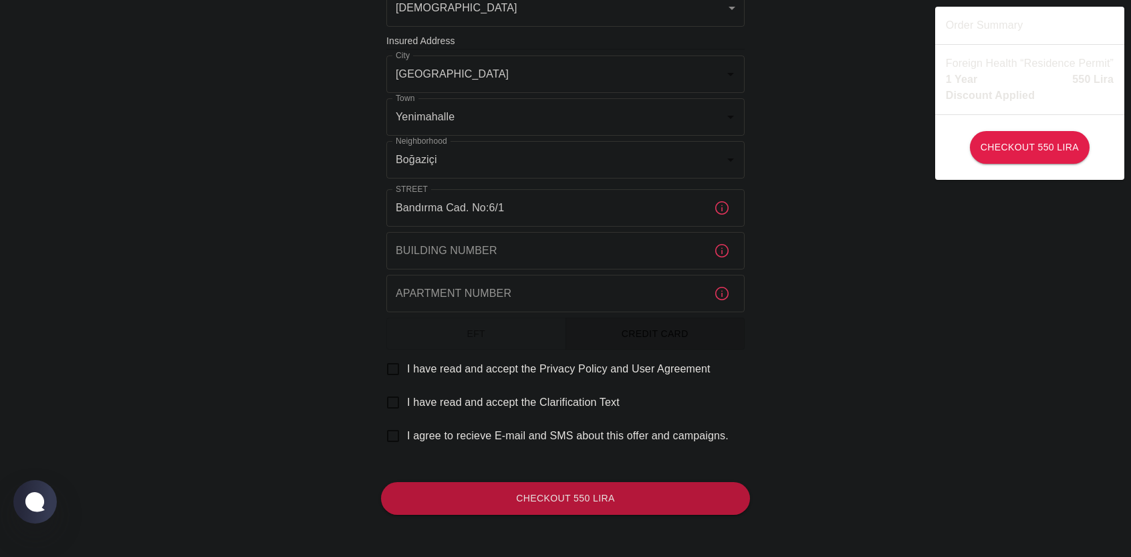
click at [357, 237] on div "To apply for the foreign health insurance, let's double-check a few details. To…" at bounding box center [565, 39] width 1131 height 1037
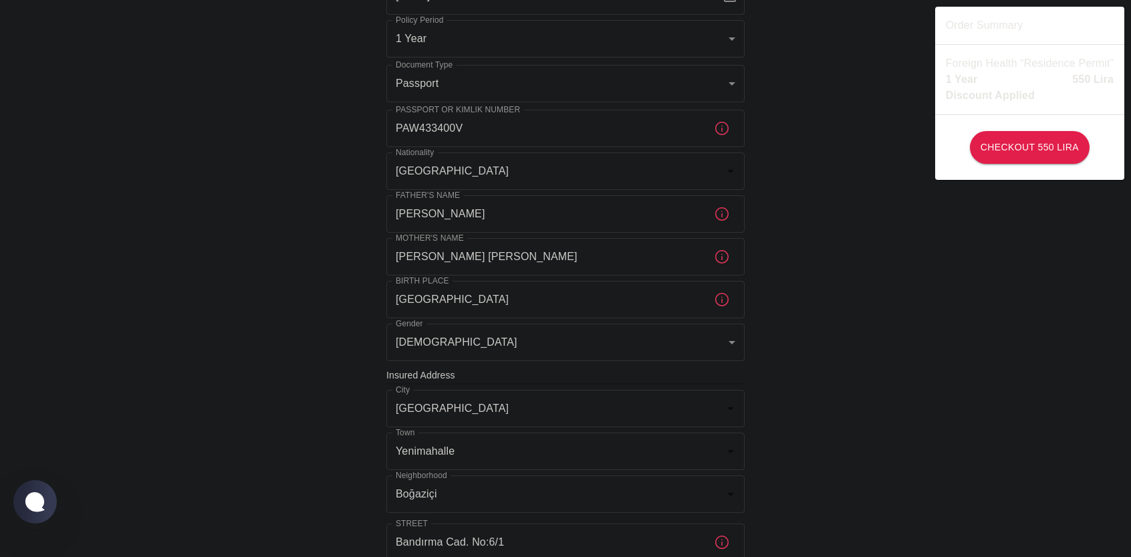
scroll to position [0, 0]
